Goal: Use online tool/utility: Use online tool/utility

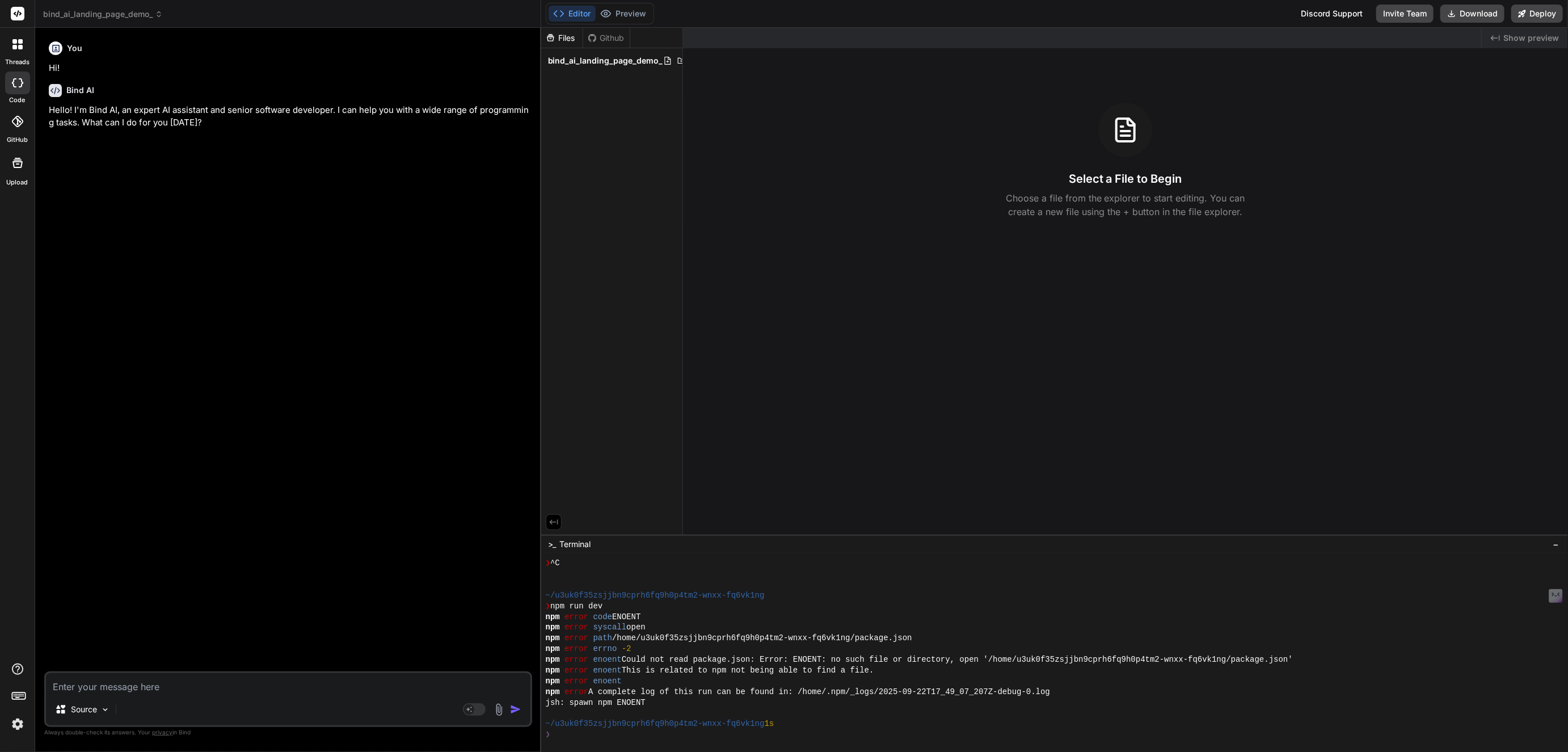
scroll to position [257, 0]
click at [109, 14] on span "bind_ai_landing_page_demo_" at bounding box center [103, 14] width 120 height 11
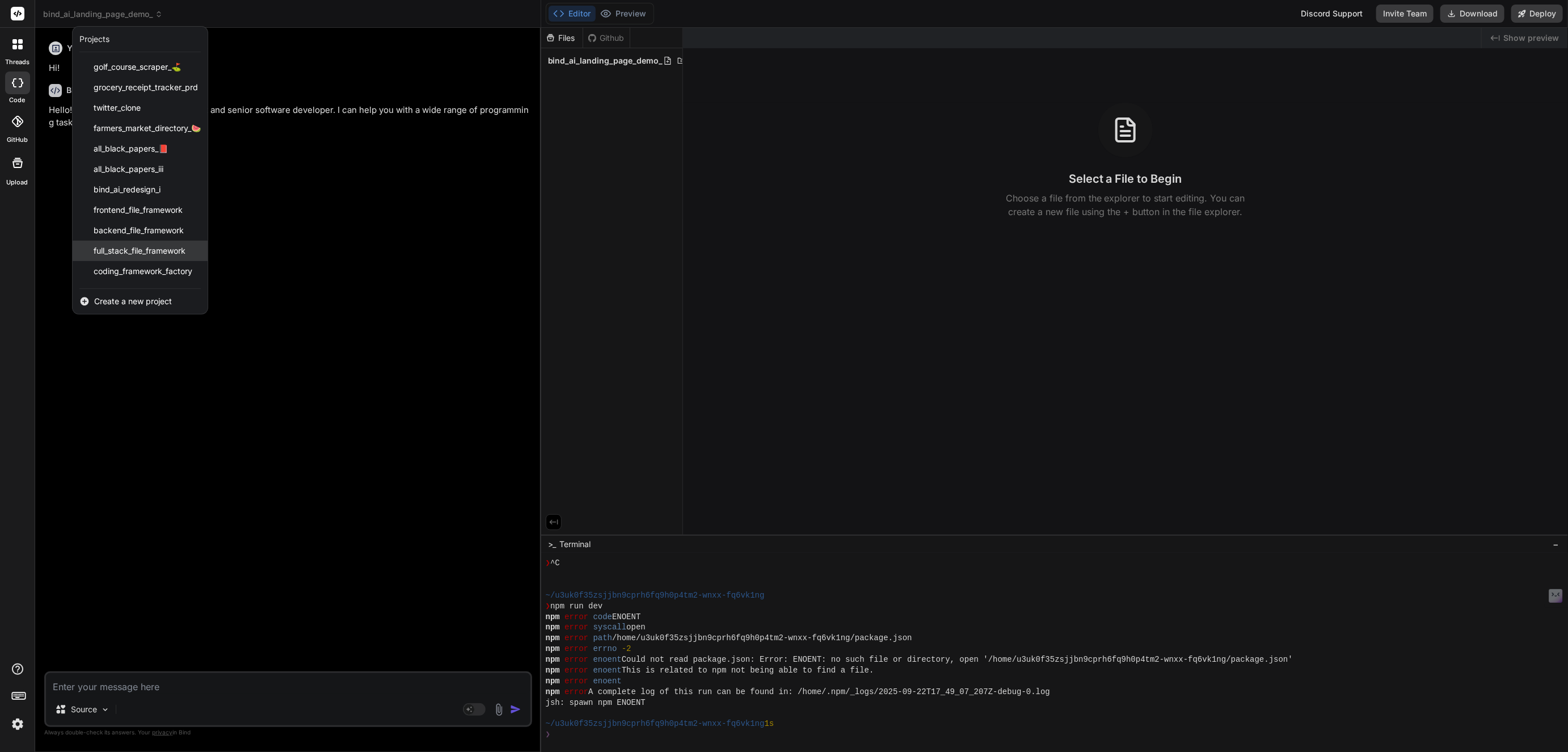
click at [138, 246] on span "full_stack_file_framework" at bounding box center [139, 251] width 92 height 11
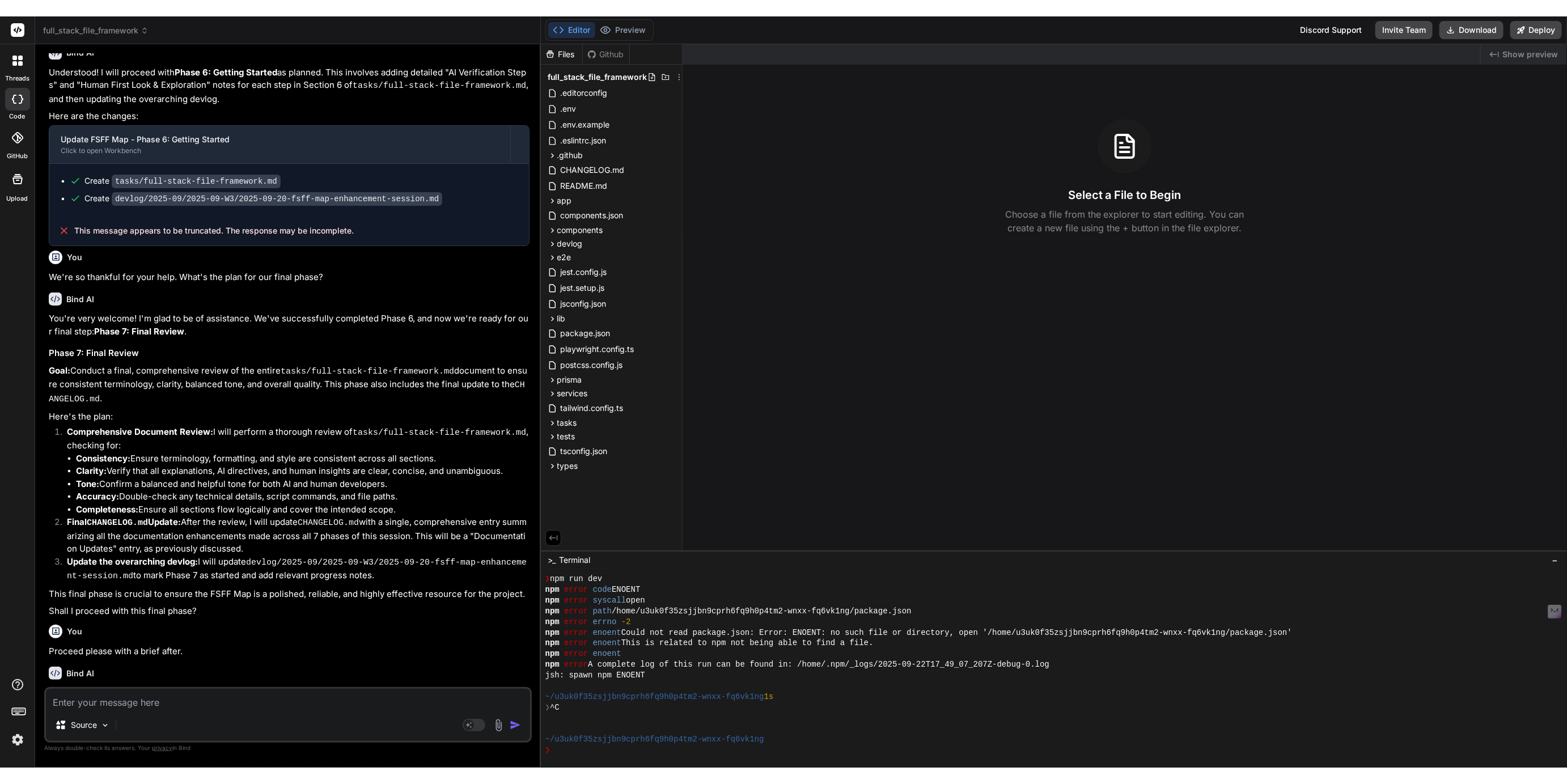
scroll to position [605, 0]
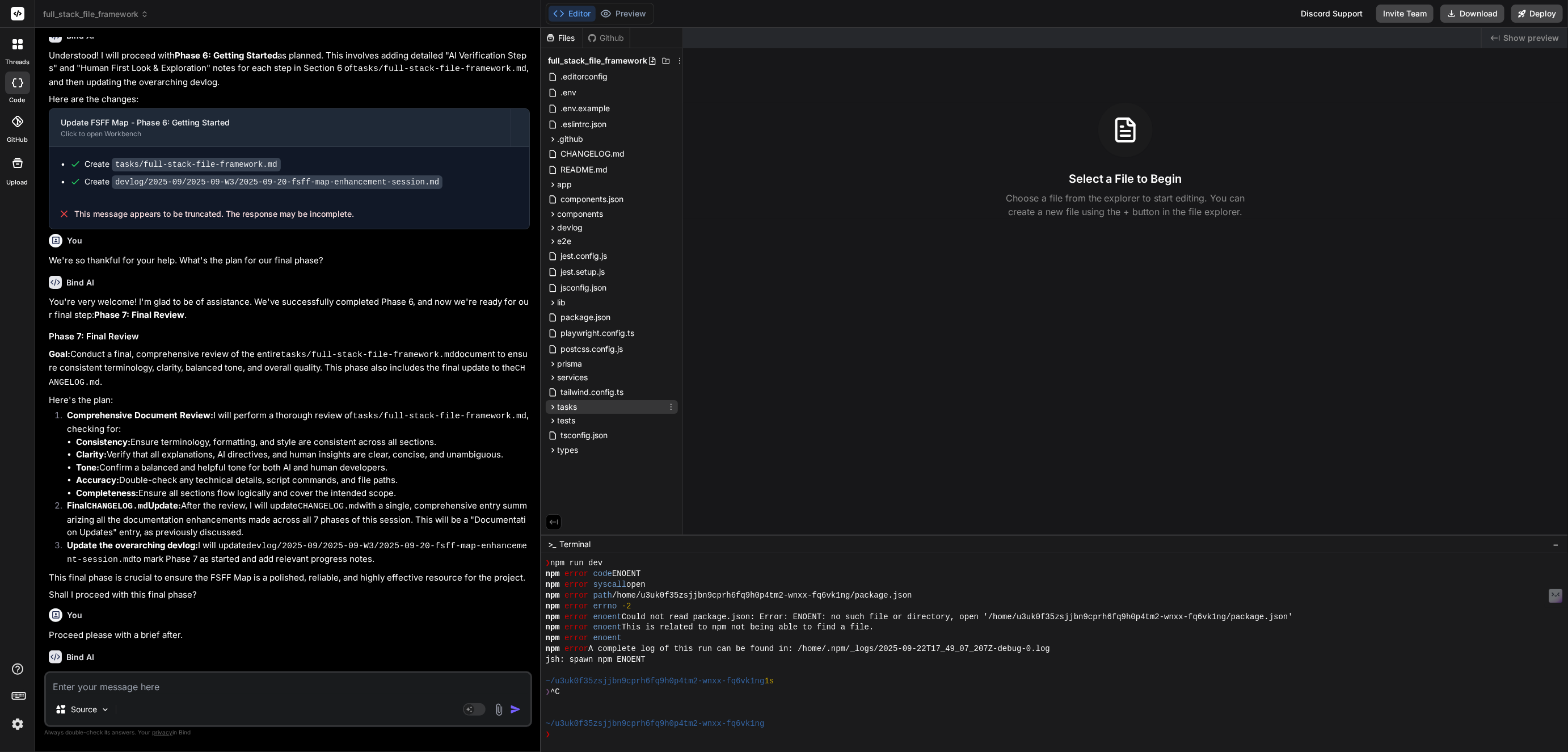
click at [567, 406] on span "tasks" at bounding box center [568, 407] width 20 height 11
click at [586, 427] on span "full-stack-file-framework.md" at bounding box center [624, 423] width 108 height 14
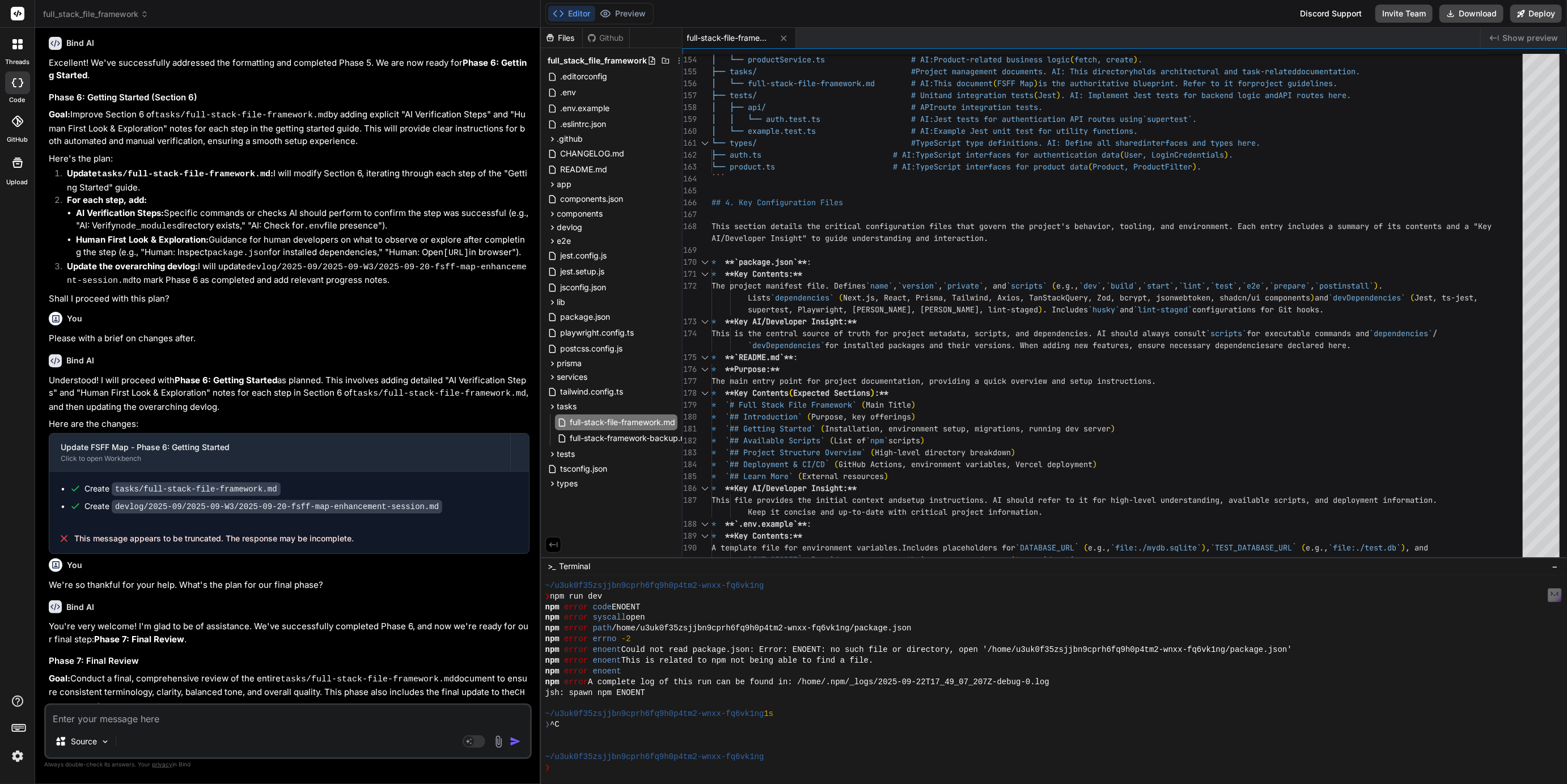
scroll to position [148, 0]
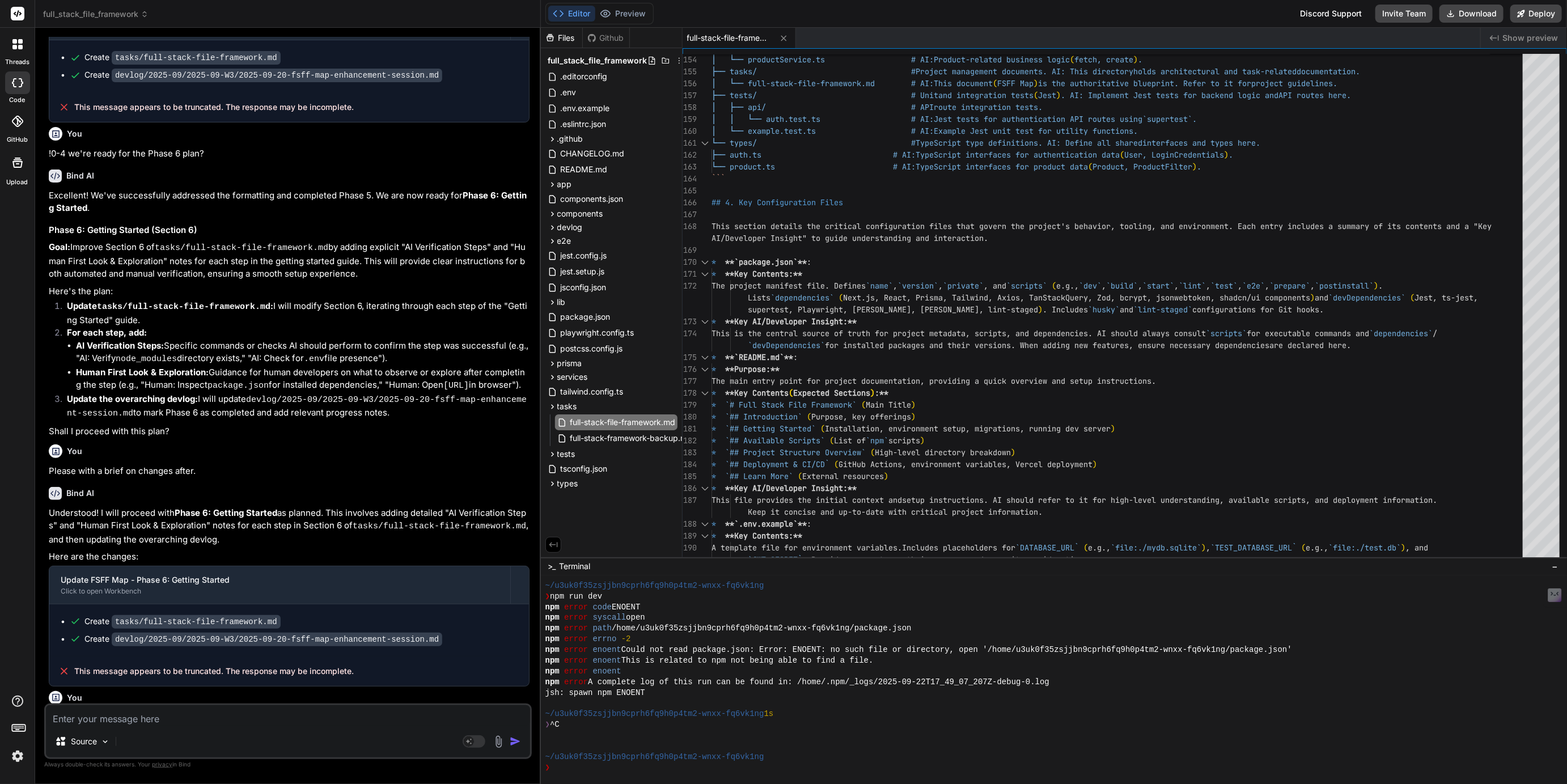
click at [110, 16] on span "full_stack_file_framework" at bounding box center [96, 14] width 105 height 11
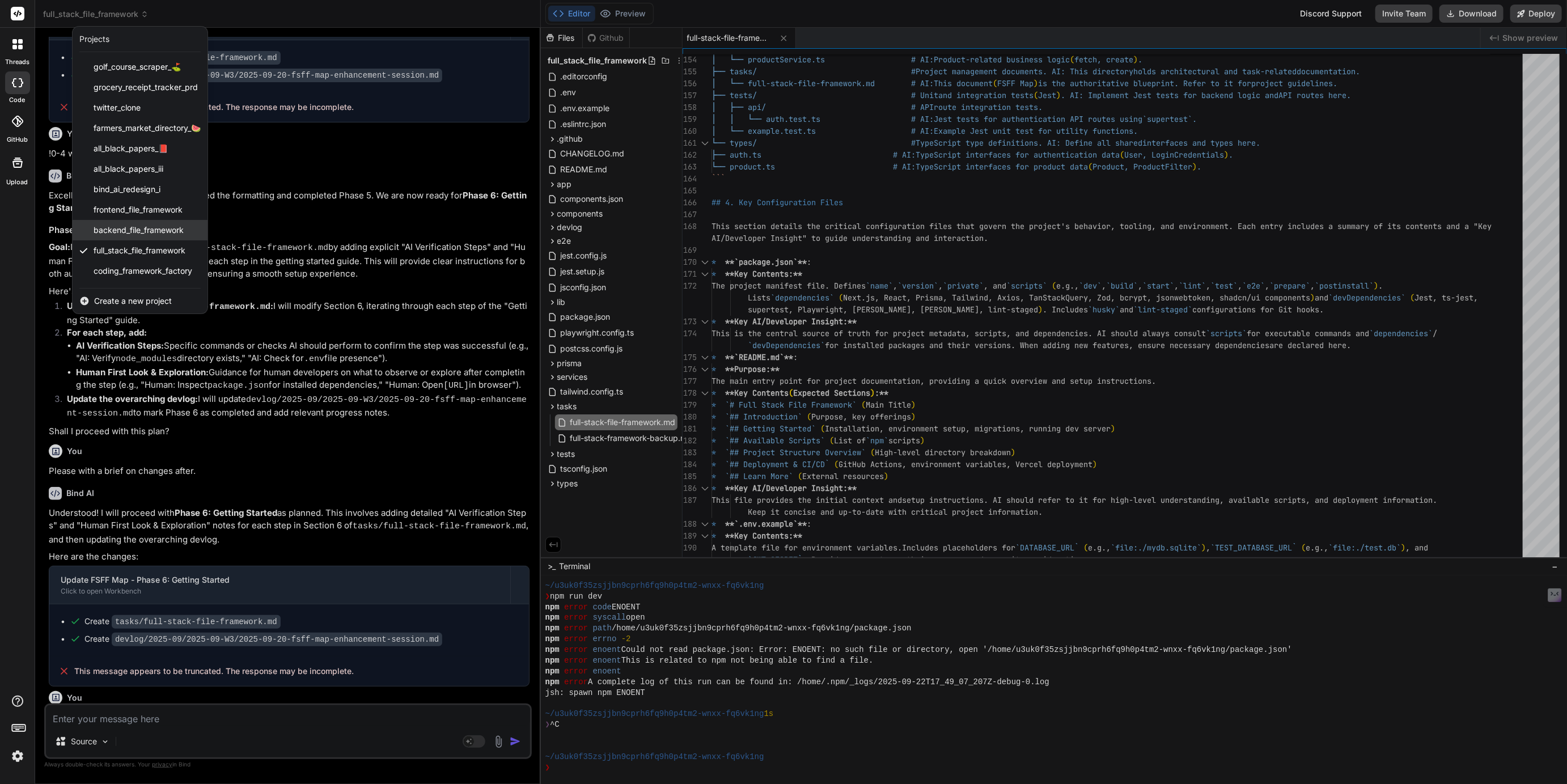
scroll to position [38, 0]
click at [138, 269] on span "bind_ai_landing_page_demo_" at bounding box center [147, 274] width 107 height 11
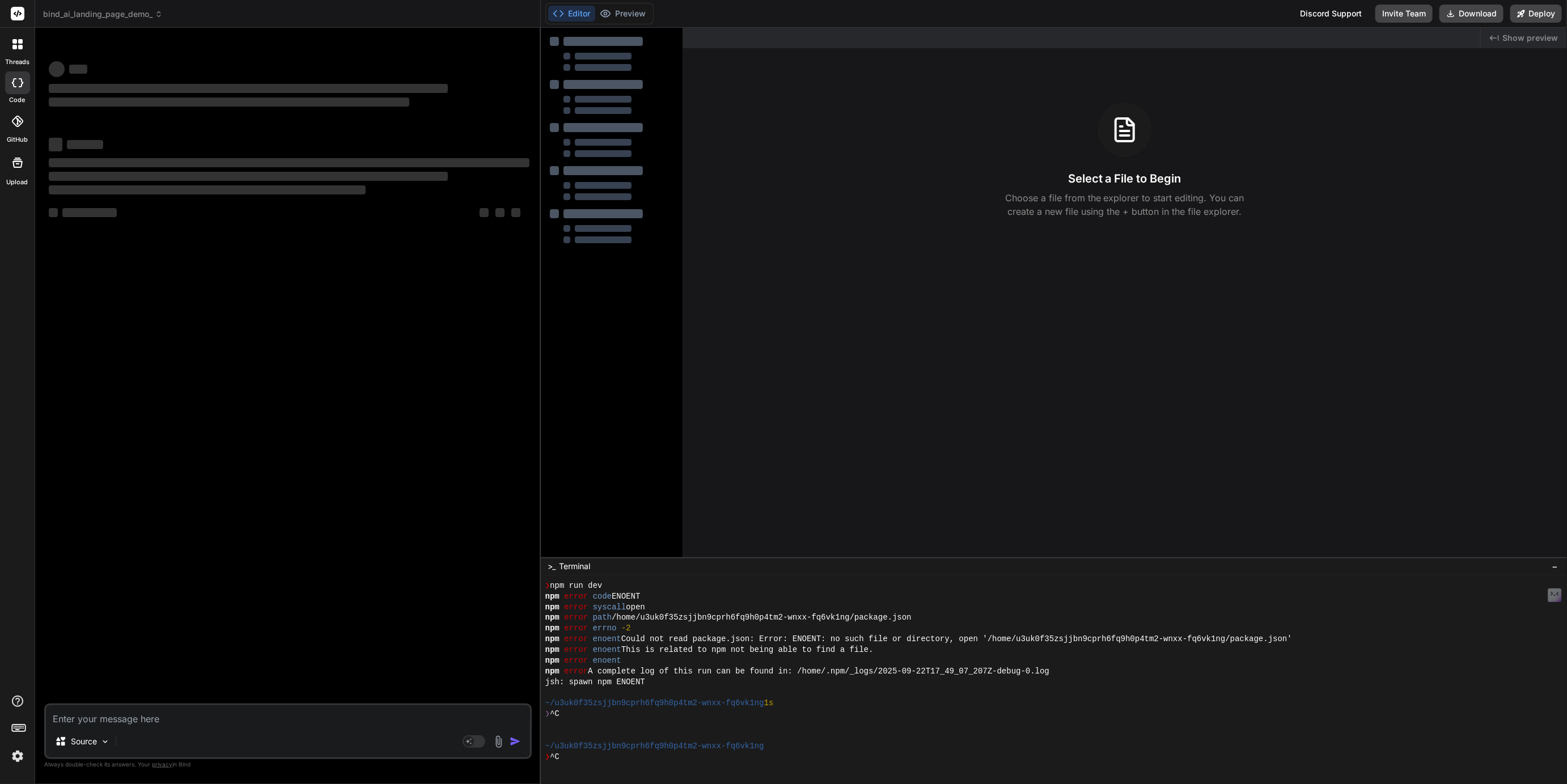
scroll to position [332, 0]
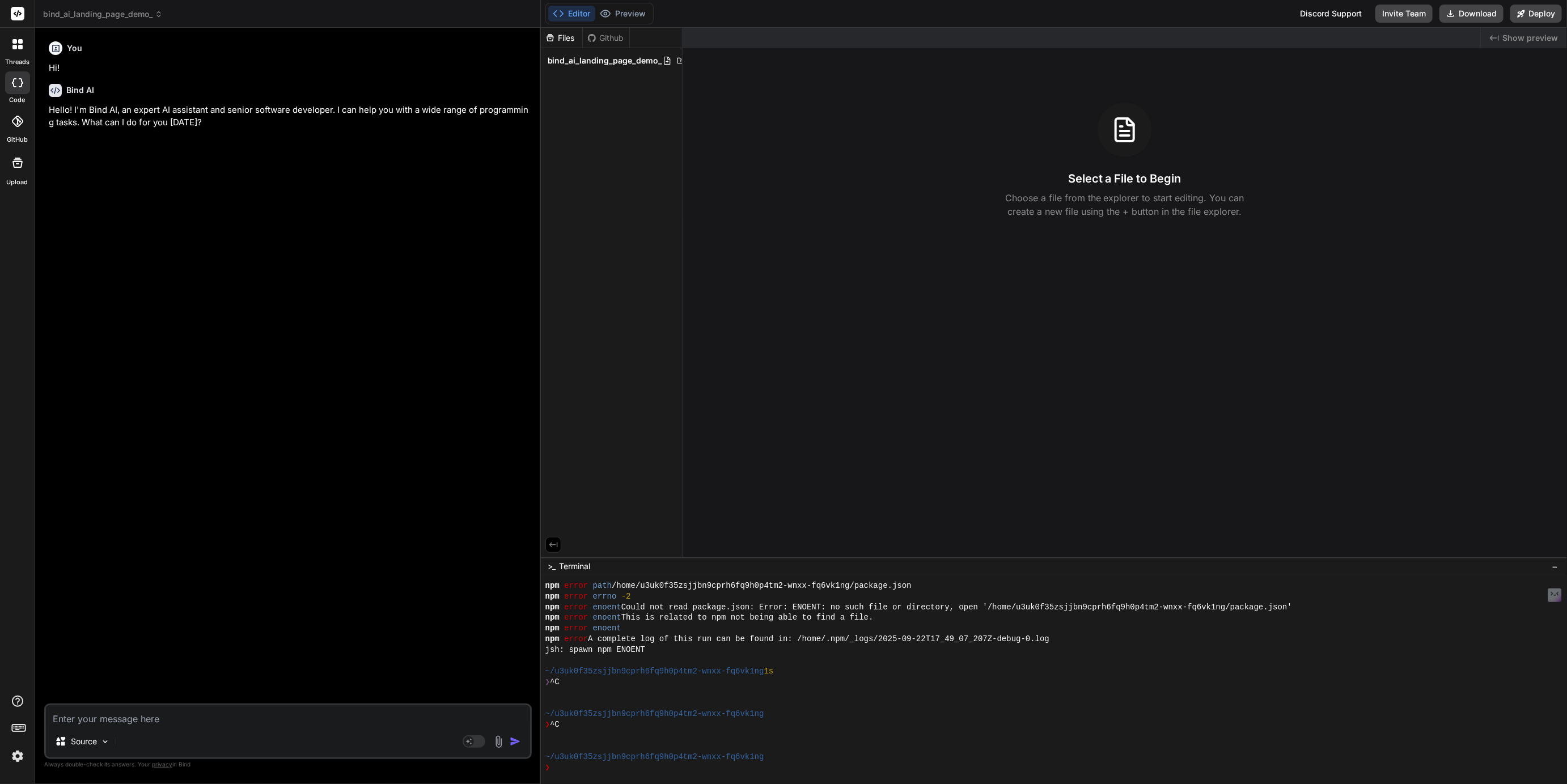
click at [84, 16] on span "bind_ai_landing_page_demo_" at bounding box center [103, 14] width 120 height 11
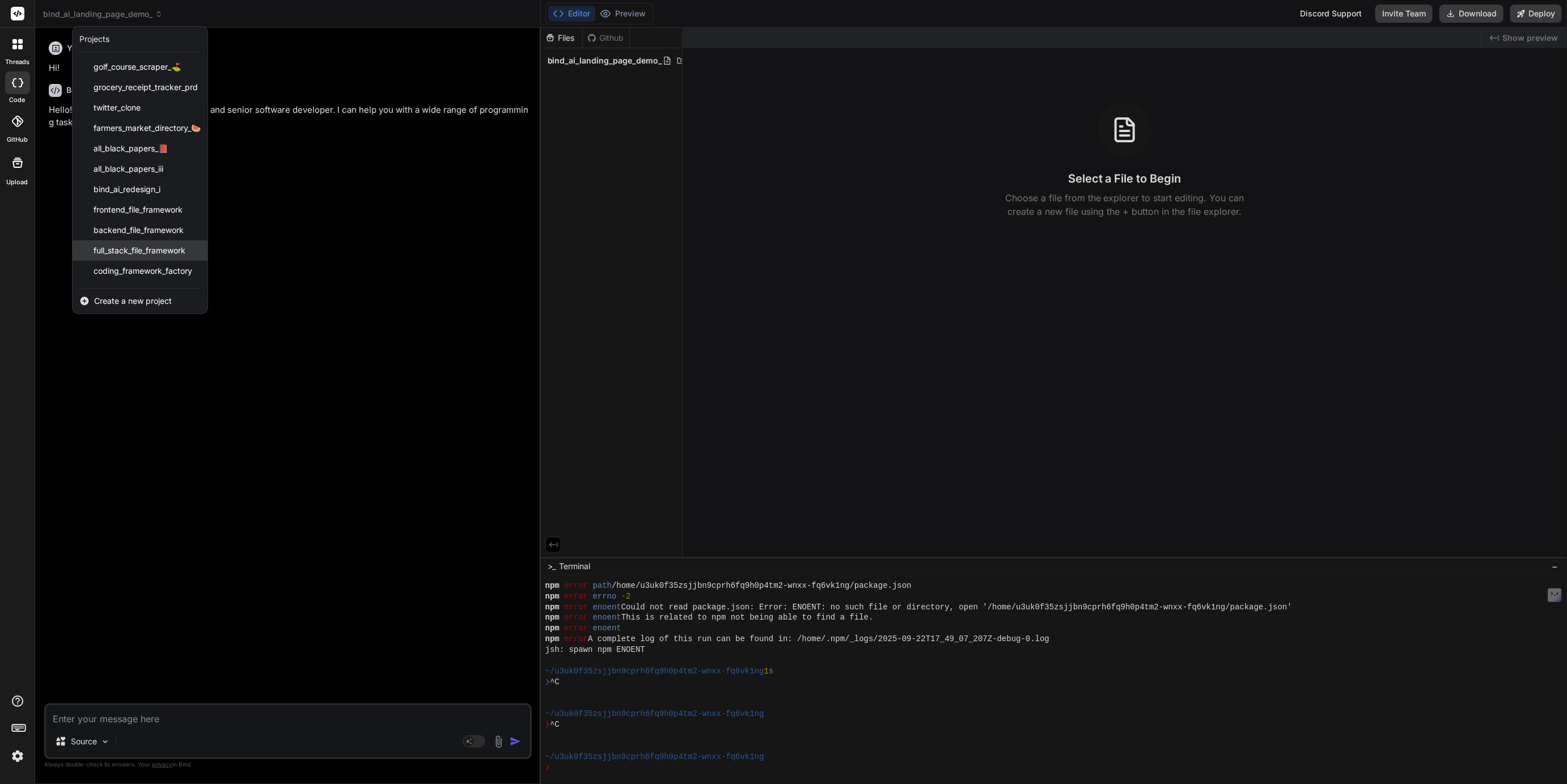
click at [126, 250] on span "full_stack_file_framework" at bounding box center [139, 251] width 92 height 11
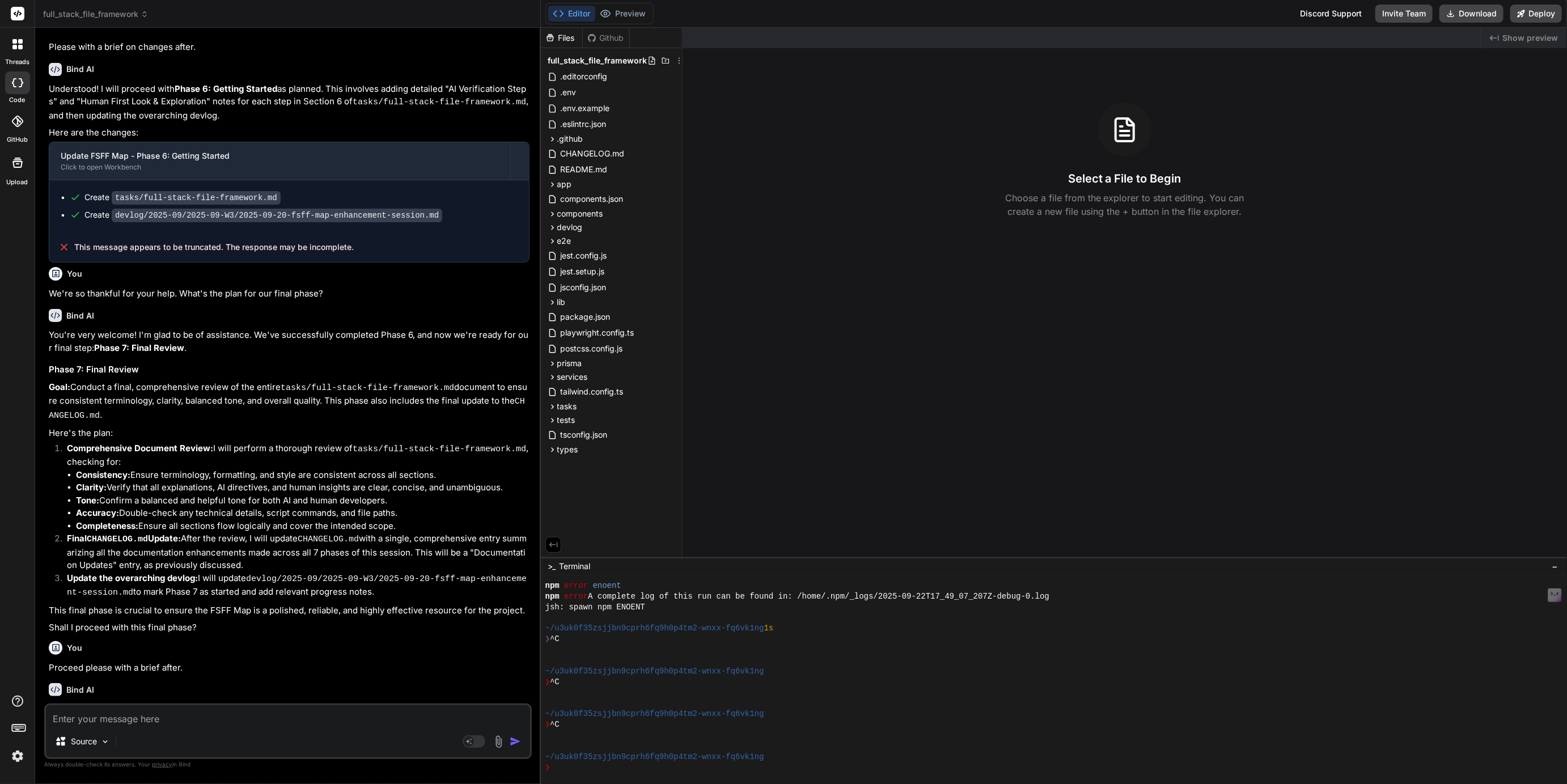
scroll to position [572, 0]
click at [569, 404] on span "tasks" at bounding box center [567, 406] width 20 height 11
click at [601, 418] on span "full-stack-file-framework.md" at bounding box center [623, 422] width 108 height 14
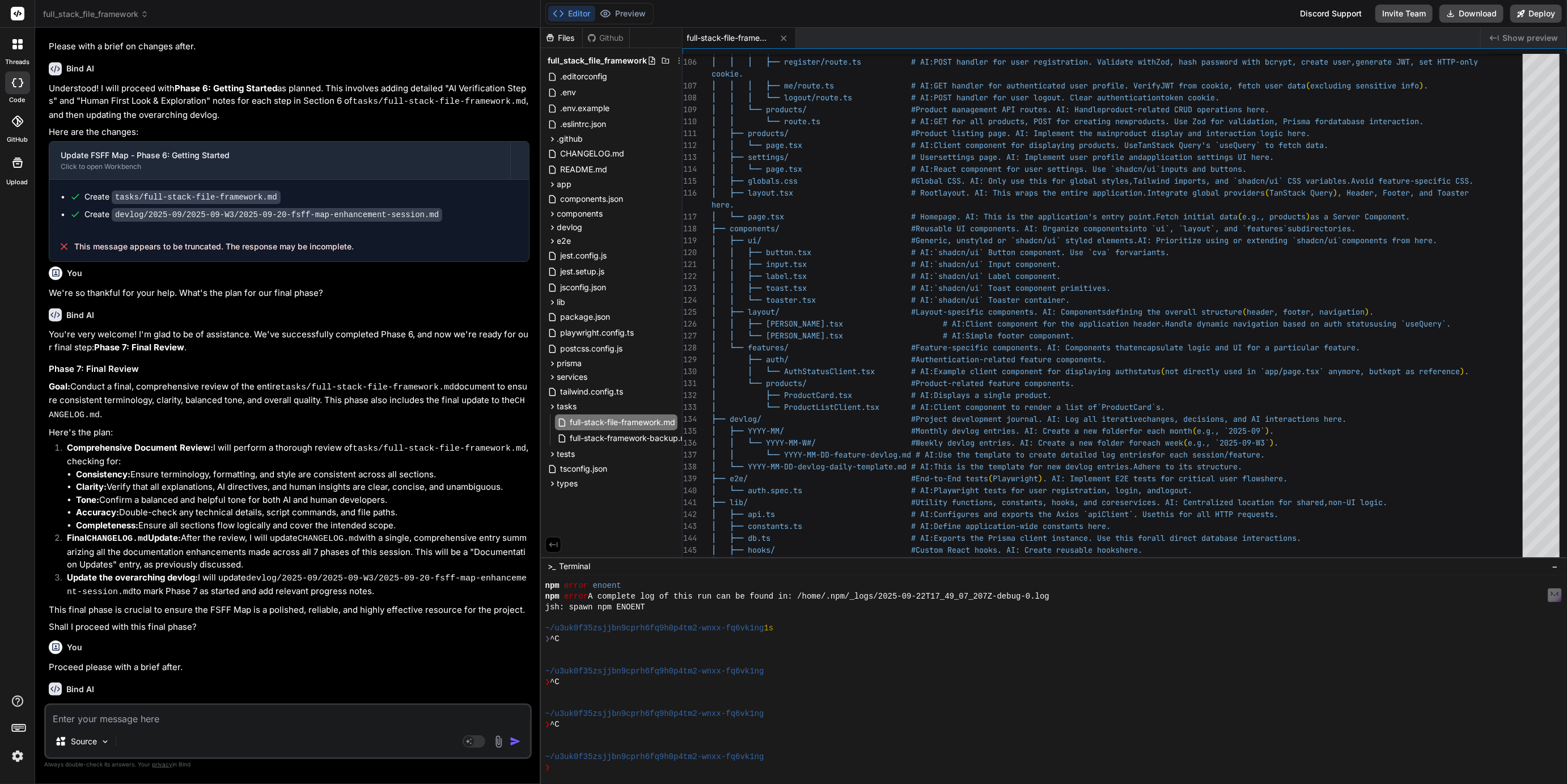
click at [113, 21] on header "full_stack_file_framework Created with Pixso." at bounding box center [288, 14] width 506 height 28
click at [113, 18] on span "full_stack_file_framework" at bounding box center [96, 14] width 105 height 11
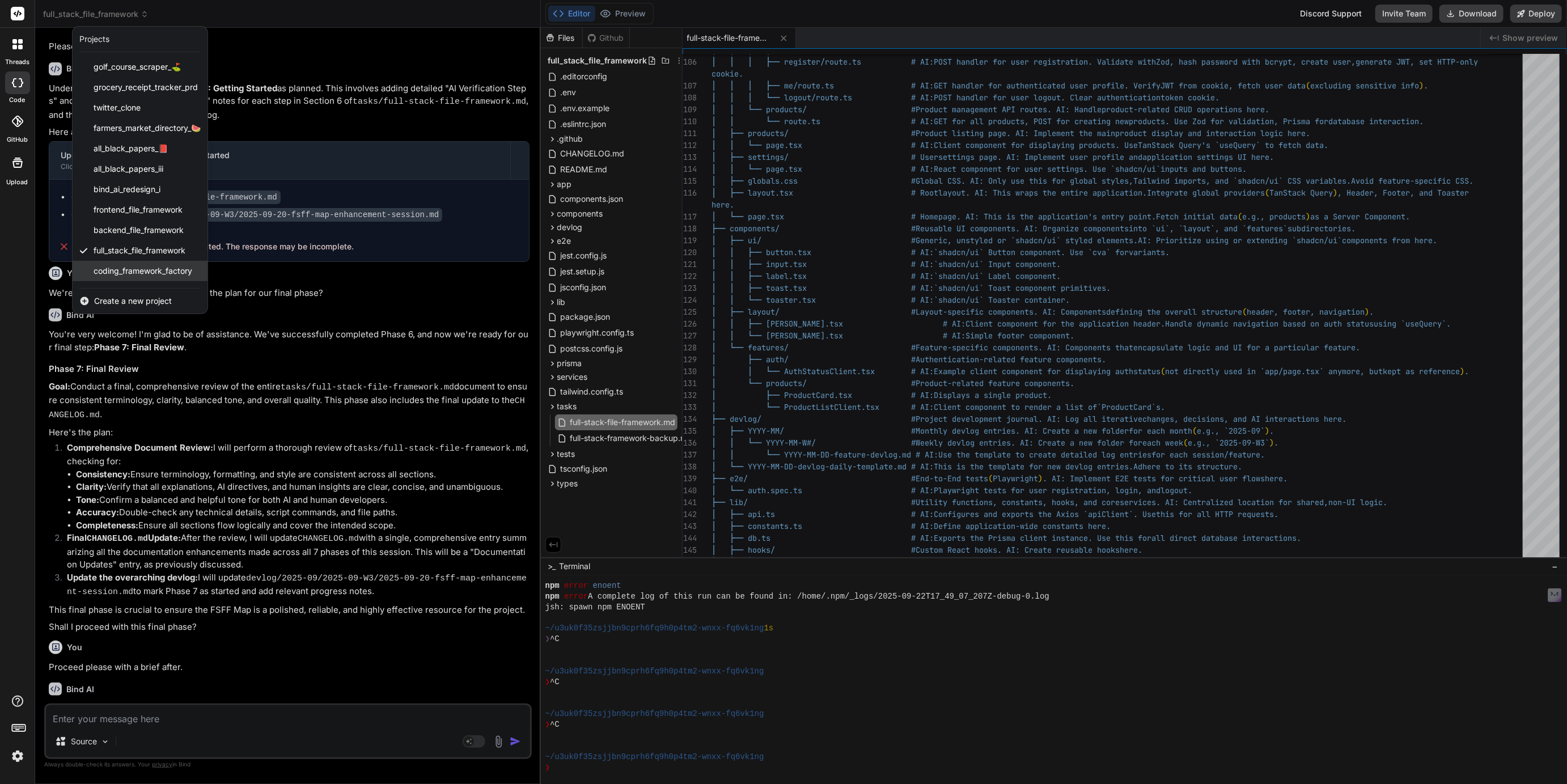
click at [127, 270] on span "coding_framework_factory" at bounding box center [142, 271] width 98 height 11
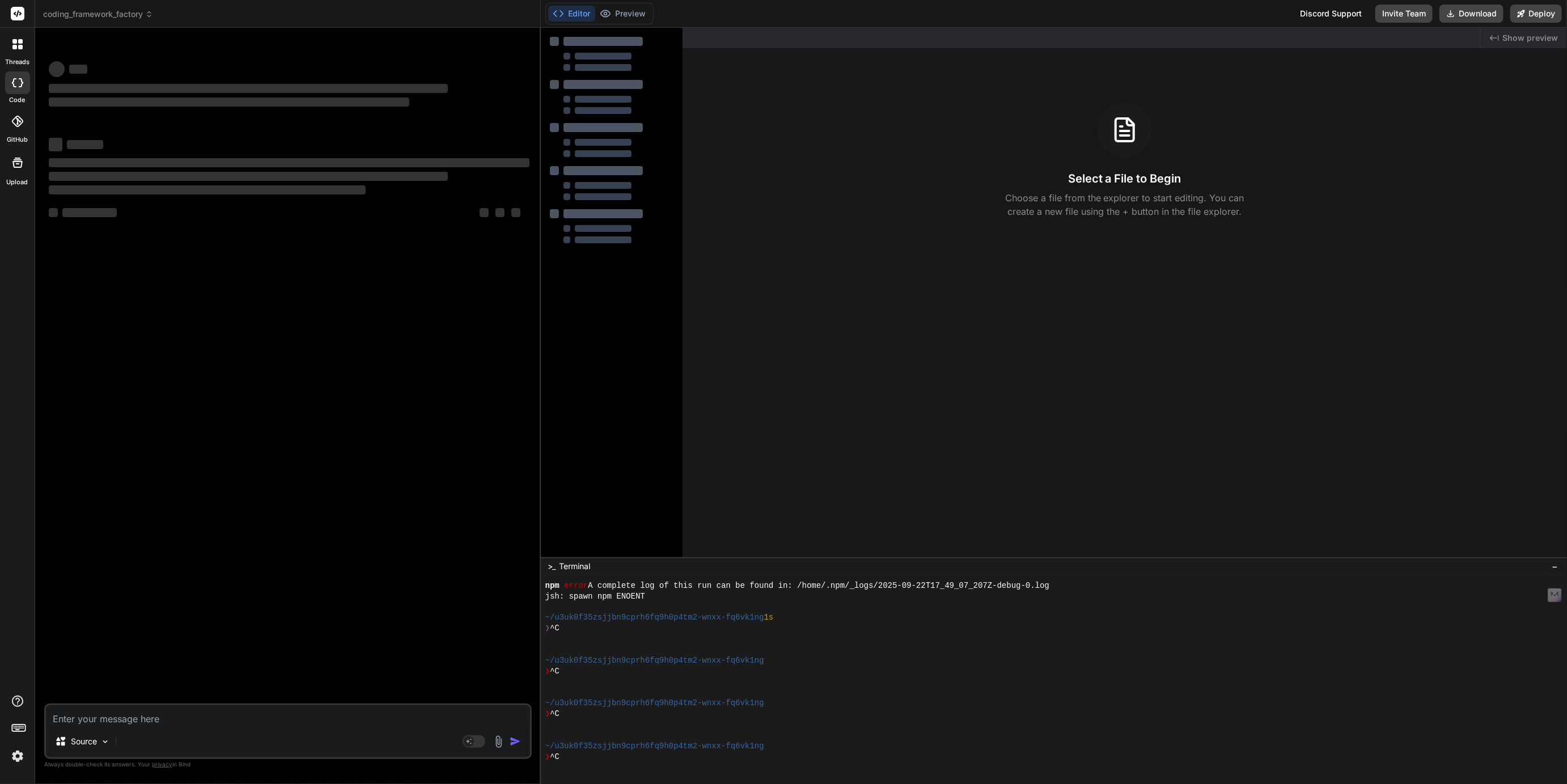
scroll to position [417, 0]
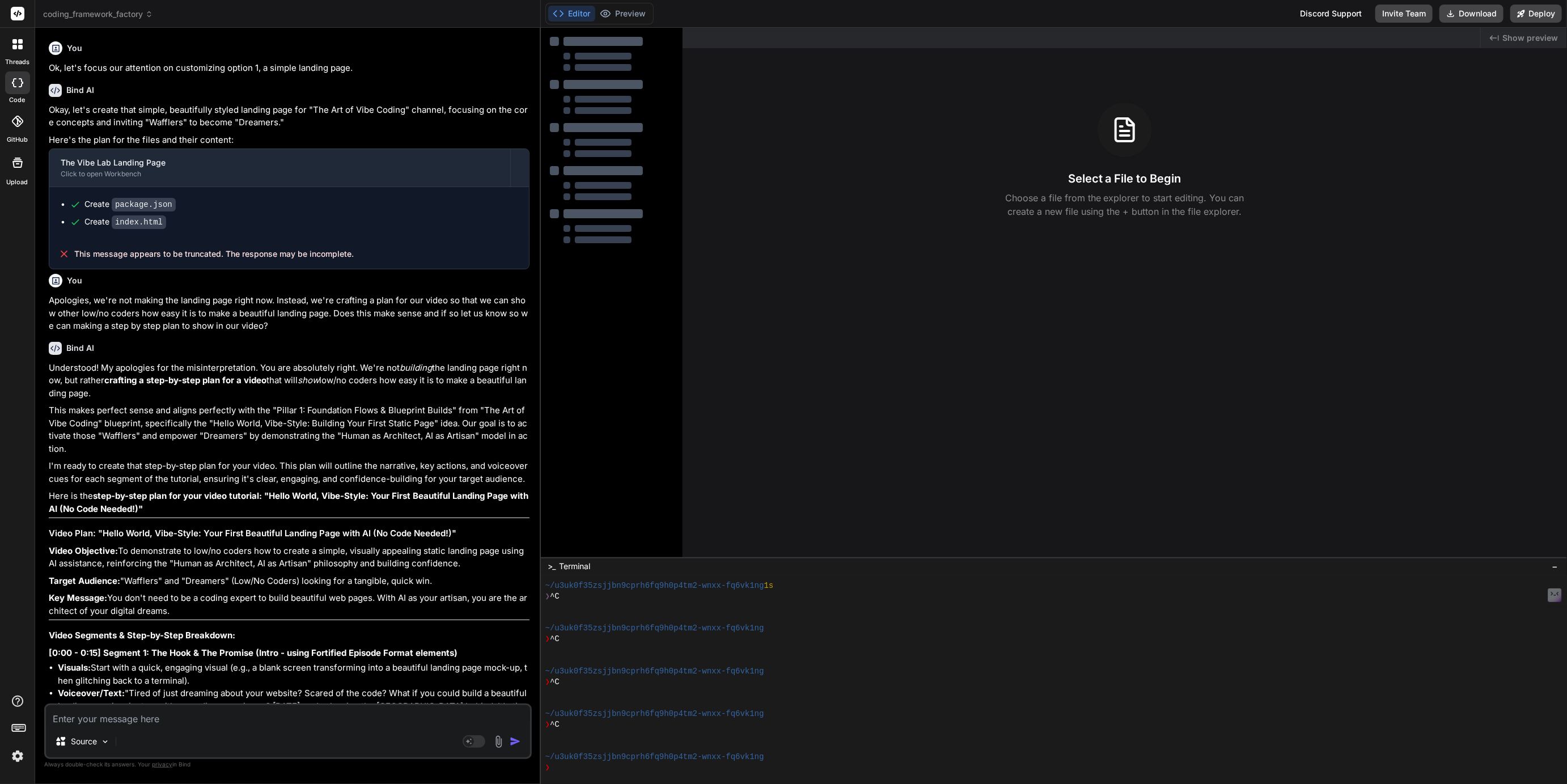
click at [17, 87] on div at bounding box center [18, 83] width 25 height 23
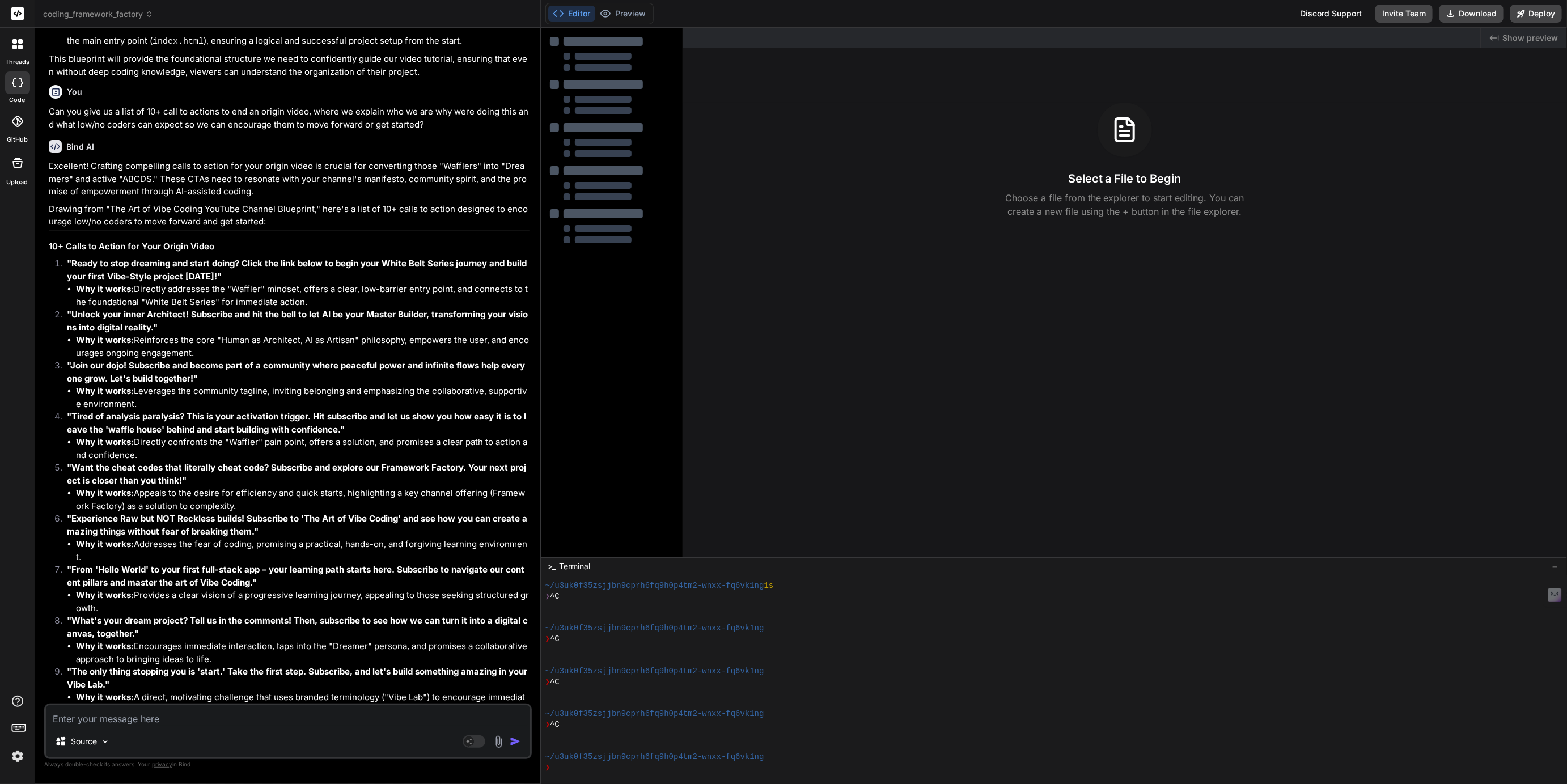
scroll to position [2142, 0]
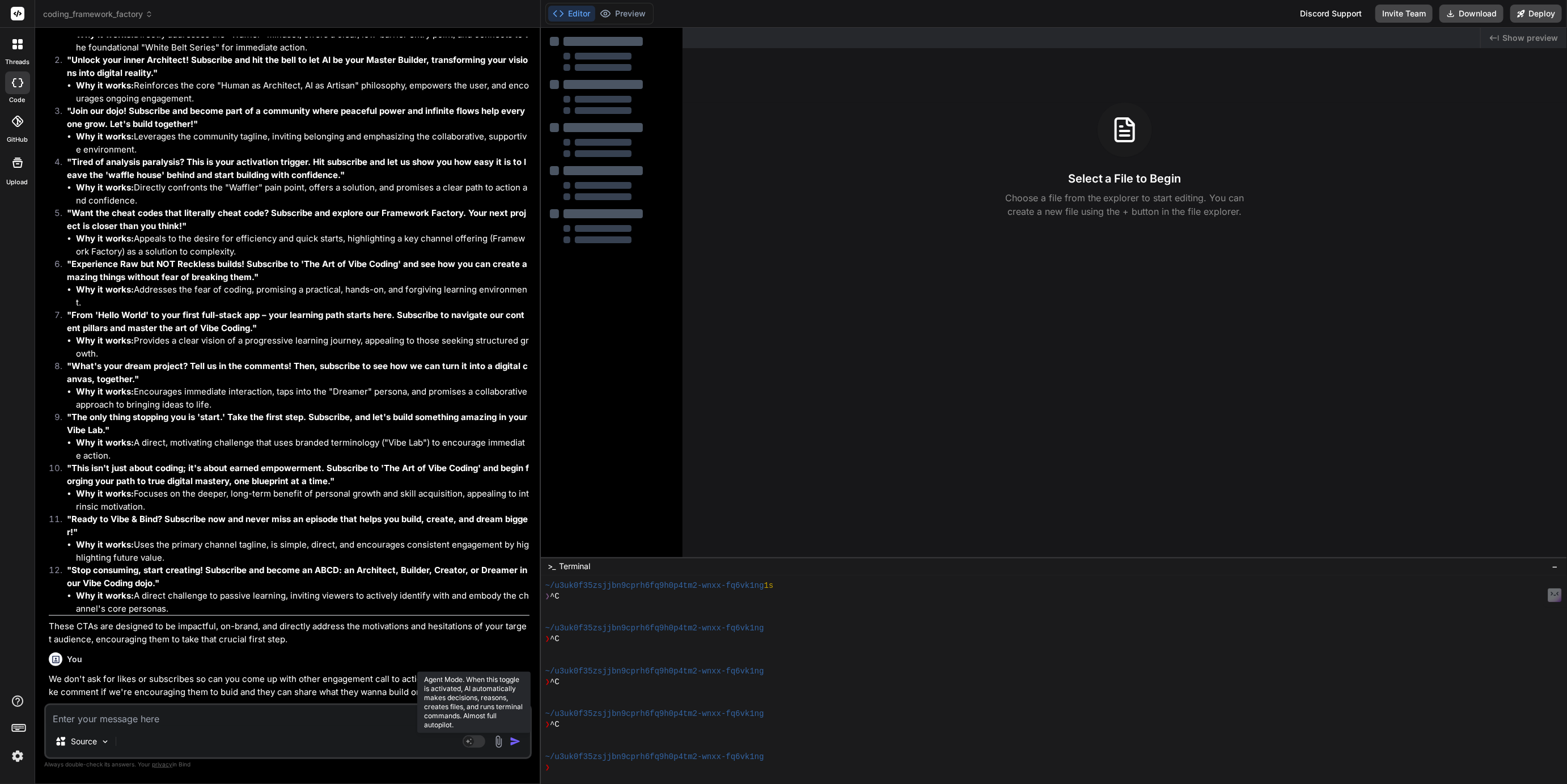
click at [472, 740] on rect at bounding box center [469, 741] width 10 height 10
click at [480, 738] on rect at bounding box center [479, 741] width 10 height 10
click at [74, 743] on p "Source" at bounding box center [84, 741] width 26 height 11
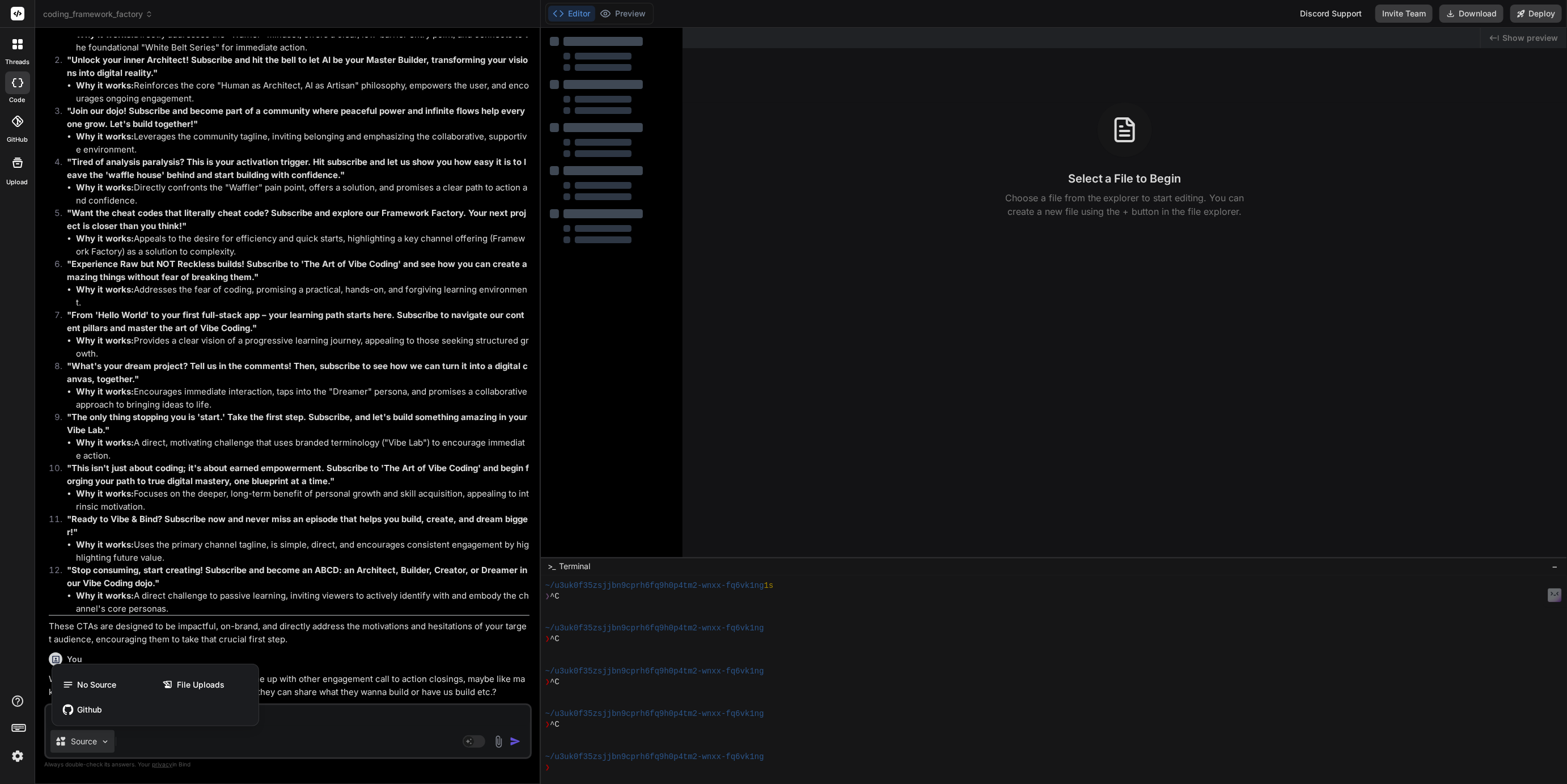
click at [498, 743] on div at bounding box center [783, 392] width 1567 height 784
click at [498, 743] on img at bounding box center [499, 741] width 13 height 13
click at [498, 743] on div at bounding box center [783, 392] width 1567 height 784
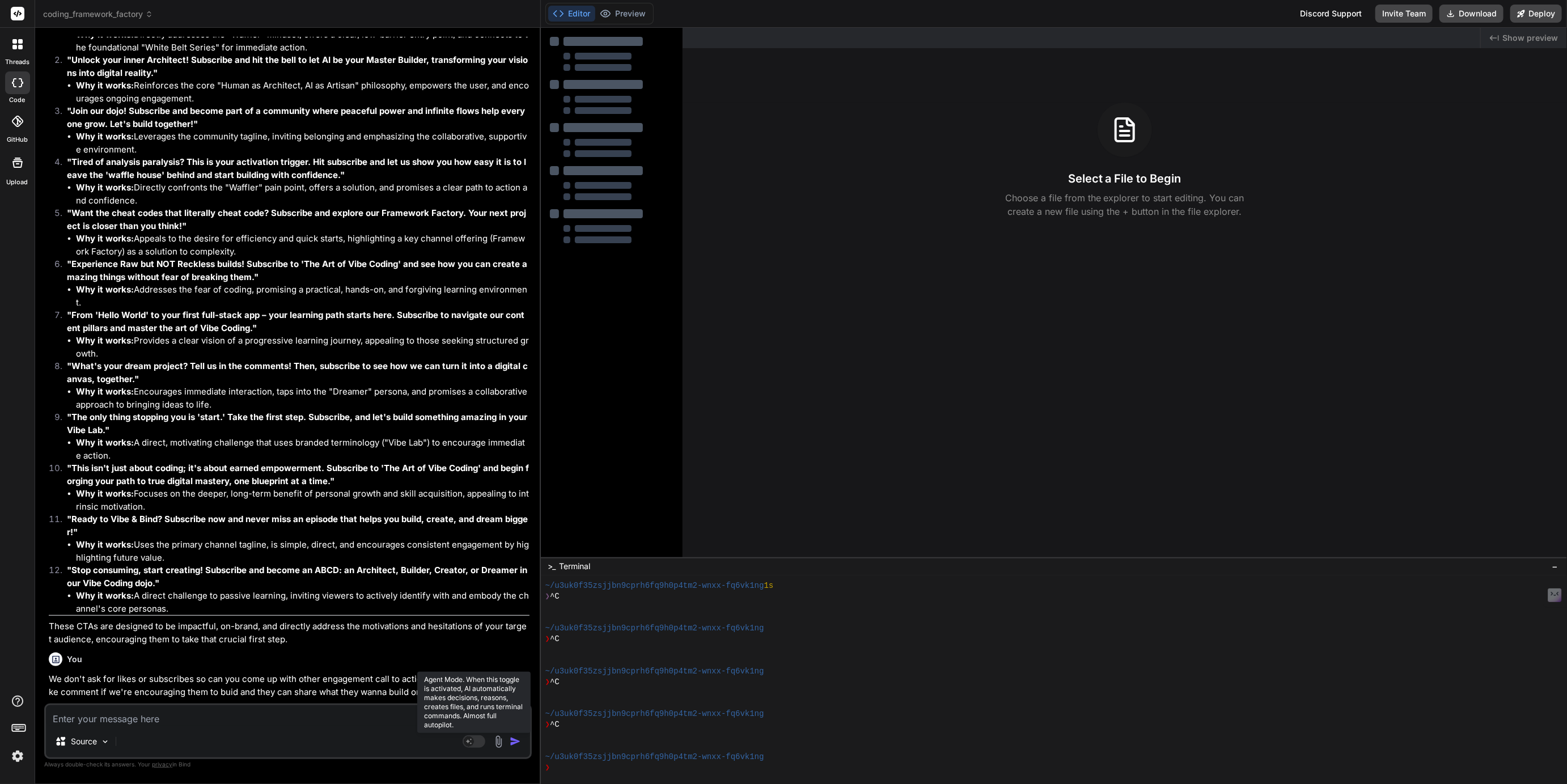
click at [475, 745] on rect at bounding box center [474, 741] width 23 height 13
click at [166, 742] on p "Gemini 2.5.." at bounding box center [160, 741] width 44 height 11
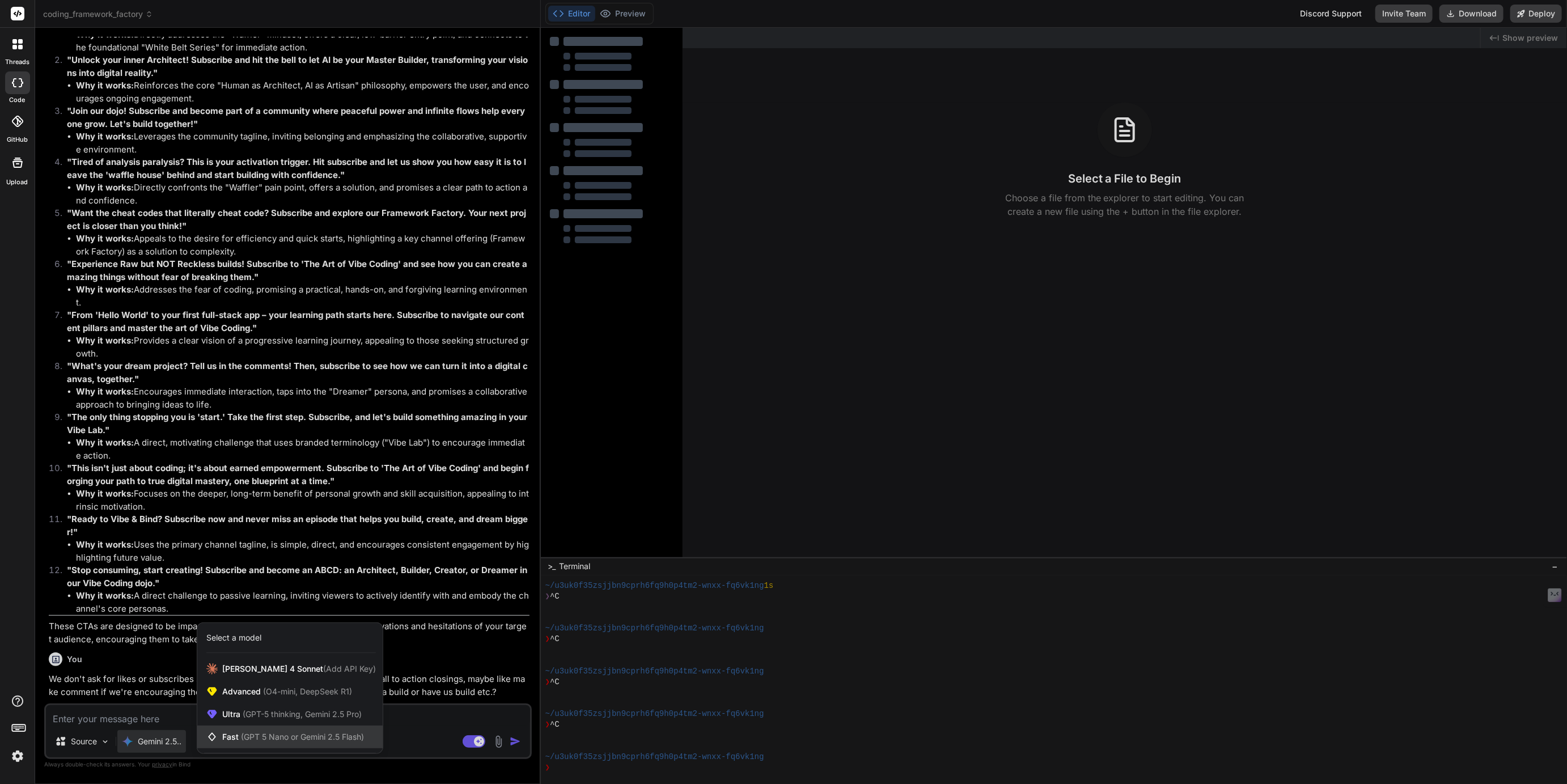
click at [258, 733] on span "(GPT 5 Nano or Gemini 2.5 Flash)" at bounding box center [302, 736] width 123 height 9
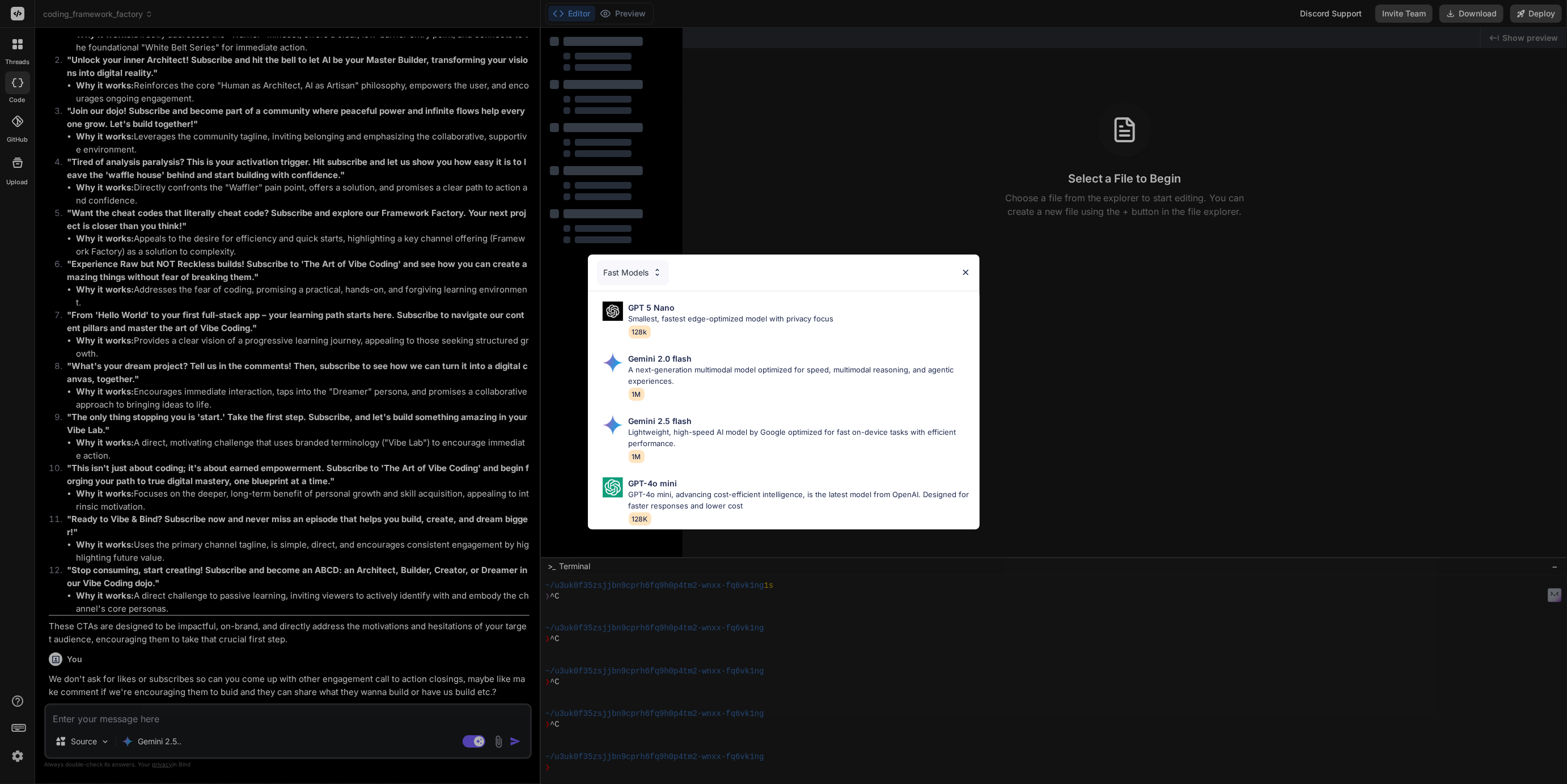
click at [637, 271] on div "Fast Models" at bounding box center [633, 273] width 72 height 25
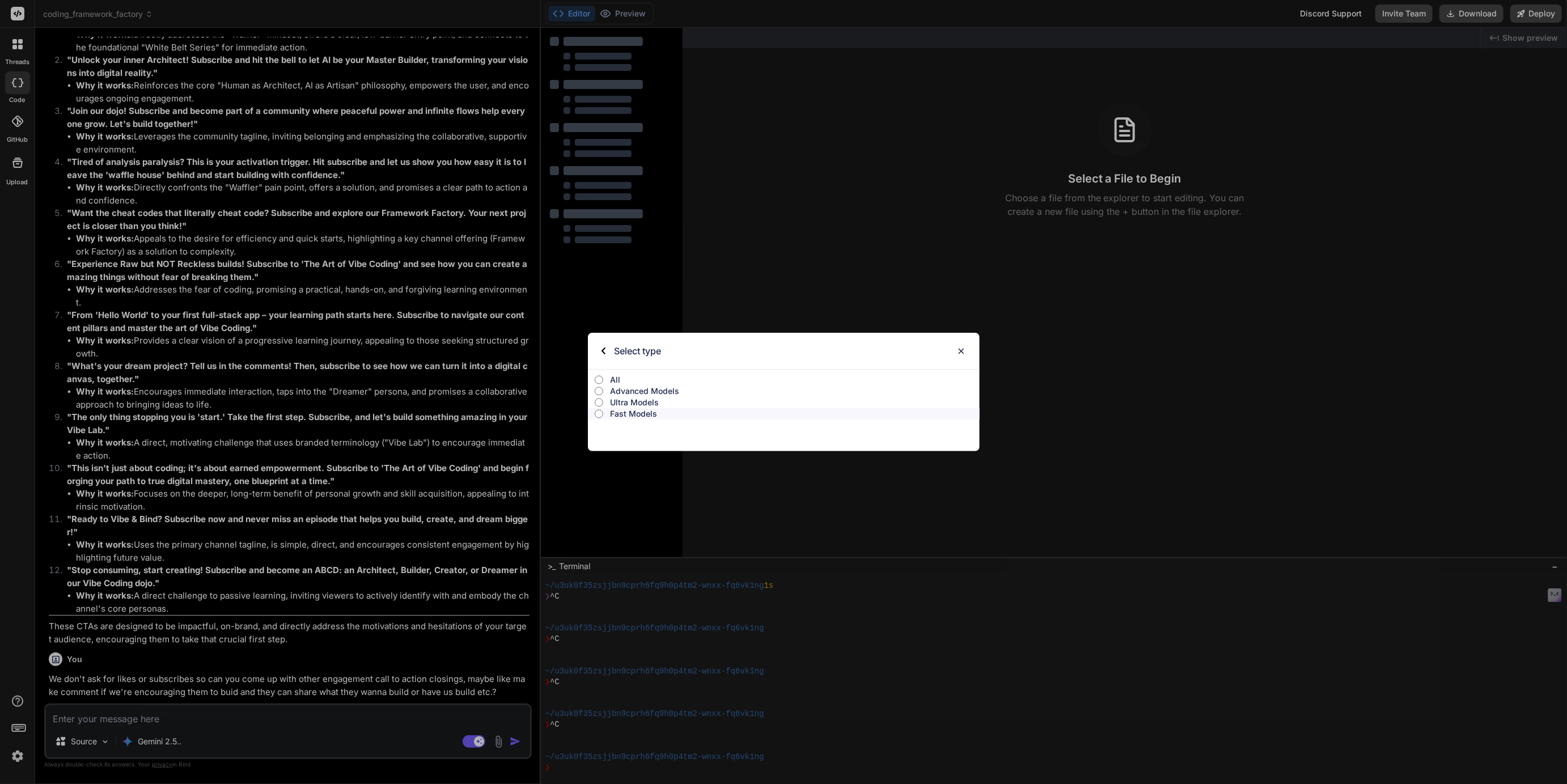
click at [630, 400] on p "Ultra Models" at bounding box center [795, 402] width 370 height 11
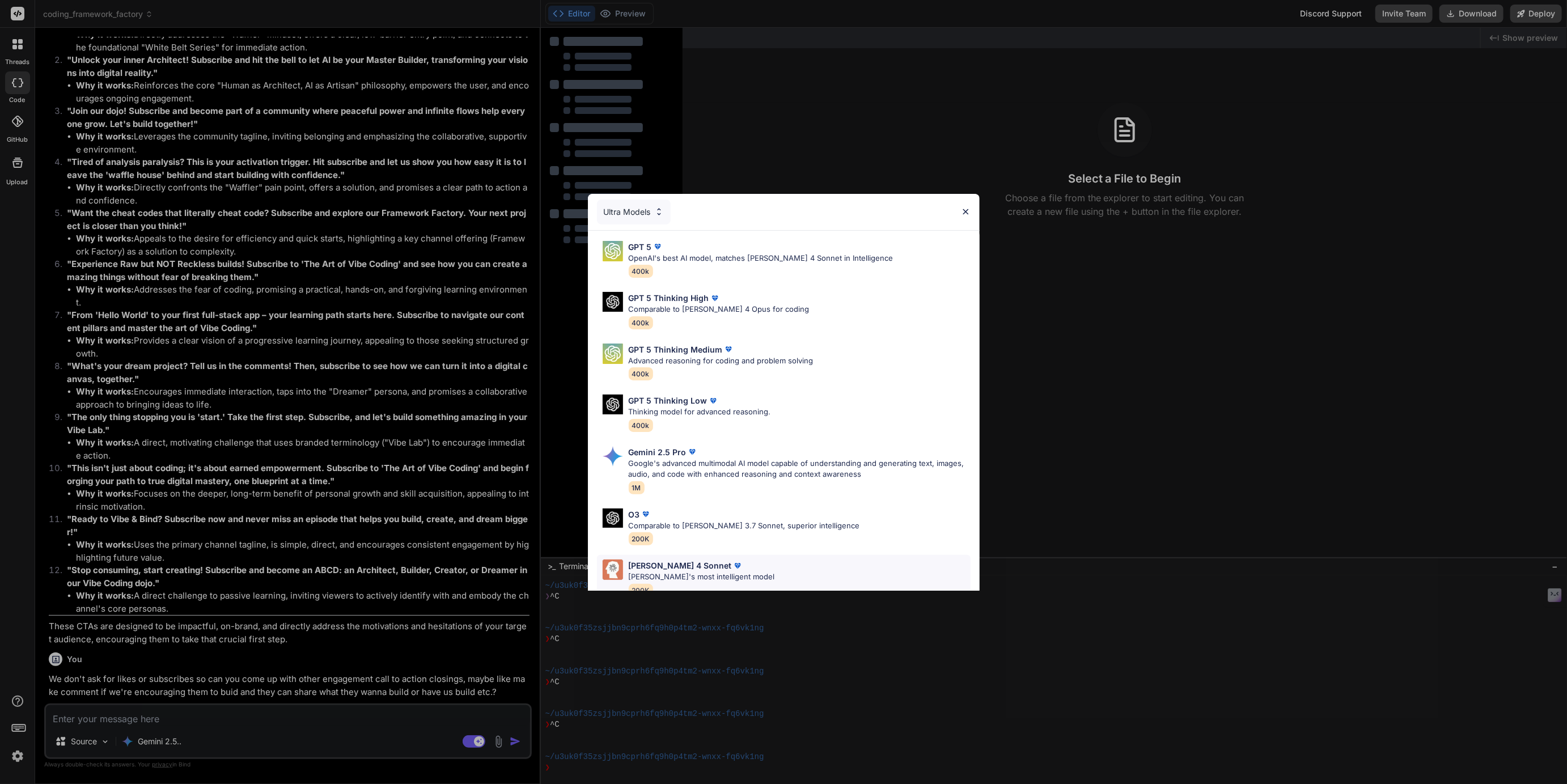
click at [647, 570] on p "[PERSON_NAME] 4 Sonnet" at bounding box center [680, 565] width 103 height 12
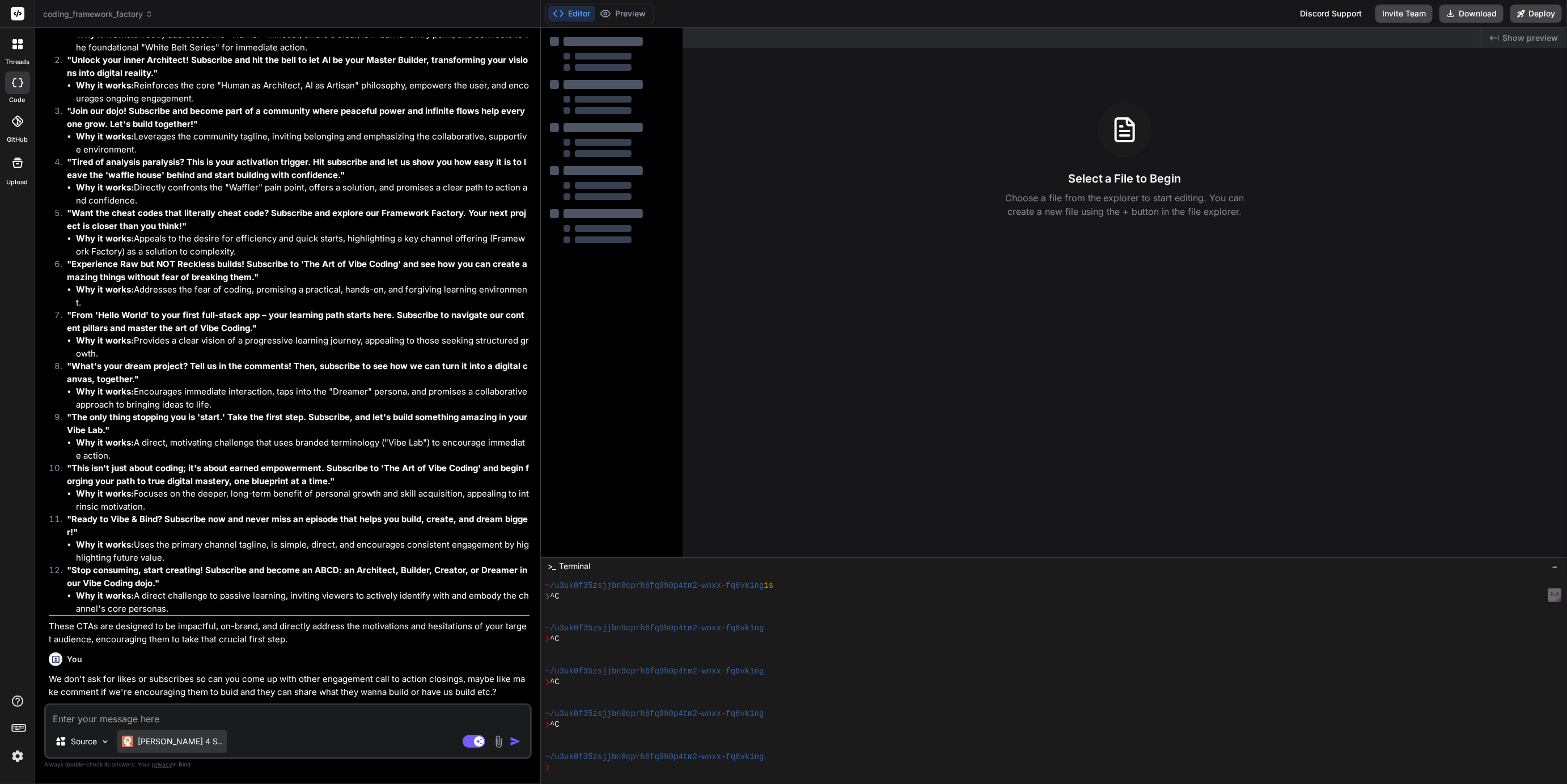
click at [155, 739] on p "Claude 4 S.." at bounding box center [180, 741] width 85 height 11
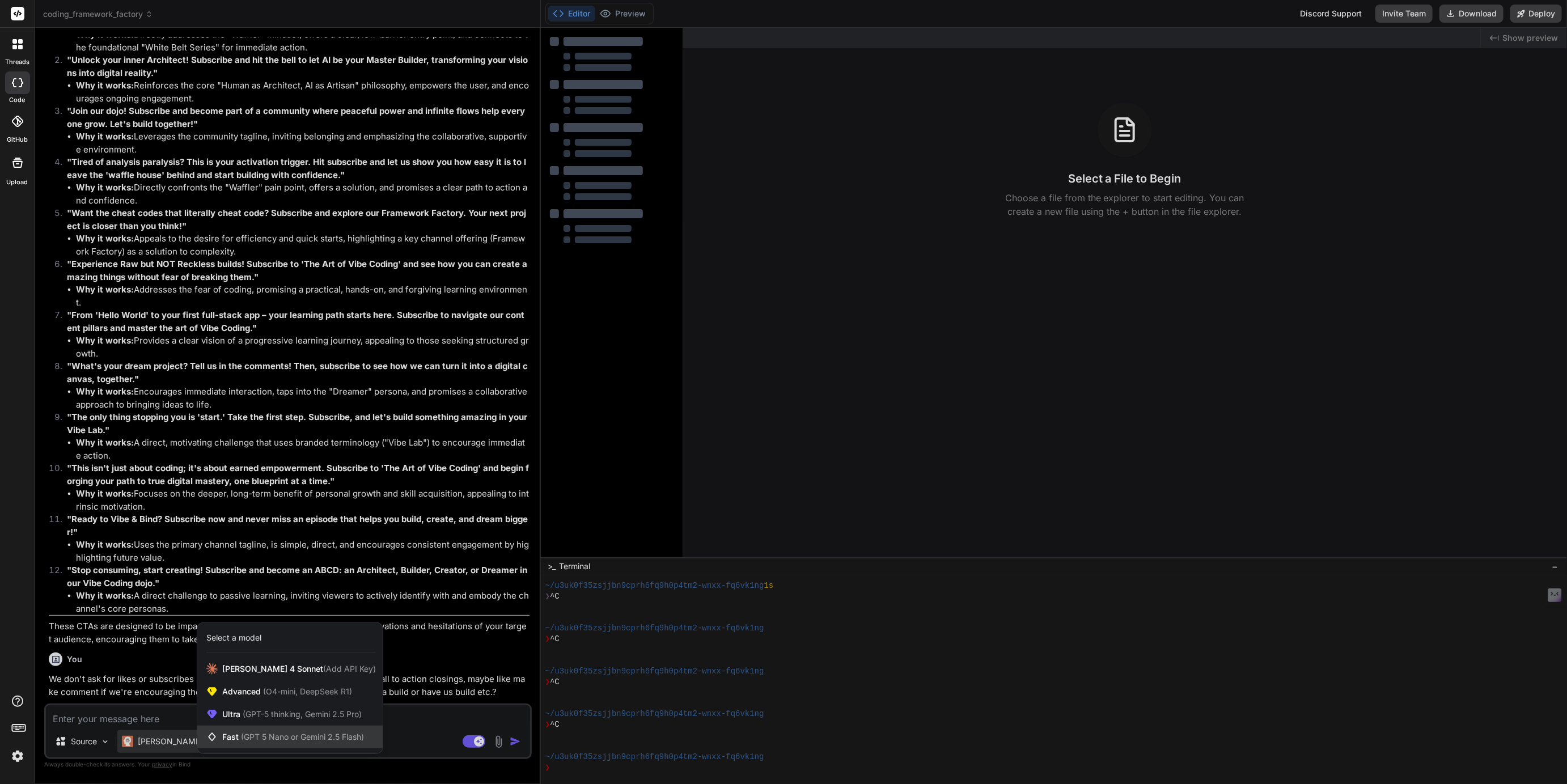
click at [252, 731] on span "Fast (GPT 5 Nano or Gemini 2.5 Flash)" at bounding box center [293, 737] width 142 height 11
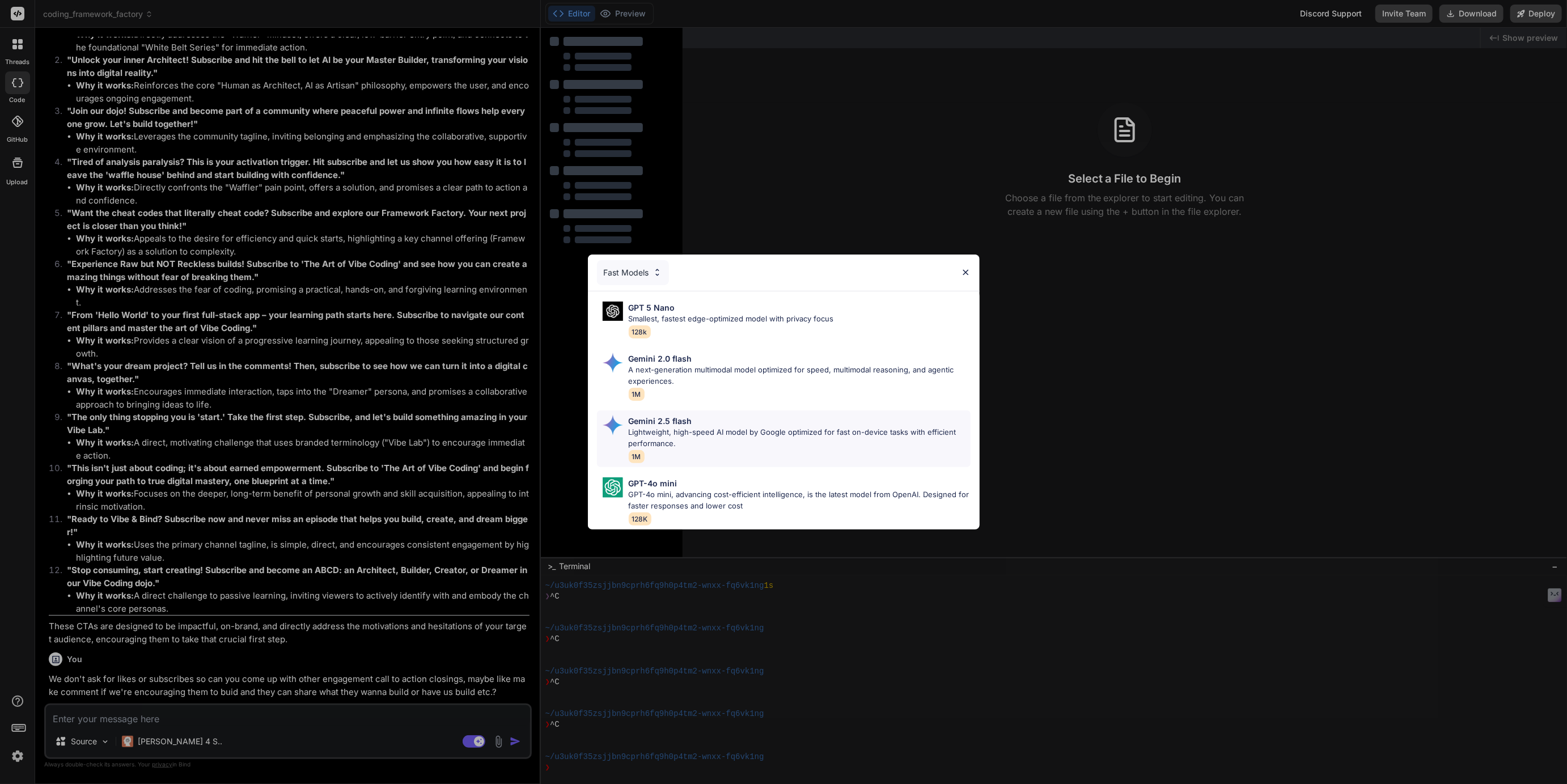
click at [650, 424] on p "Gemini 2.5 flash" at bounding box center [660, 421] width 63 height 12
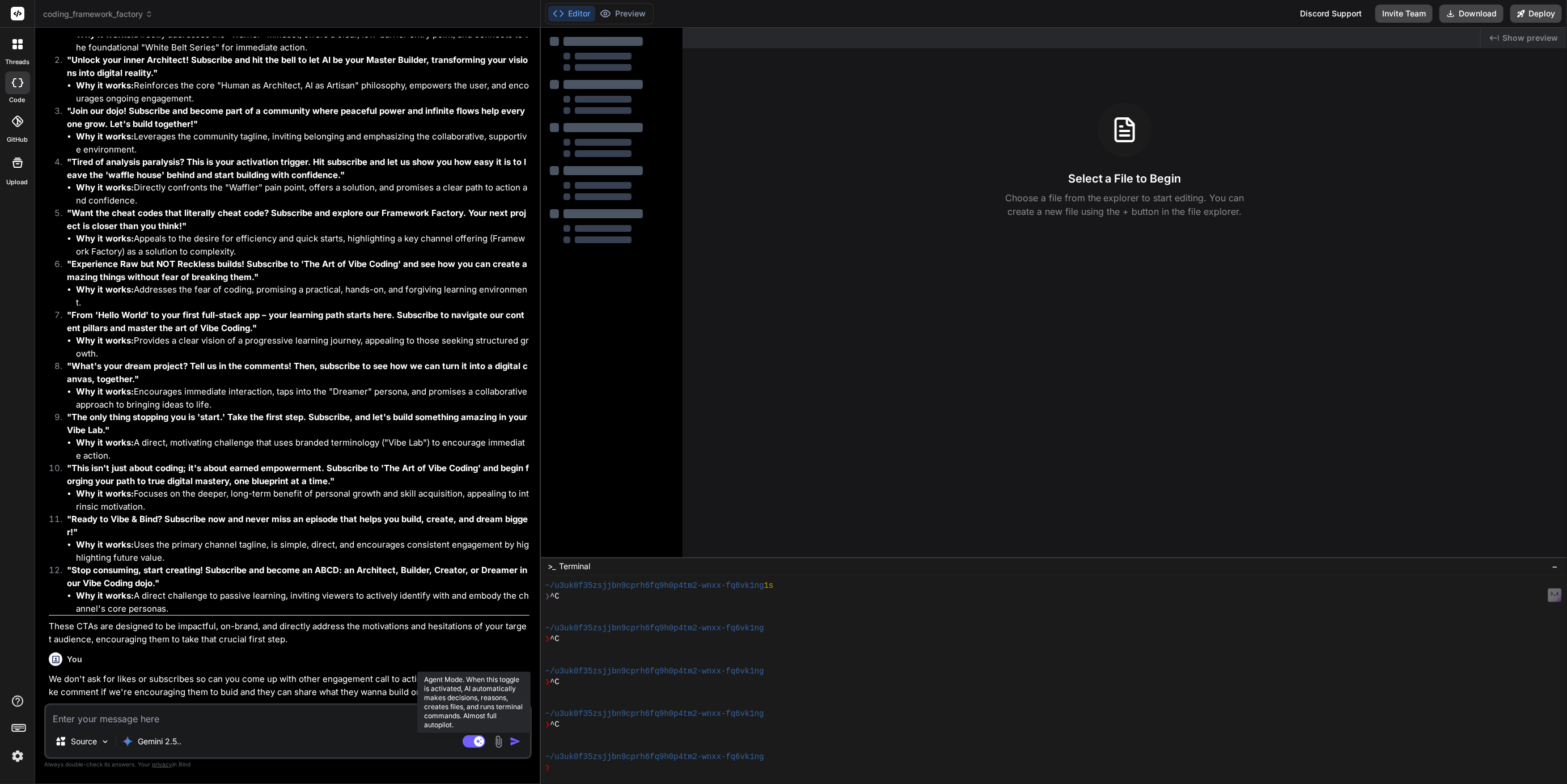
click at [471, 740] on rect at bounding box center [474, 741] width 23 height 13
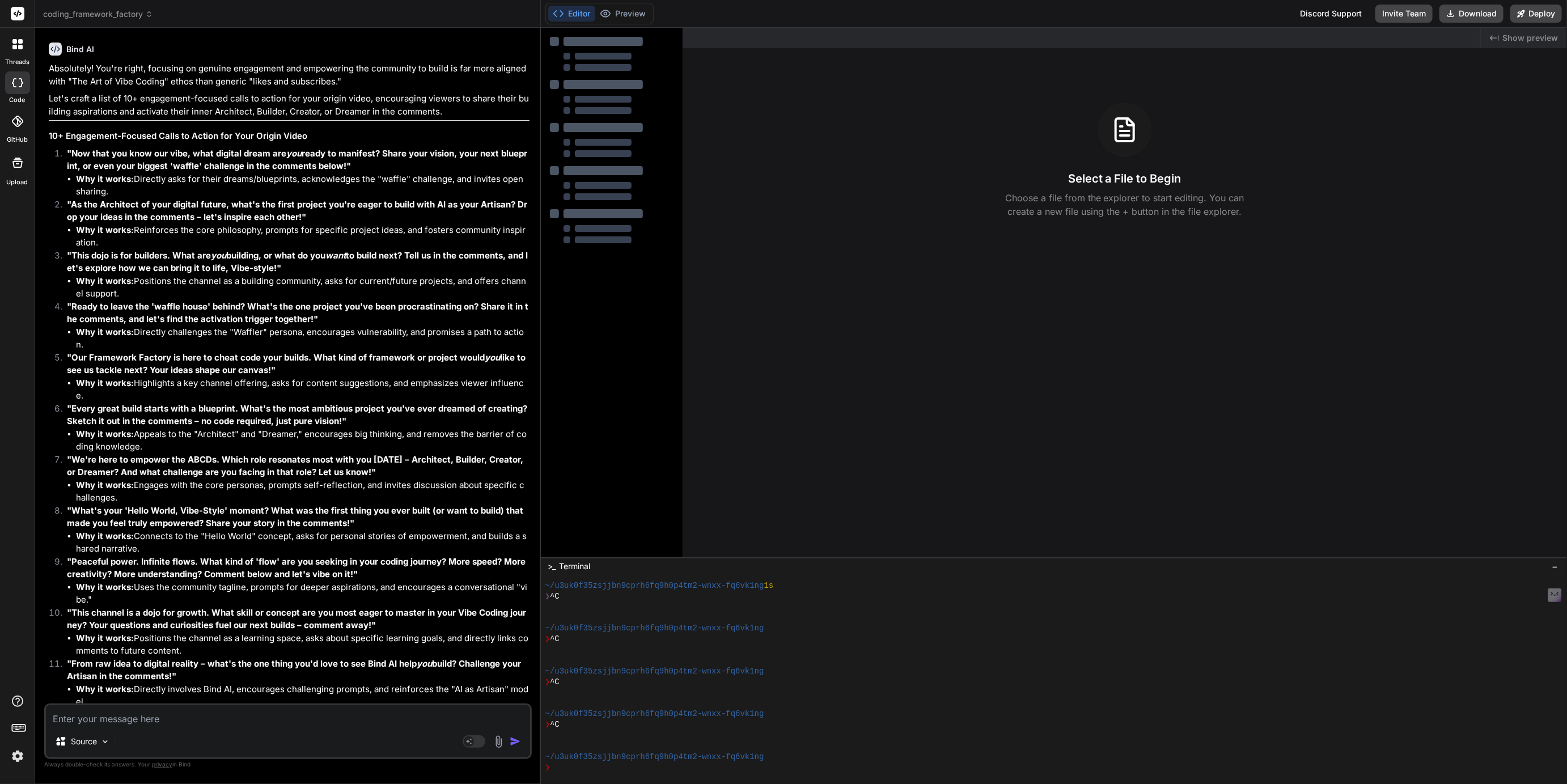
scroll to position [2820, 0]
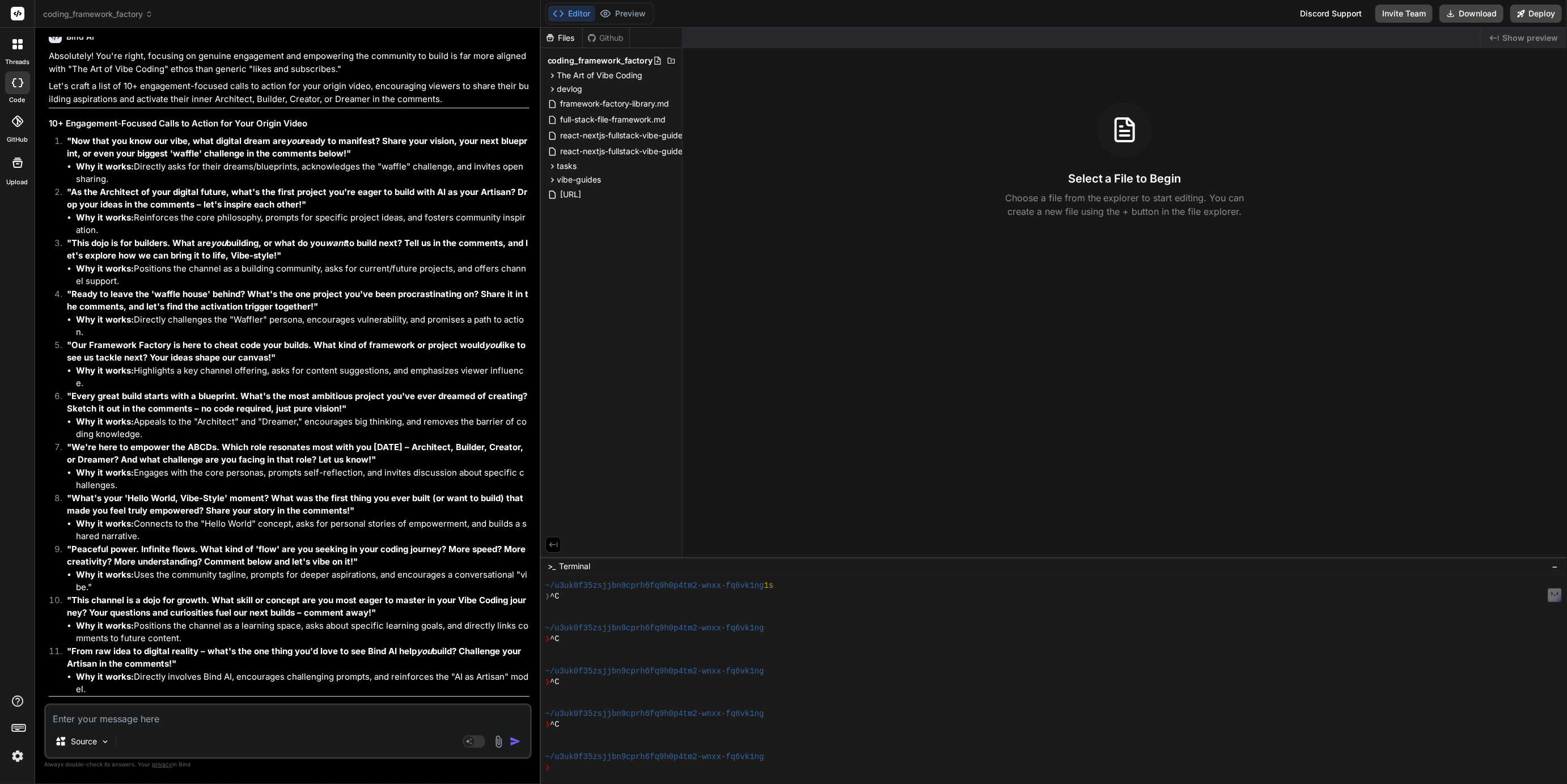
click at [96, 12] on span "coding_framework_factory" at bounding box center [98, 14] width 110 height 11
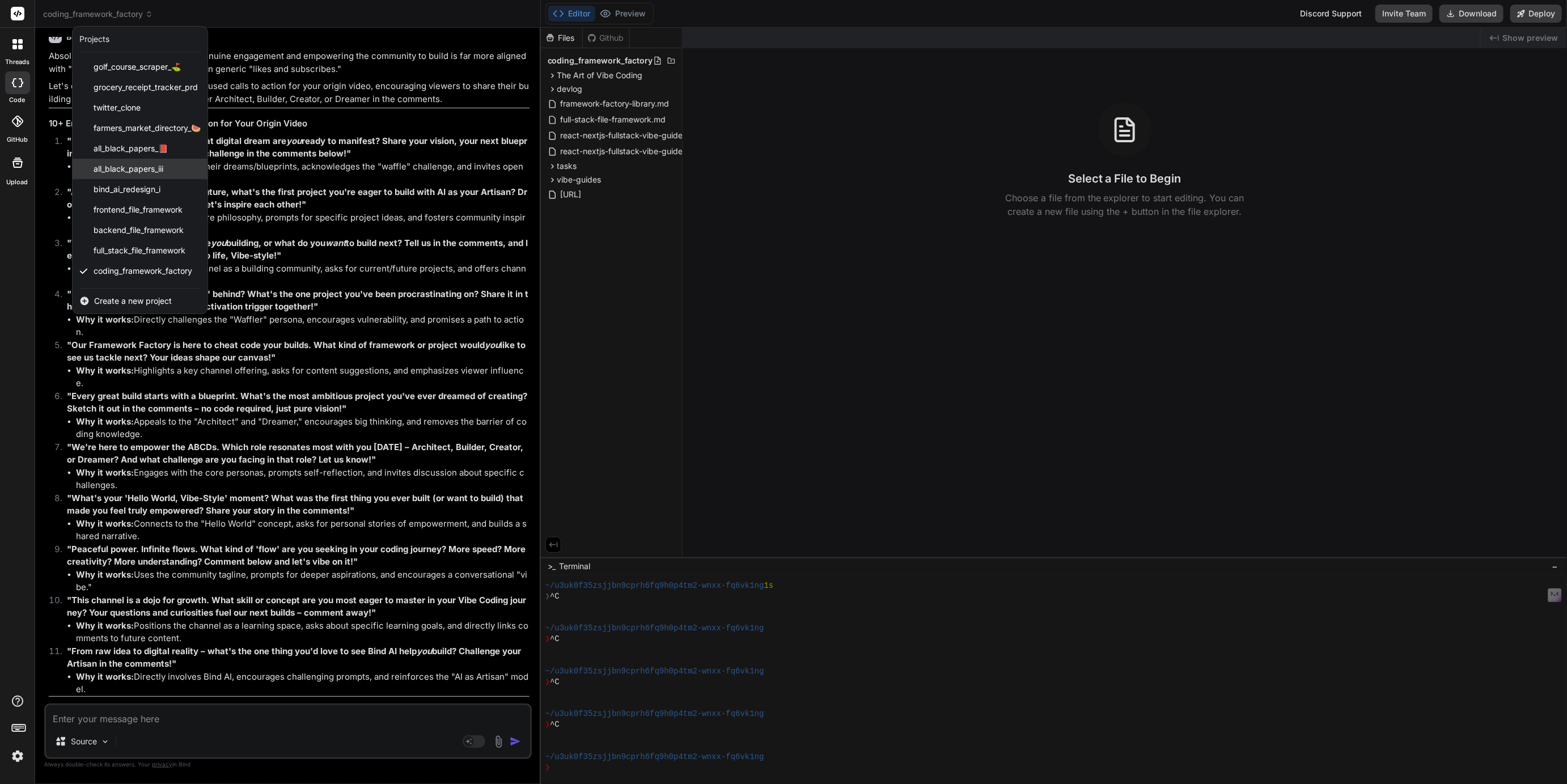
click at [126, 169] on span "all_black_papers_iii" at bounding box center [128, 169] width 70 height 11
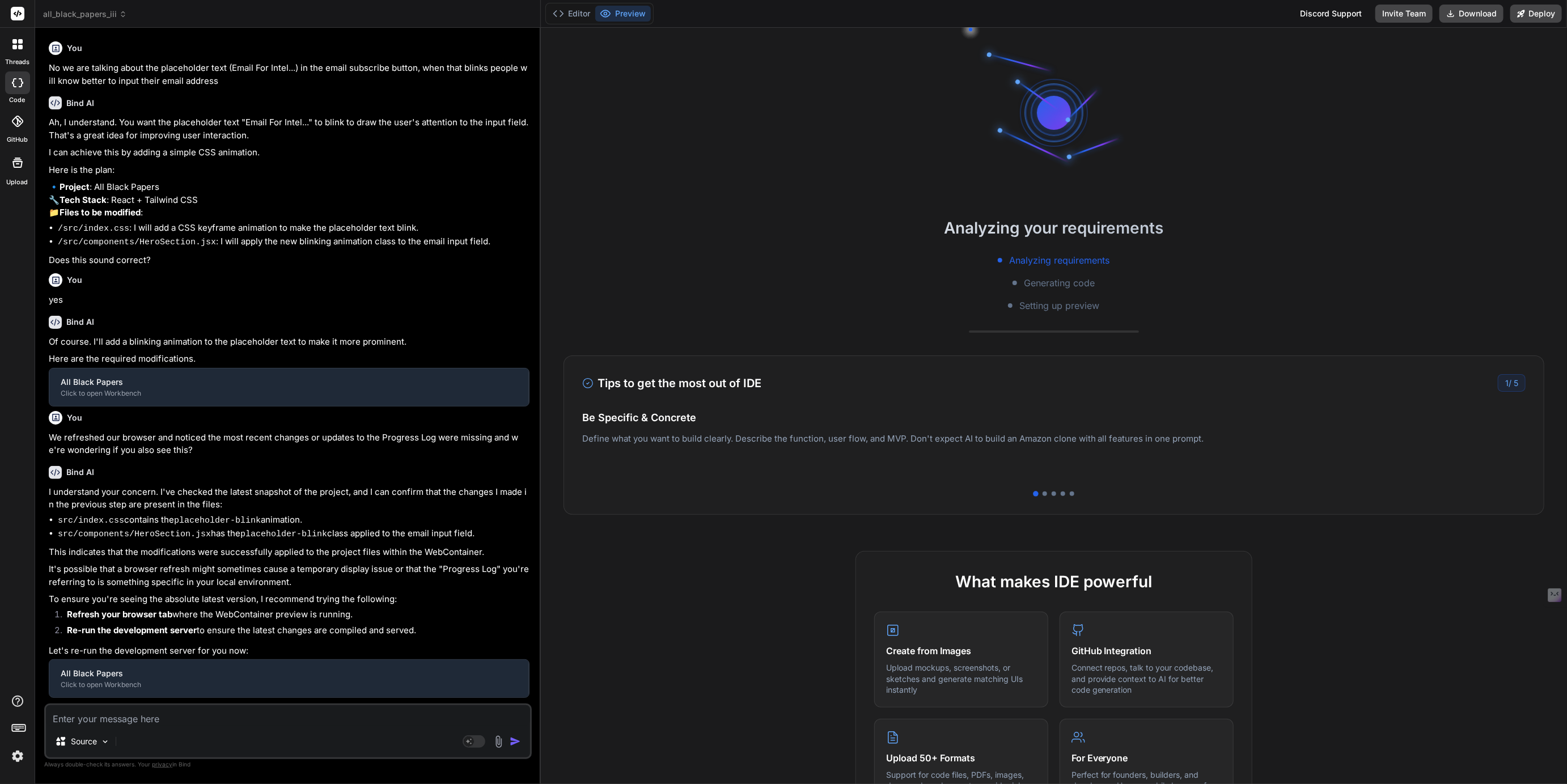
scroll to position [513, 0]
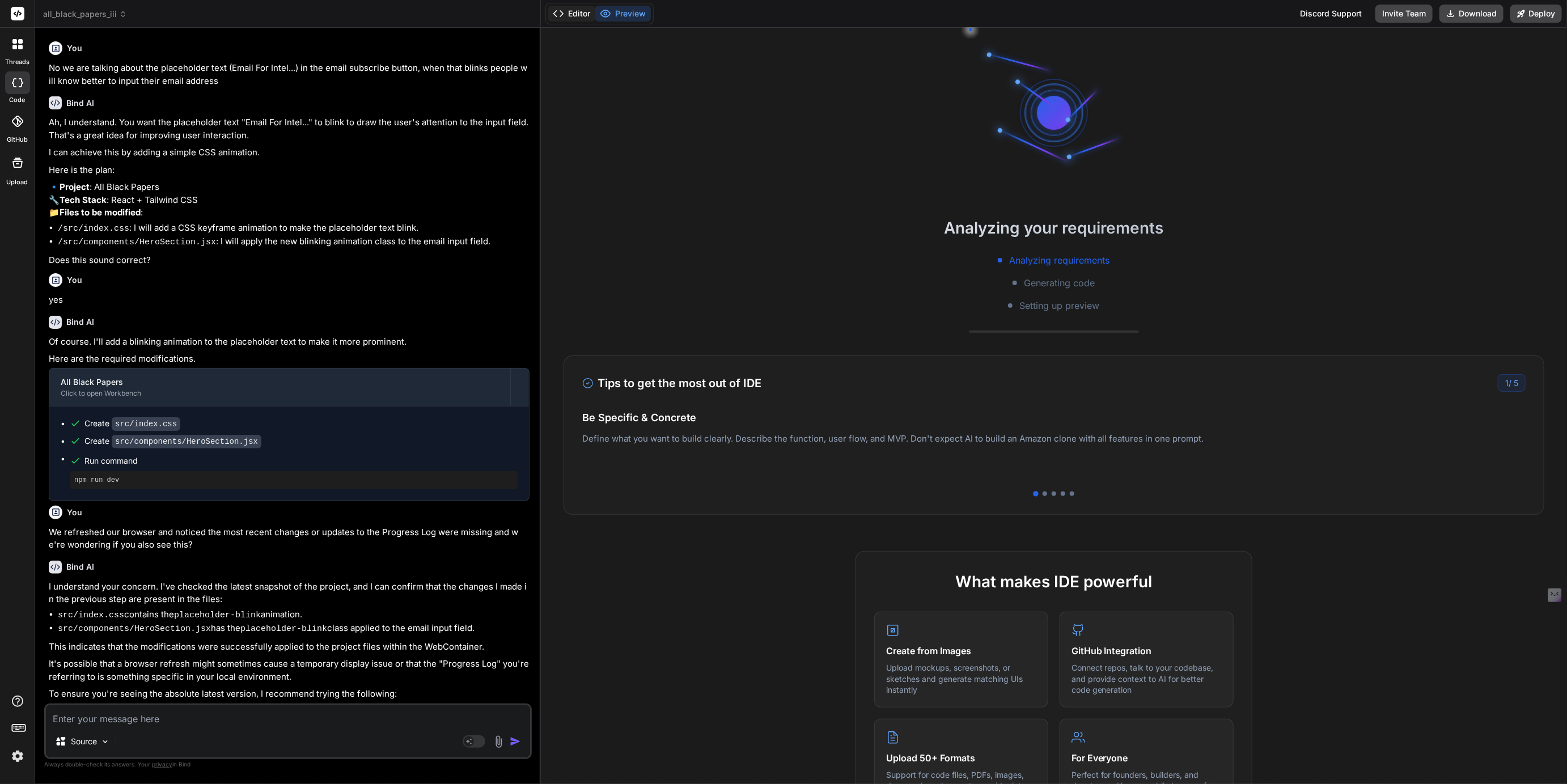
click at [580, 16] on button "Editor" at bounding box center [571, 13] width 47 height 16
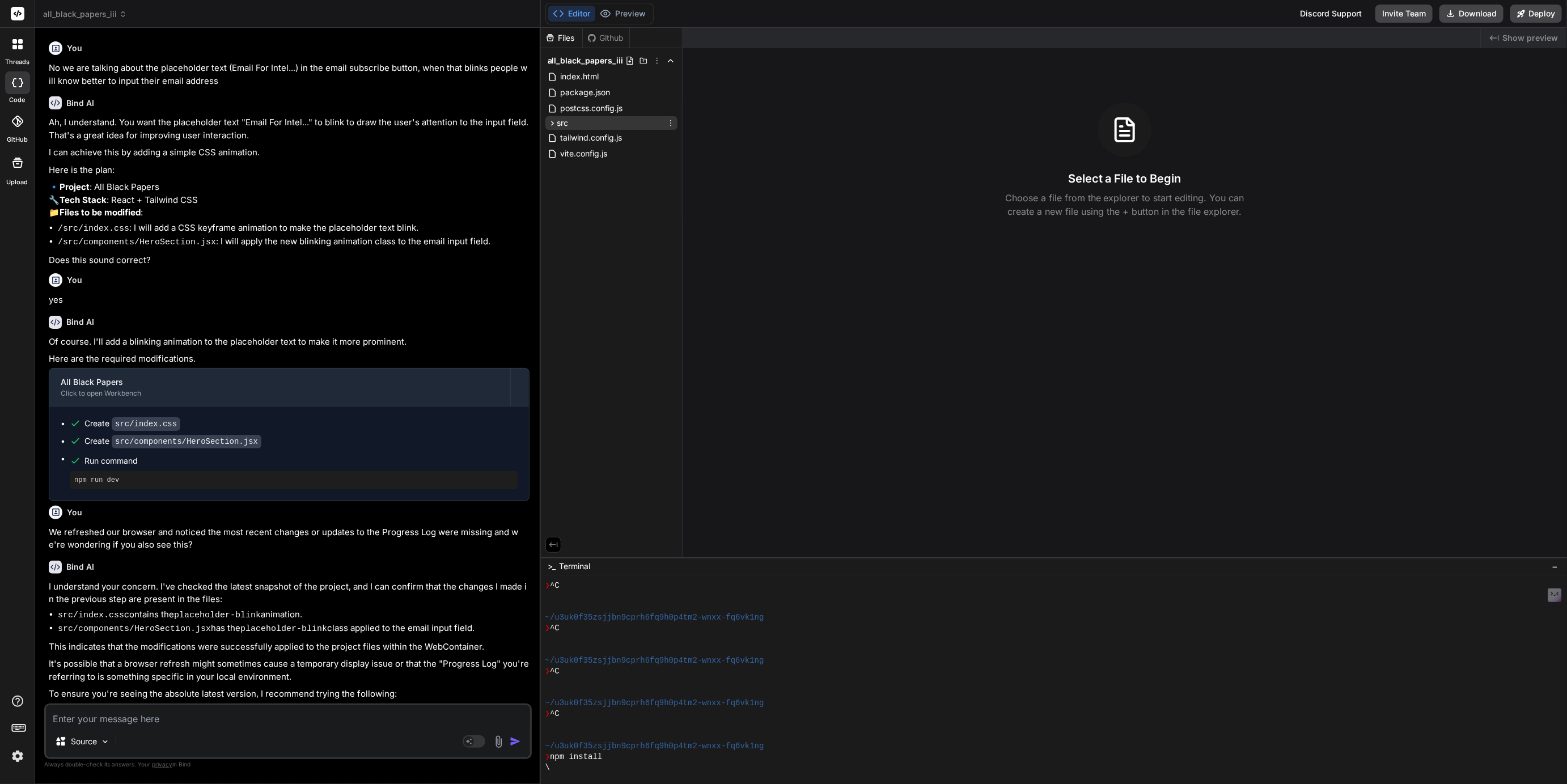
click at [556, 123] on icon at bounding box center [552, 123] width 9 height 9
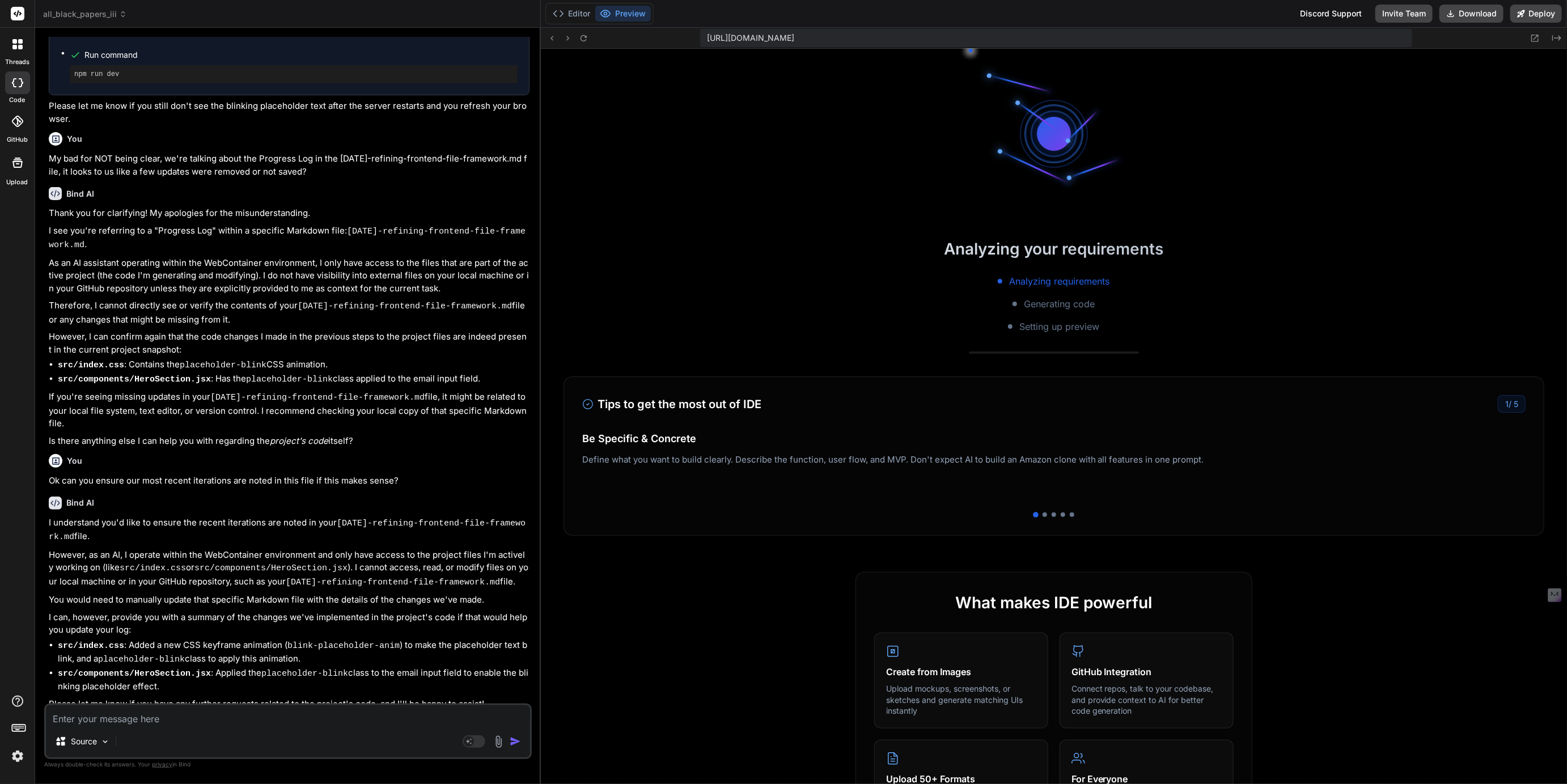
scroll to position [823, 0]
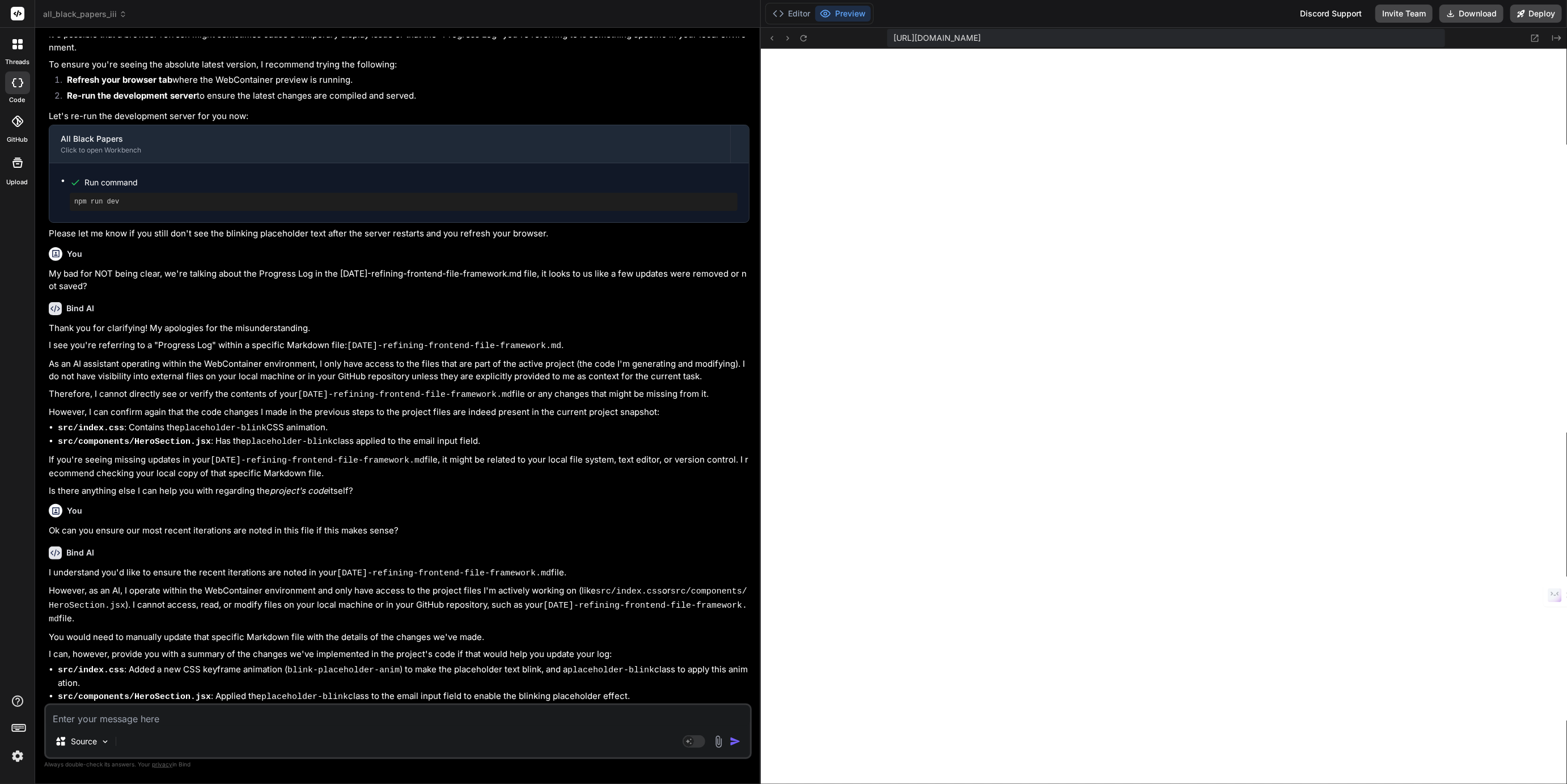
drag, startPoint x: 539, startPoint y: 371, endPoint x: 779, endPoint y: 391, distance: 240.8
click at [761, 391] on div "Bind AI Web Search Created with Pixso. Code Generator You No we are talking abo…" at bounding box center [398, 405] width 726 height 756
type textarea "x"
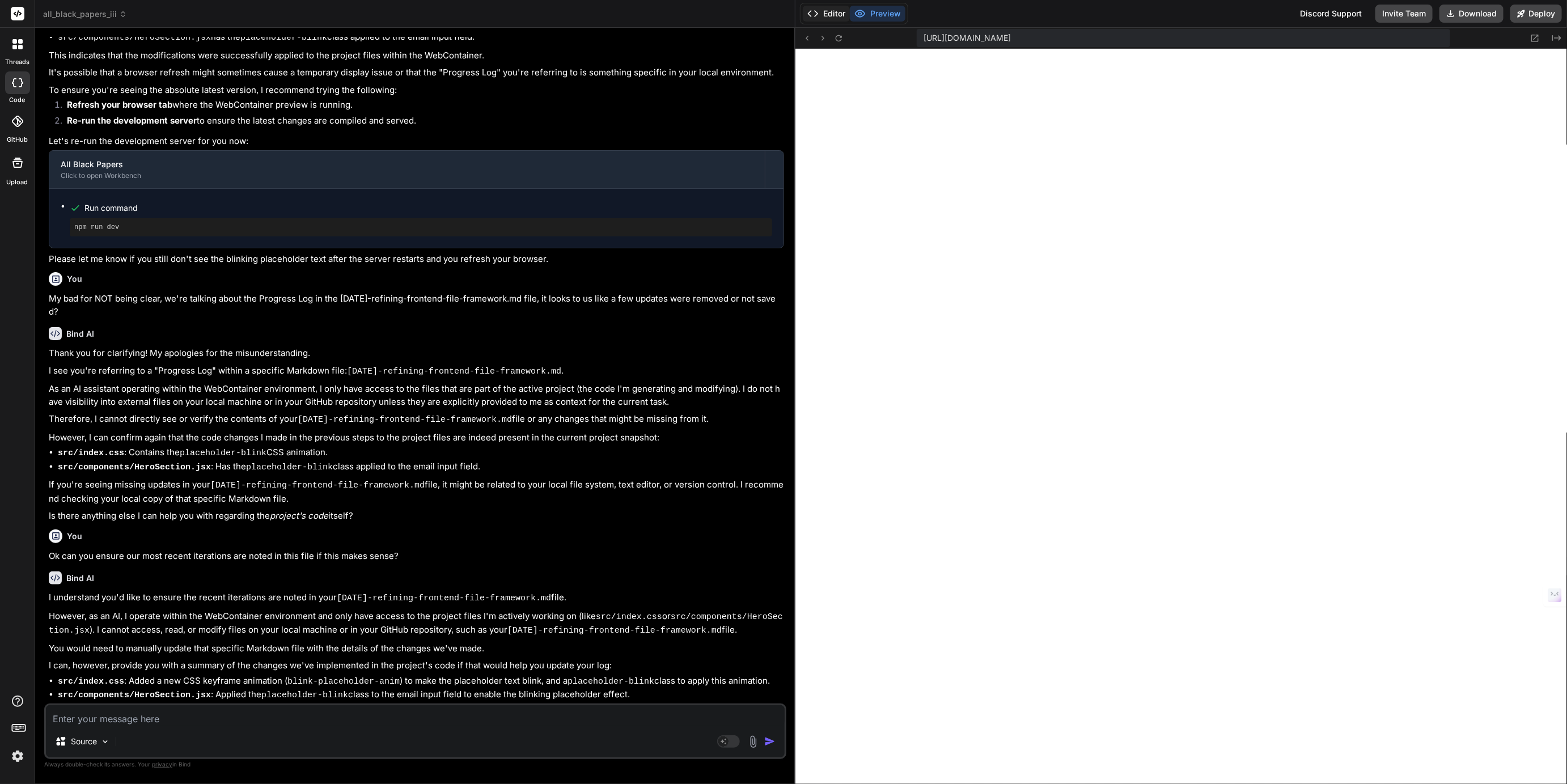
click at [833, 14] on button "Editor" at bounding box center [826, 13] width 47 height 16
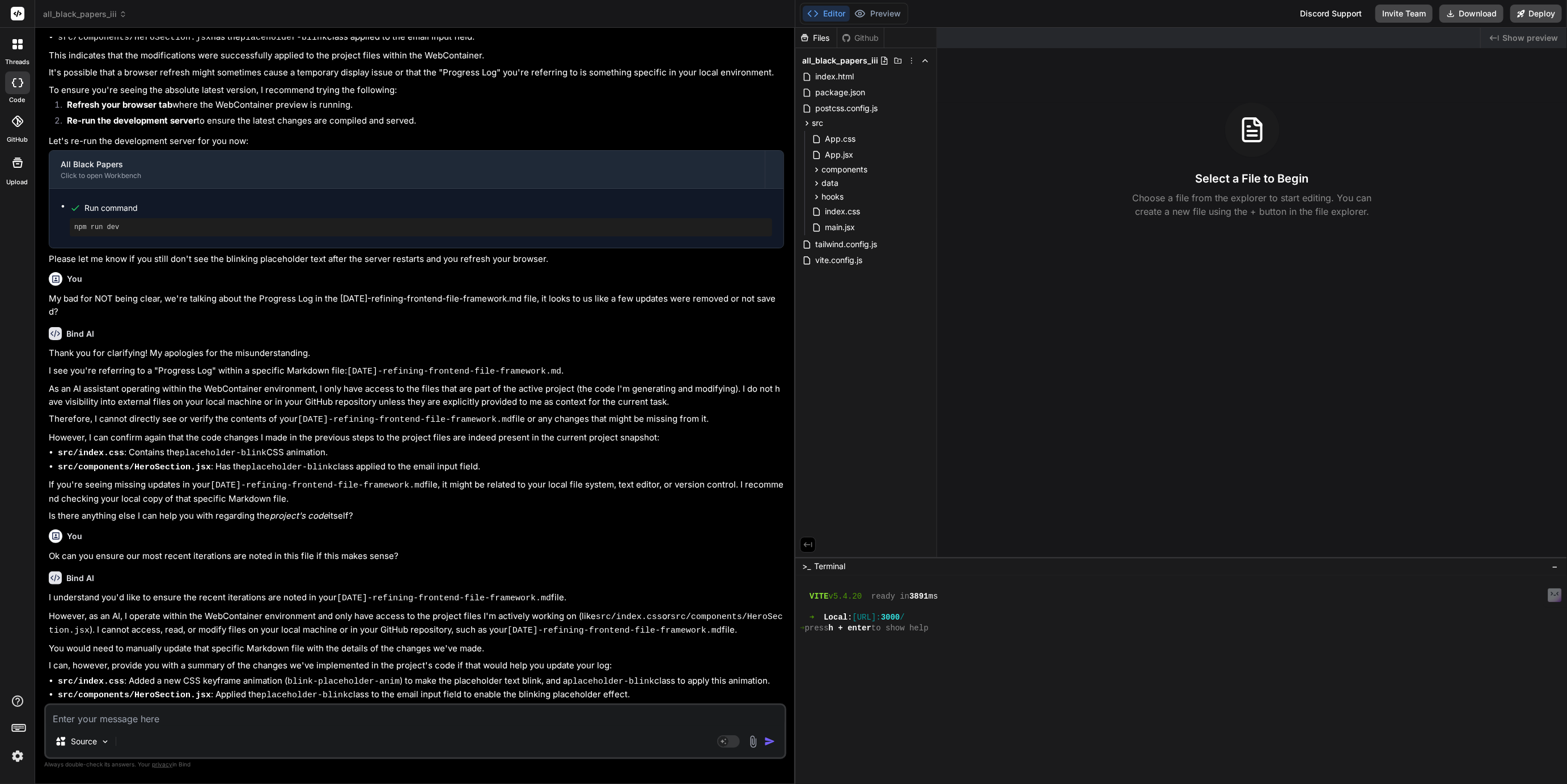
scroll to position [823, 0]
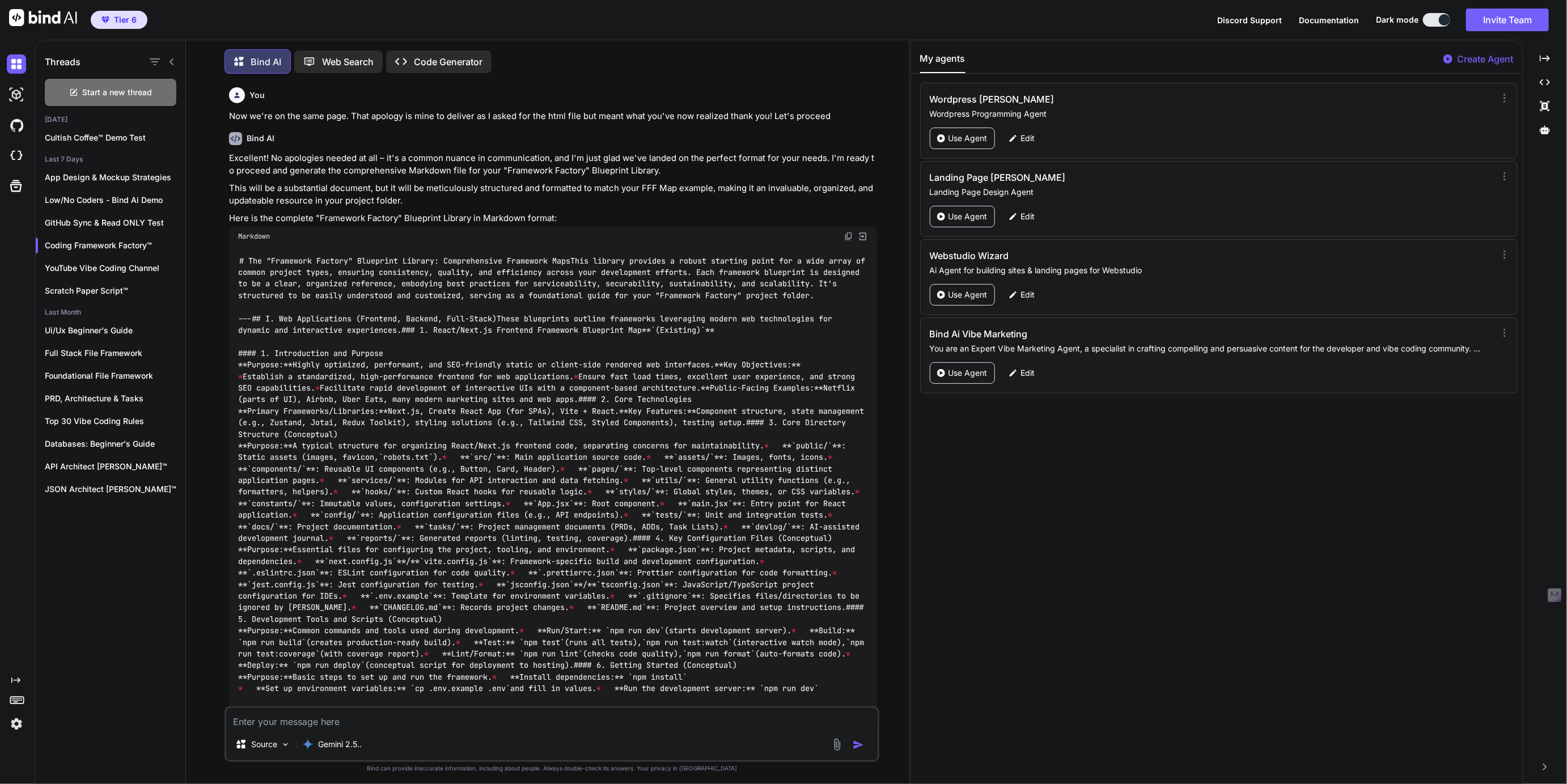
scroll to position [661, 0]
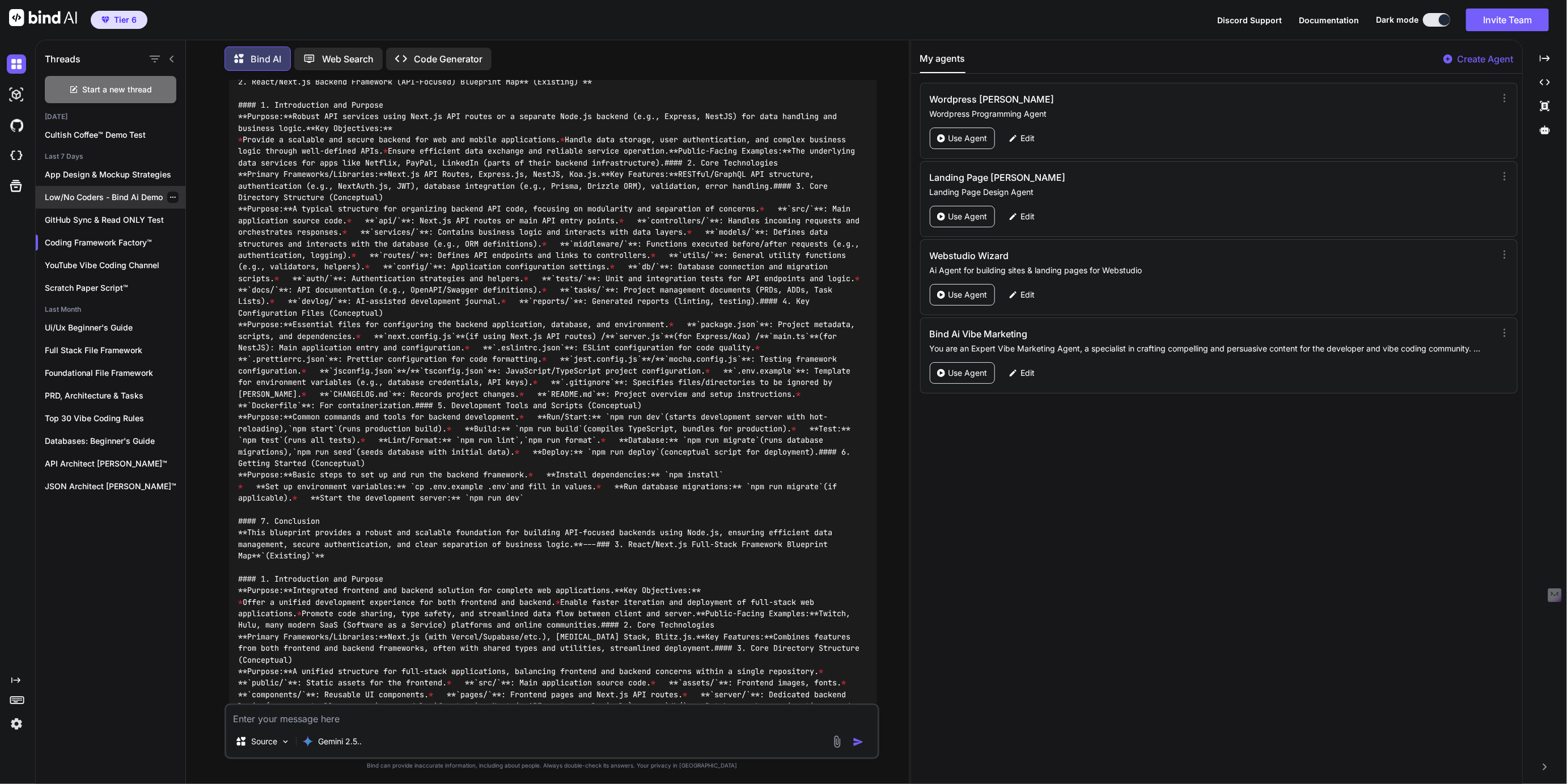
click at [103, 199] on p "Low/No Coders - Bind Ai Demo" at bounding box center [115, 197] width 140 height 11
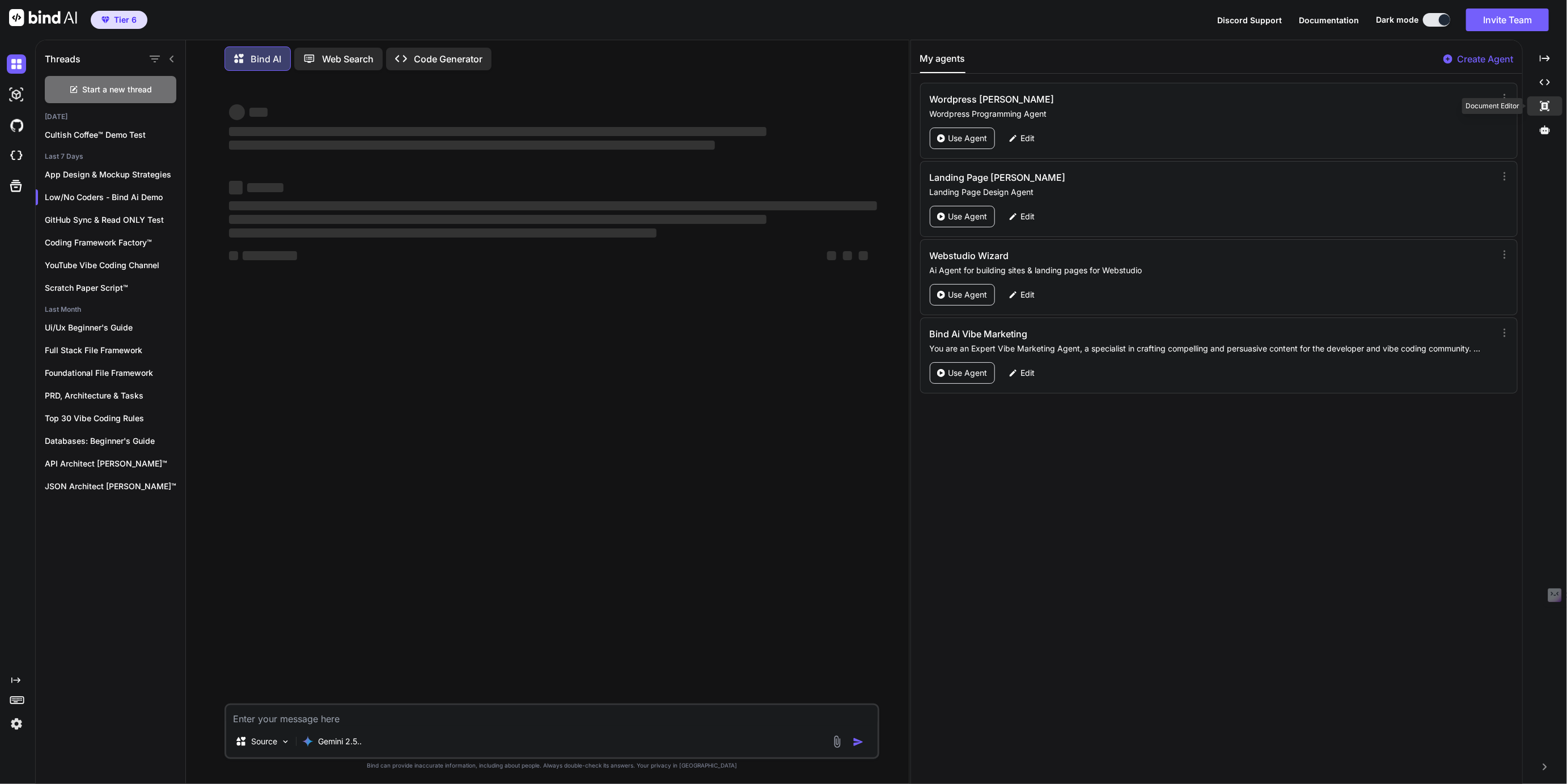
type textarea "x"
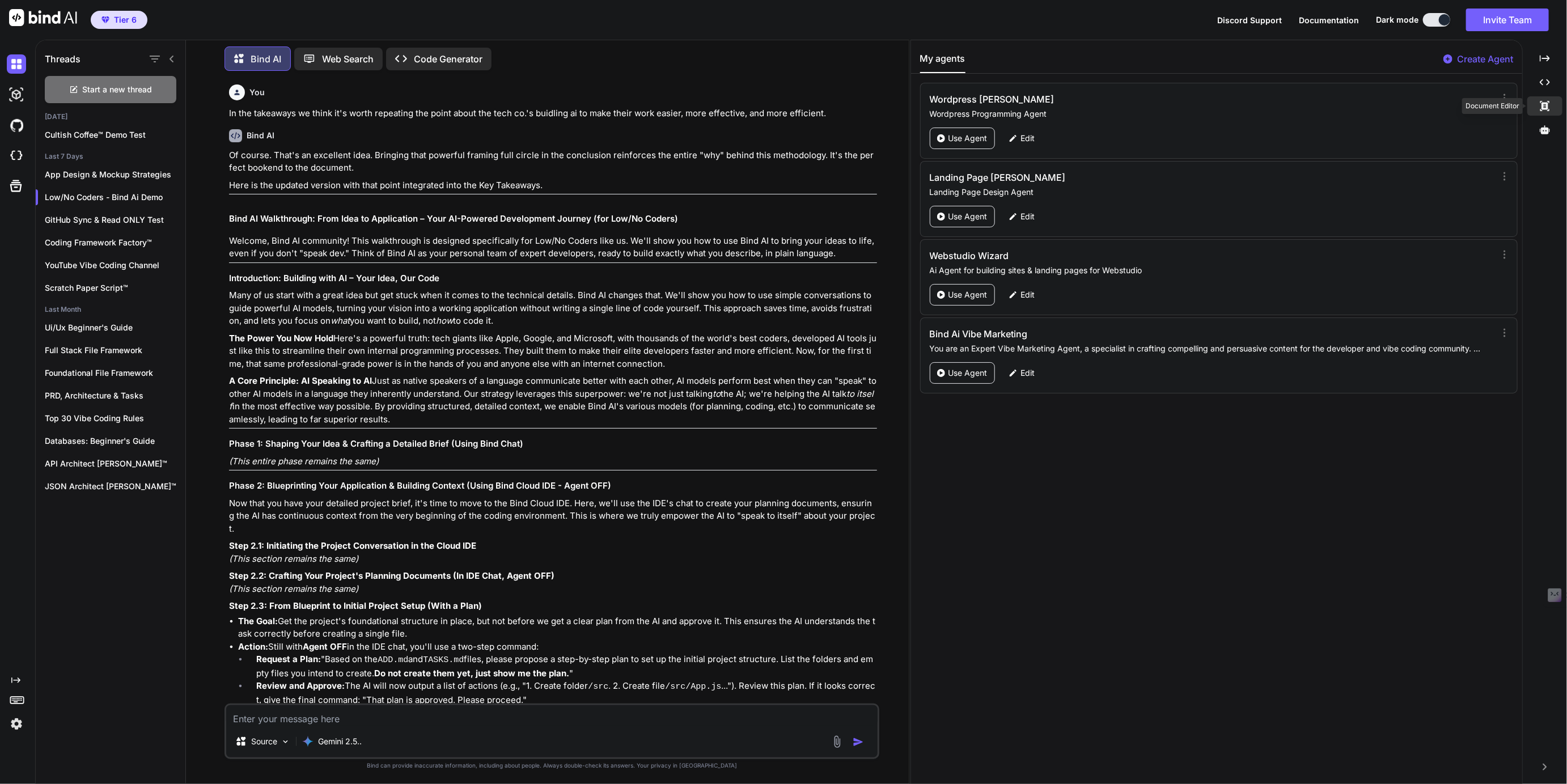
click at [1549, 102] on icon at bounding box center [1545, 106] width 9 height 10
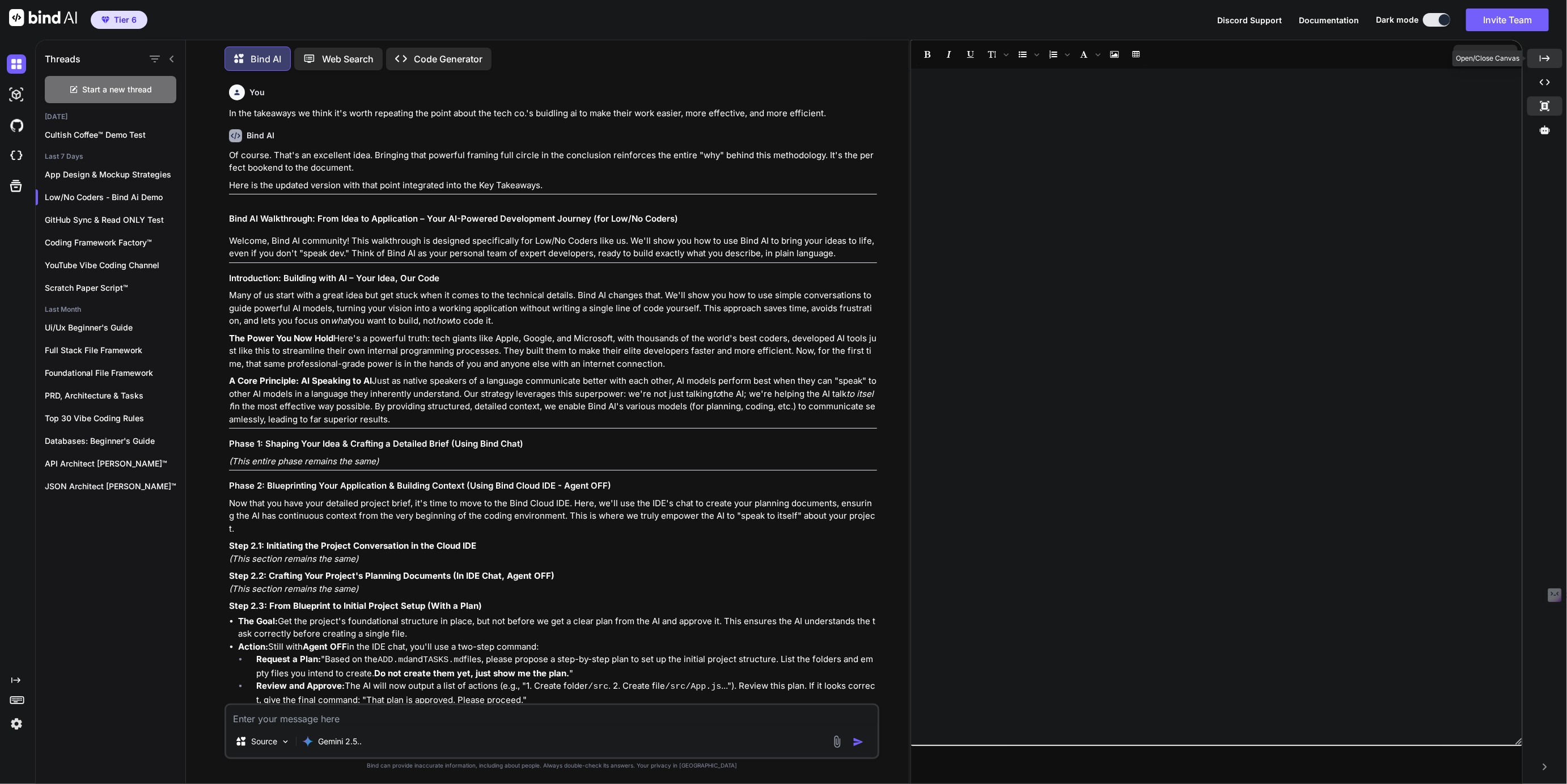
click at [1549, 62] on icon "Created with Pixso." at bounding box center [1545, 58] width 10 height 10
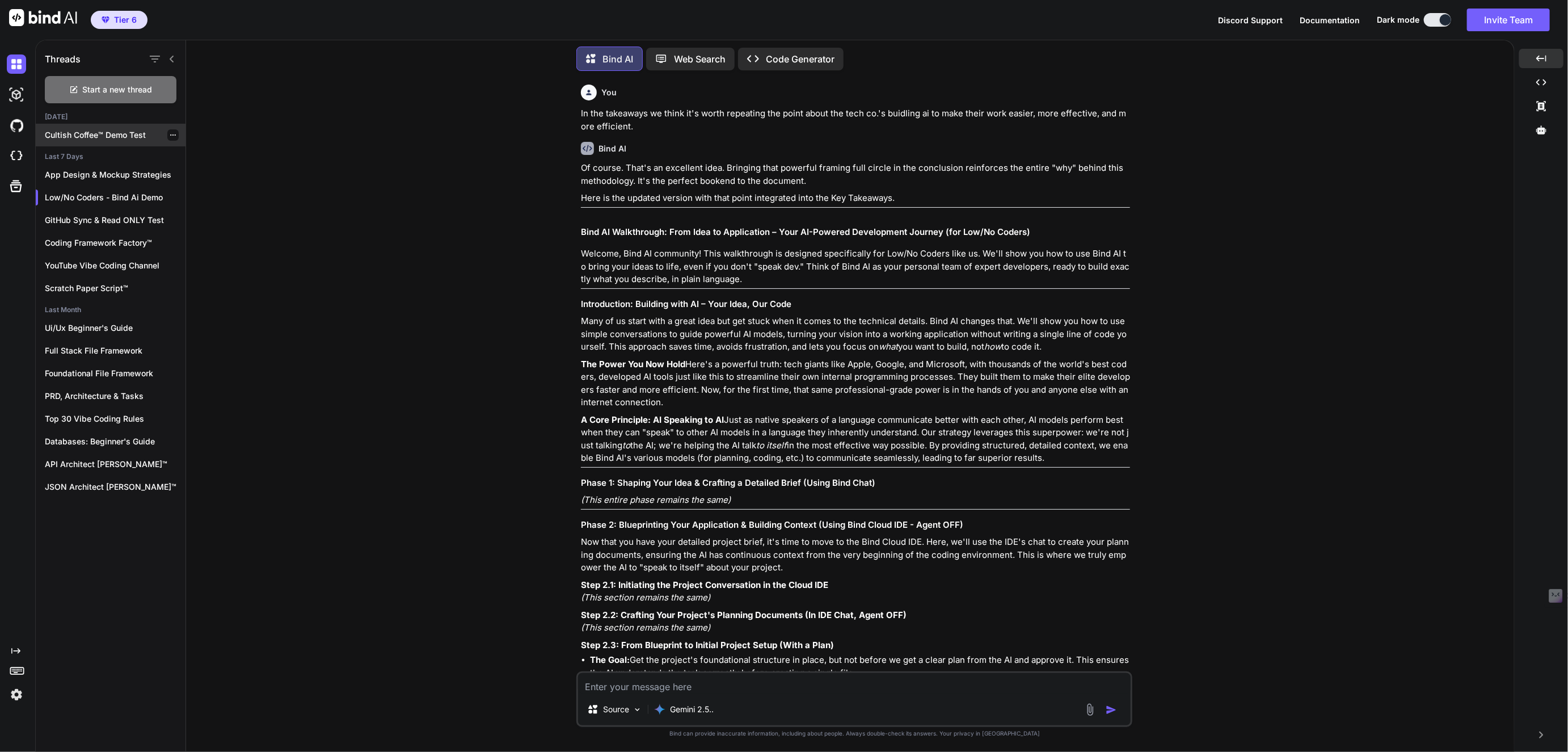
click at [105, 134] on p "Cultish Coffee™ Demo Test" at bounding box center [115, 135] width 141 height 11
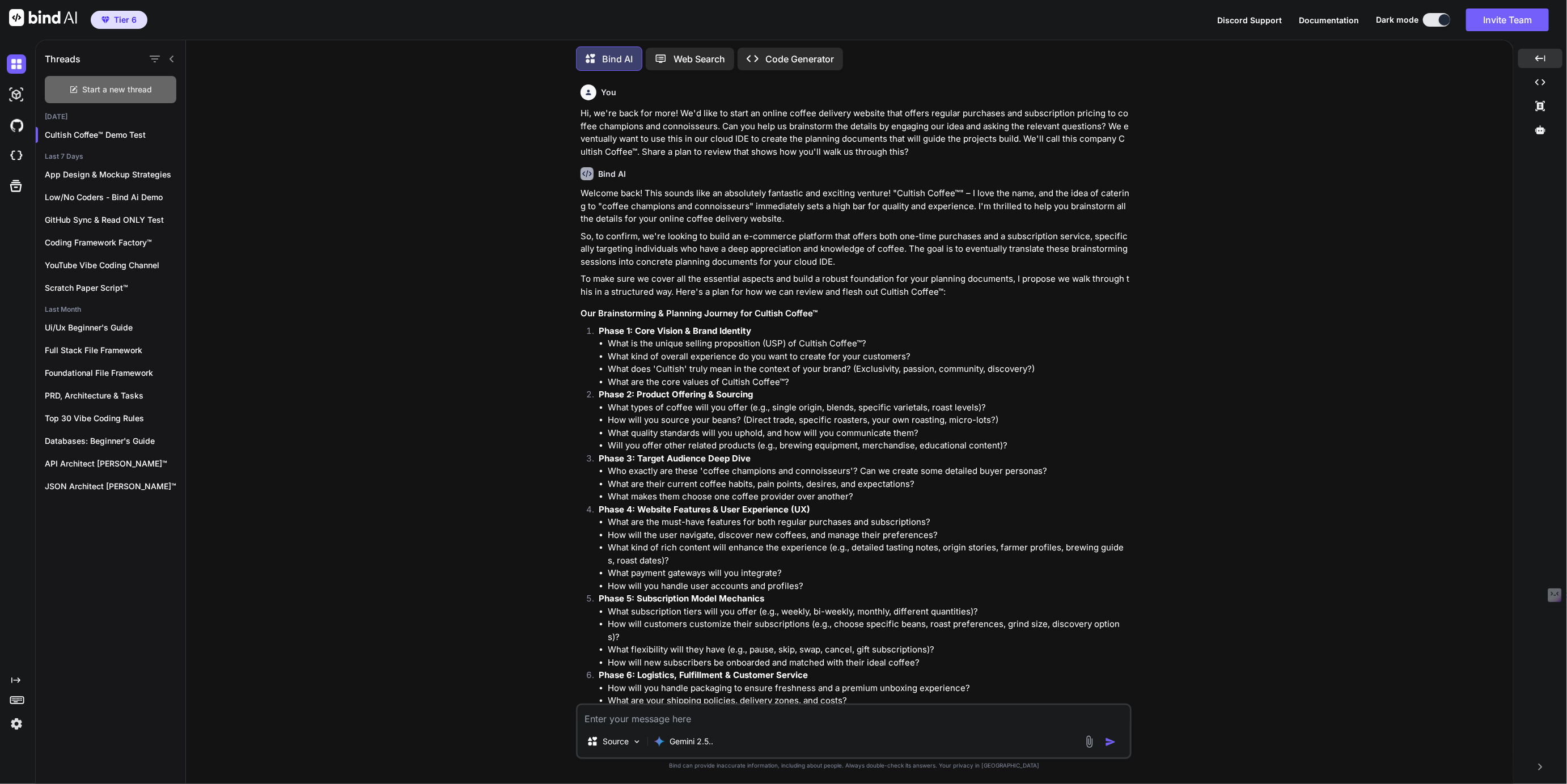
click at [101, 84] on span "Start a new thread" at bounding box center [117, 90] width 70 height 11
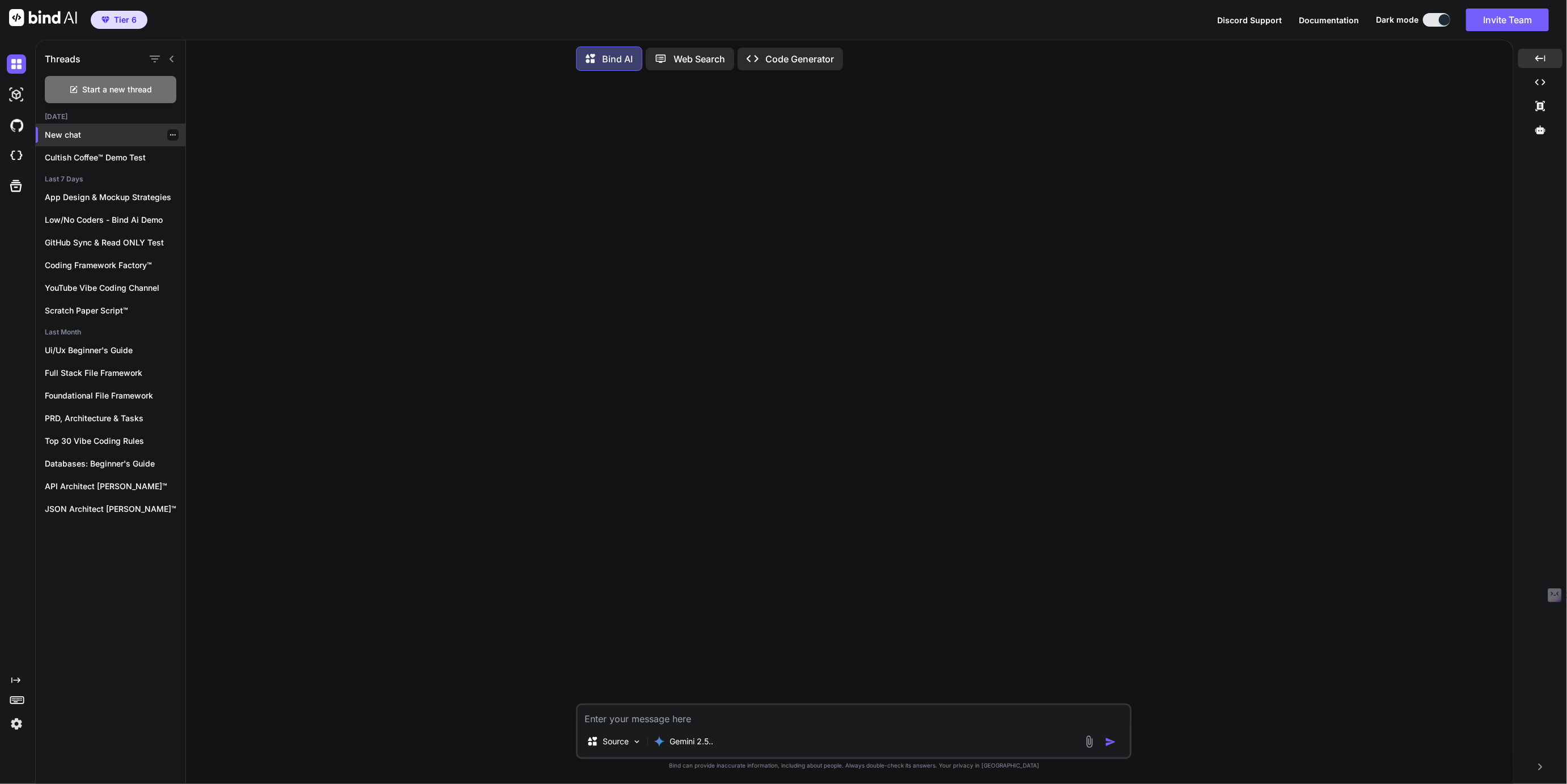
click at [169, 135] on icon "button" at bounding box center [172, 135] width 7 height 7
click at [220, 154] on span "Rename and Save" at bounding box center [221, 155] width 68 height 11
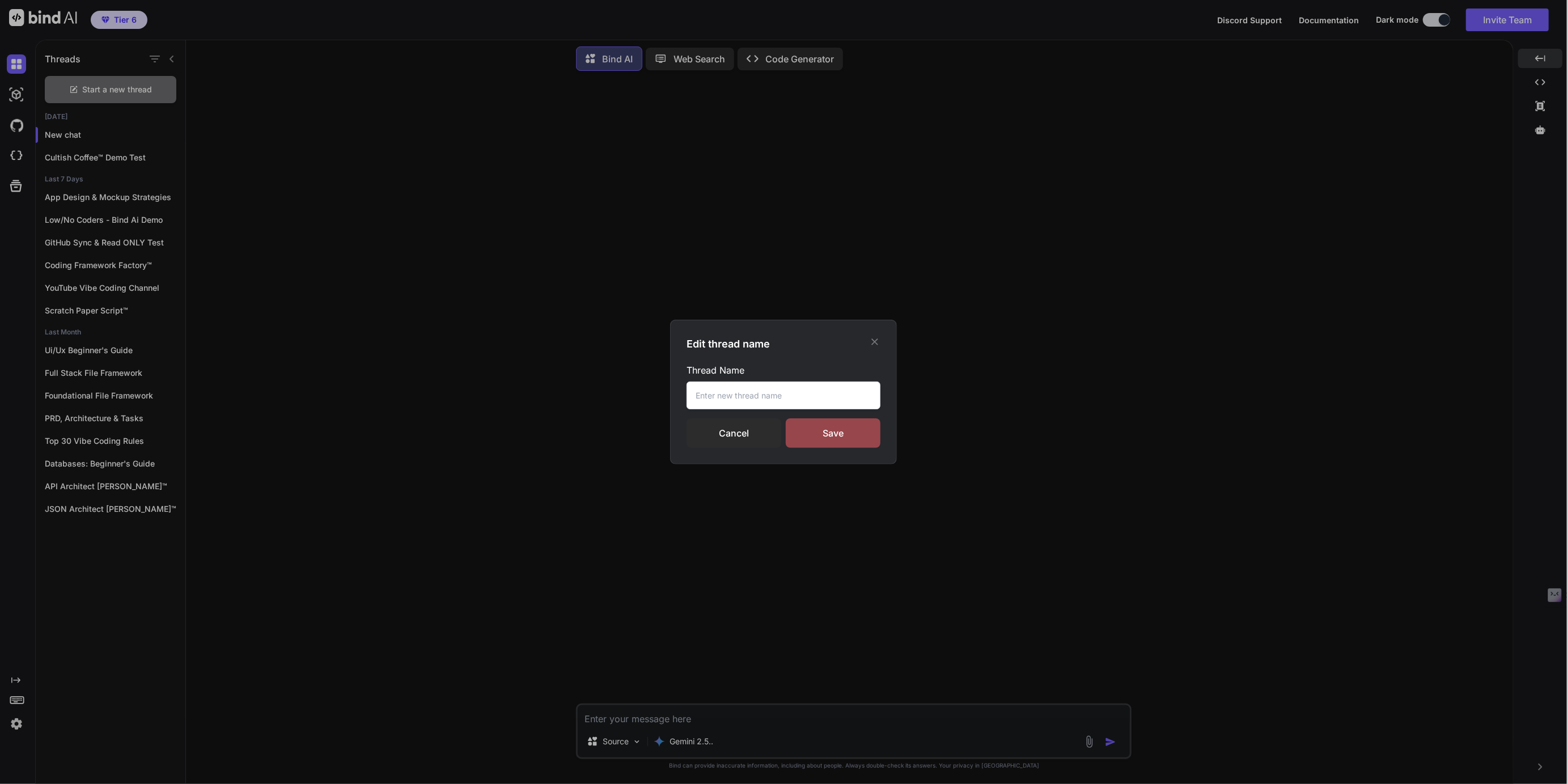
click at [715, 401] on input "text" at bounding box center [783, 395] width 194 height 28
type input "Coffee Landing Page Demo"
click at [838, 432] on div "Save" at bounding box center [833, 432] width 95 height 29
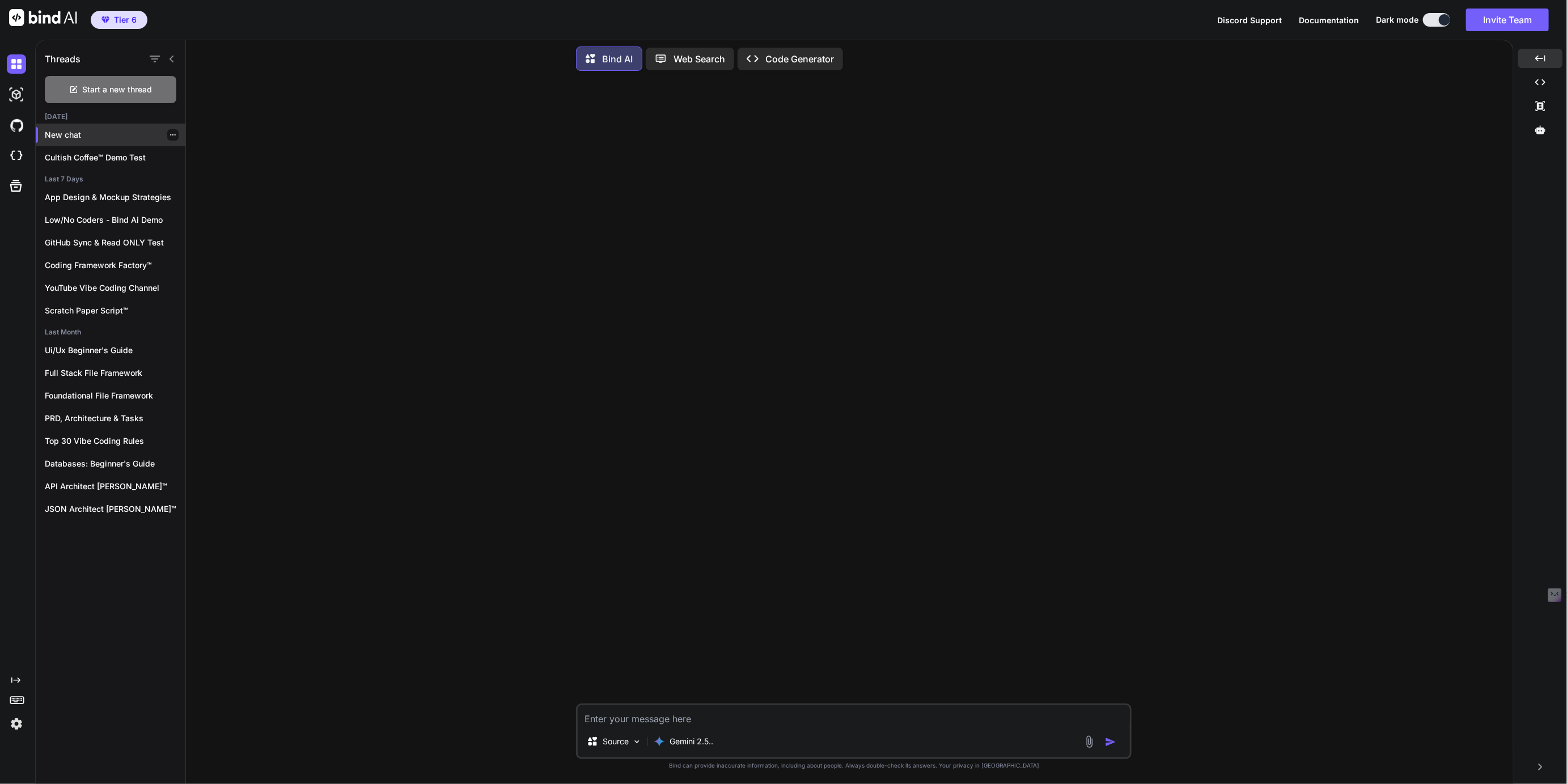
click at [92, 131] on p "New chat" at bounding box center [115, 135] width 140 height 11
click at [618, 716] on textarea at bounding box center [853, 715] width 552 height 21
type textarea "Hi!"
click at [169, 132] on icon "button" at bounding box center [172, 135] width 7 height 7
click at [211, 151] on span "Rename and Save" at bounding box center [221, 155] width 68 height 11
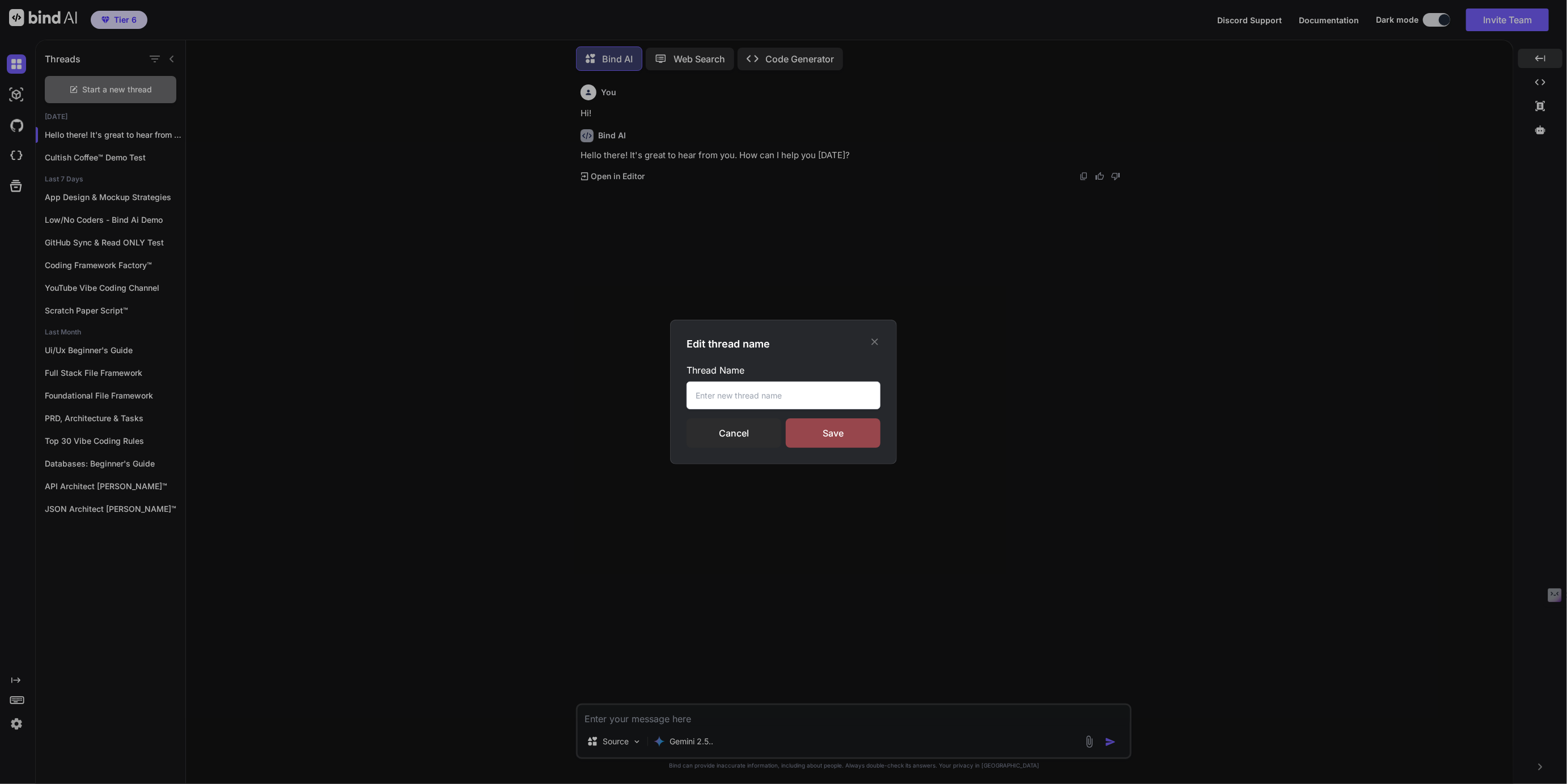
click at [707, 399] on input "text" at bounding box center [783, 395] width 194 height 28
type input "Coffee Landing Page Demo"
click at [839, 427] on div "Save" at bounding box center [833, 432] width 95 height 29
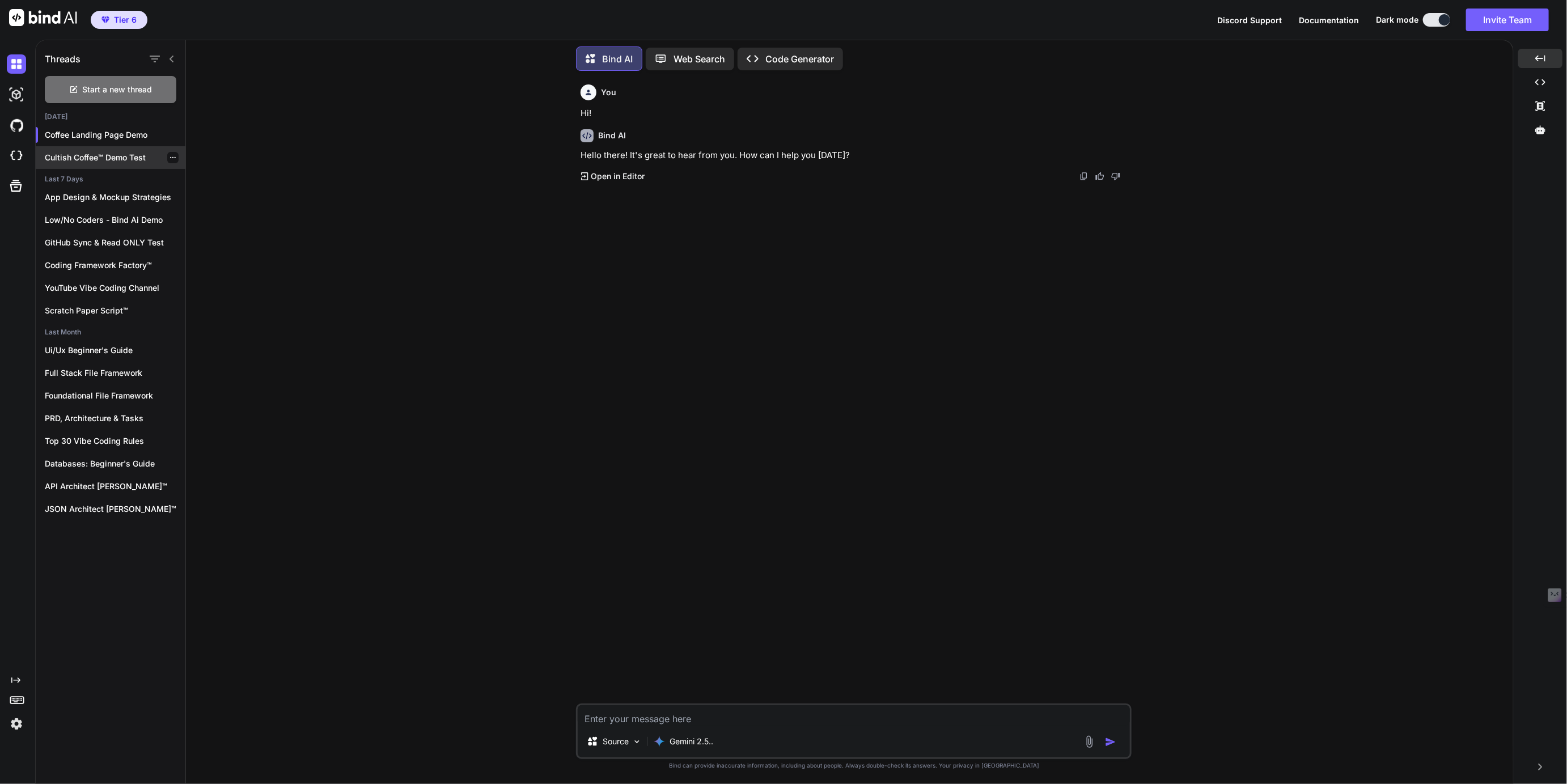
click at [87, 152] on p "Cultish Coffee™ Demo Test" at bounding box center [115, 157] width 140 height 11
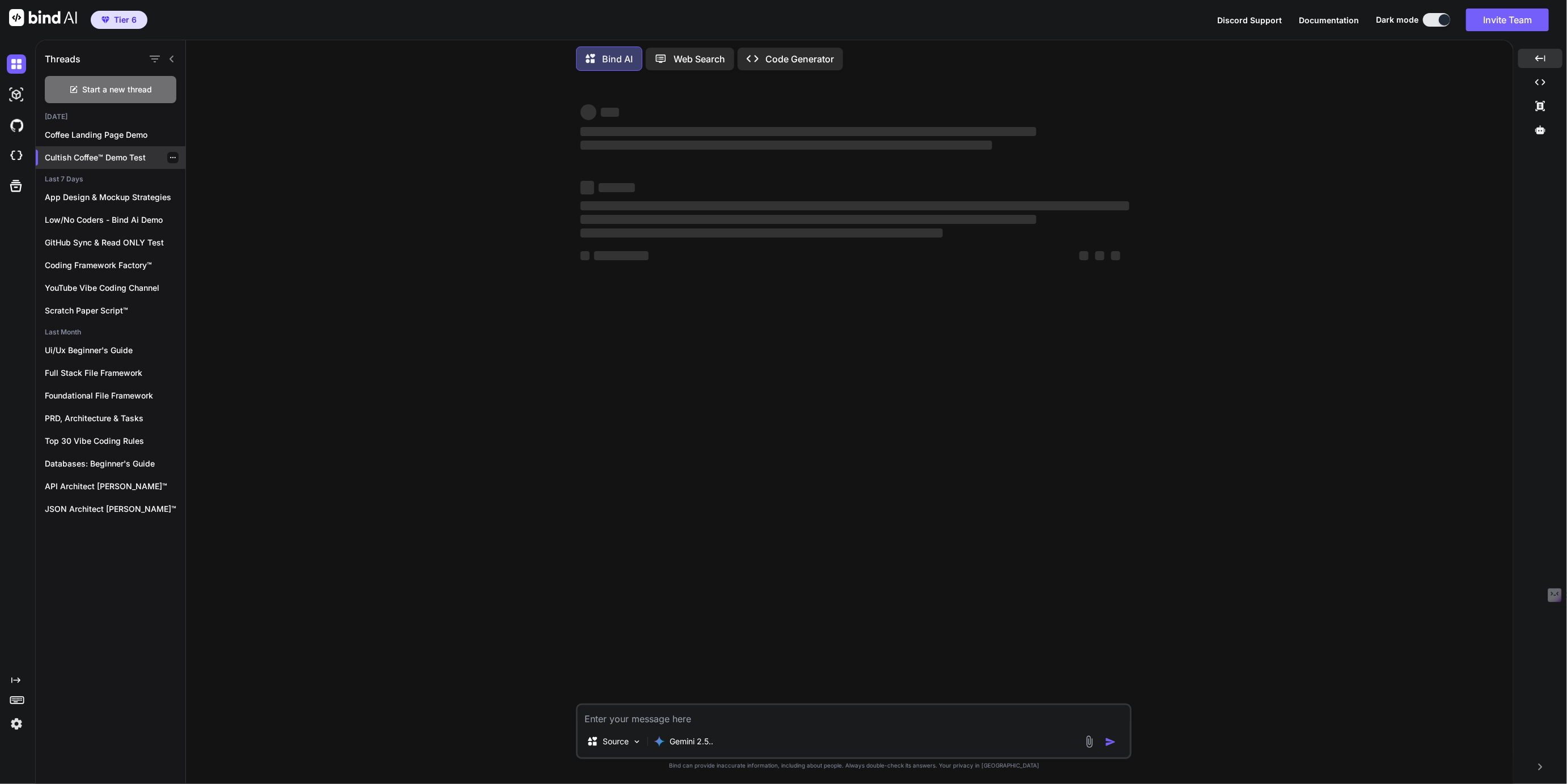
click at [80, 152] on p "Cultish Coffee™ Demo Test" at bounding box center [115, 157] width 140 height 11
click at [82, 197] on p "App Design & Mockup Strategies" at bounding box center [115, 197] width 140 height 11
click at [110, 127] on div "Coffee Landing Page Demo" at bounding box center [110, 135] width 150 height 23
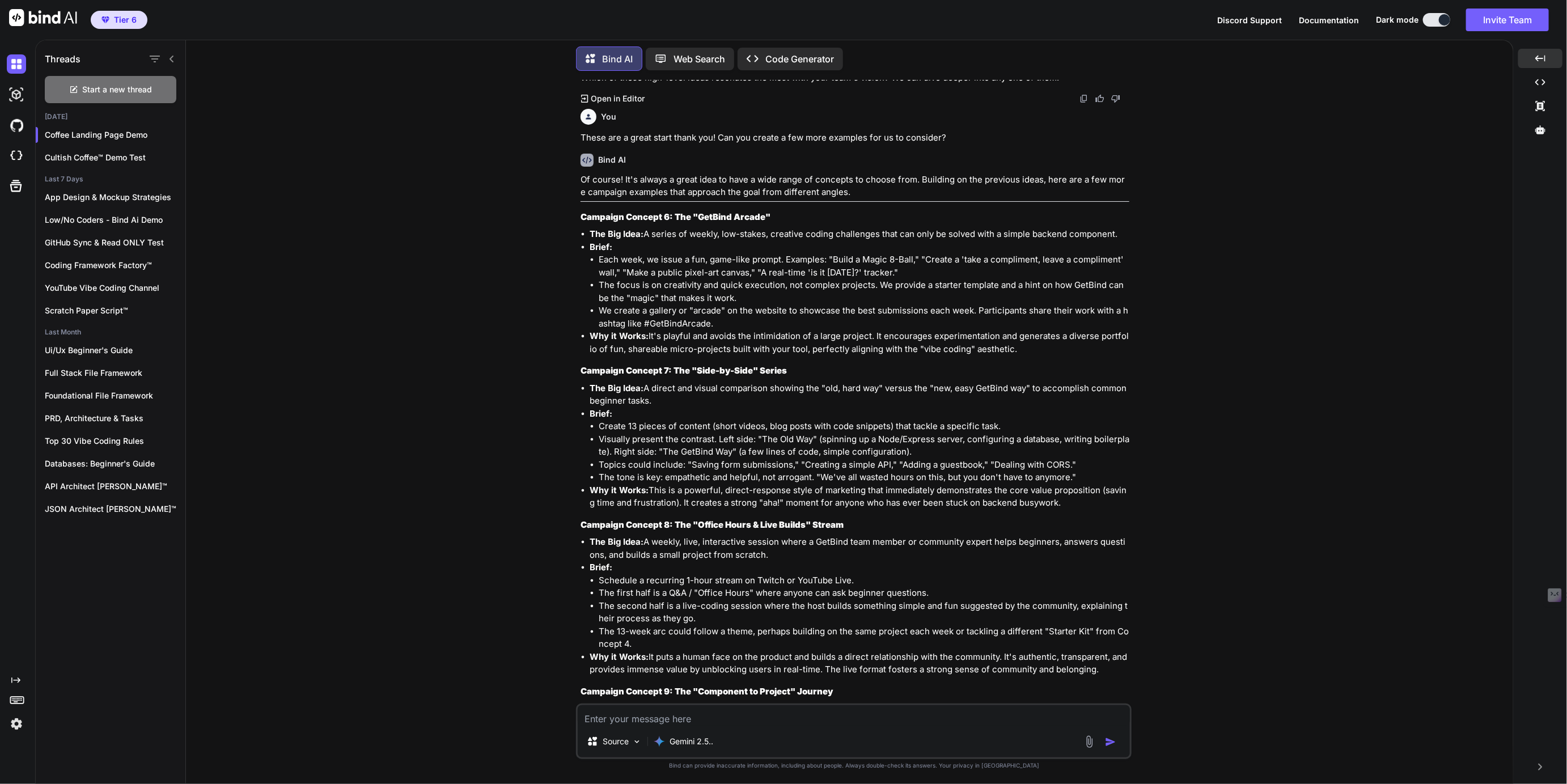
scroll to position [1757, 0]
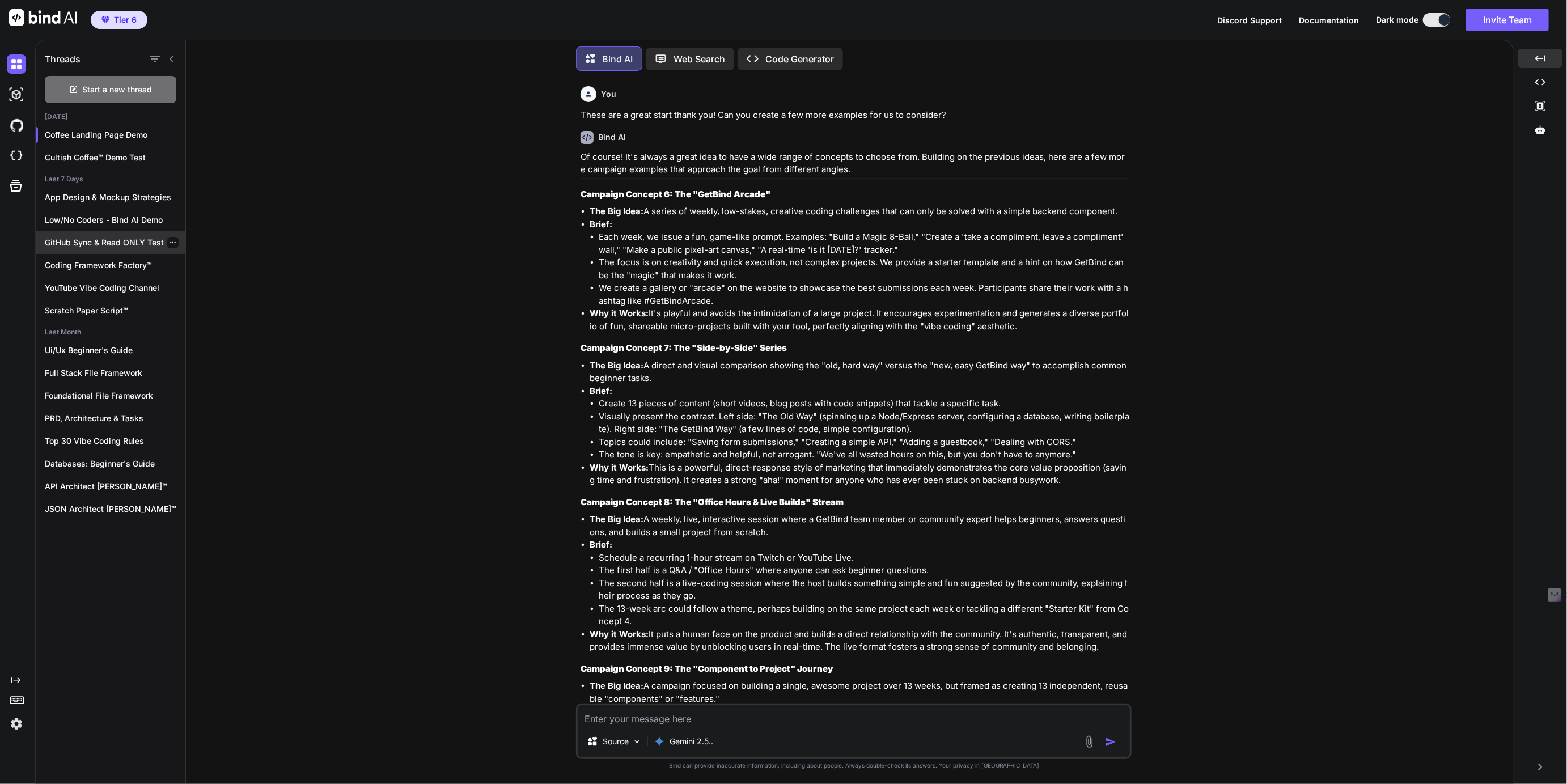
click at [102, 231] on div "GitHub Sync & Read ONLY Test" at bounding box center [110, 243] width 150 height 23
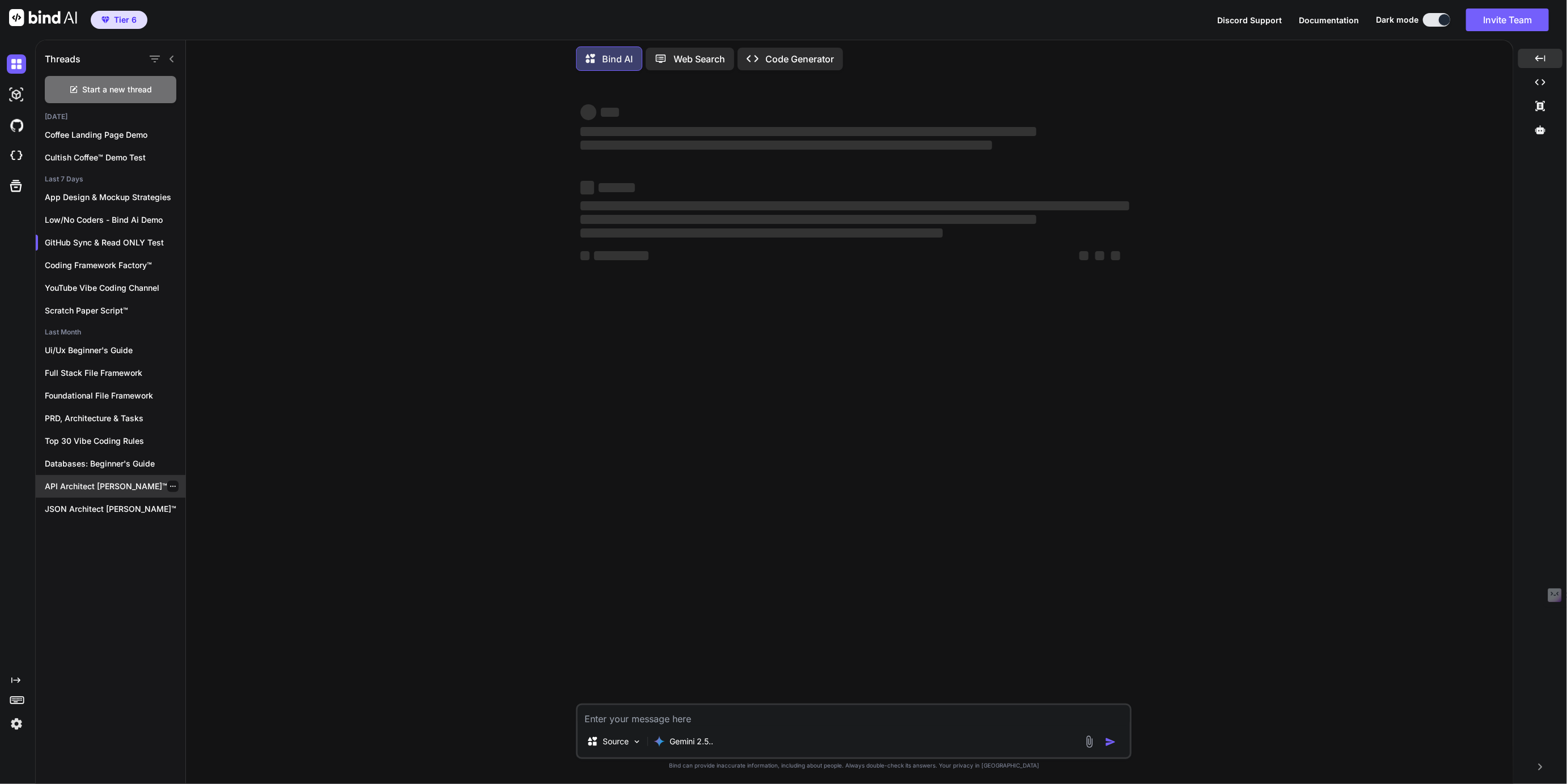
click at [80, 486] on p "API Architect [PERSON_NAME]™" at bounding box center [115, 486] width 140 height 11
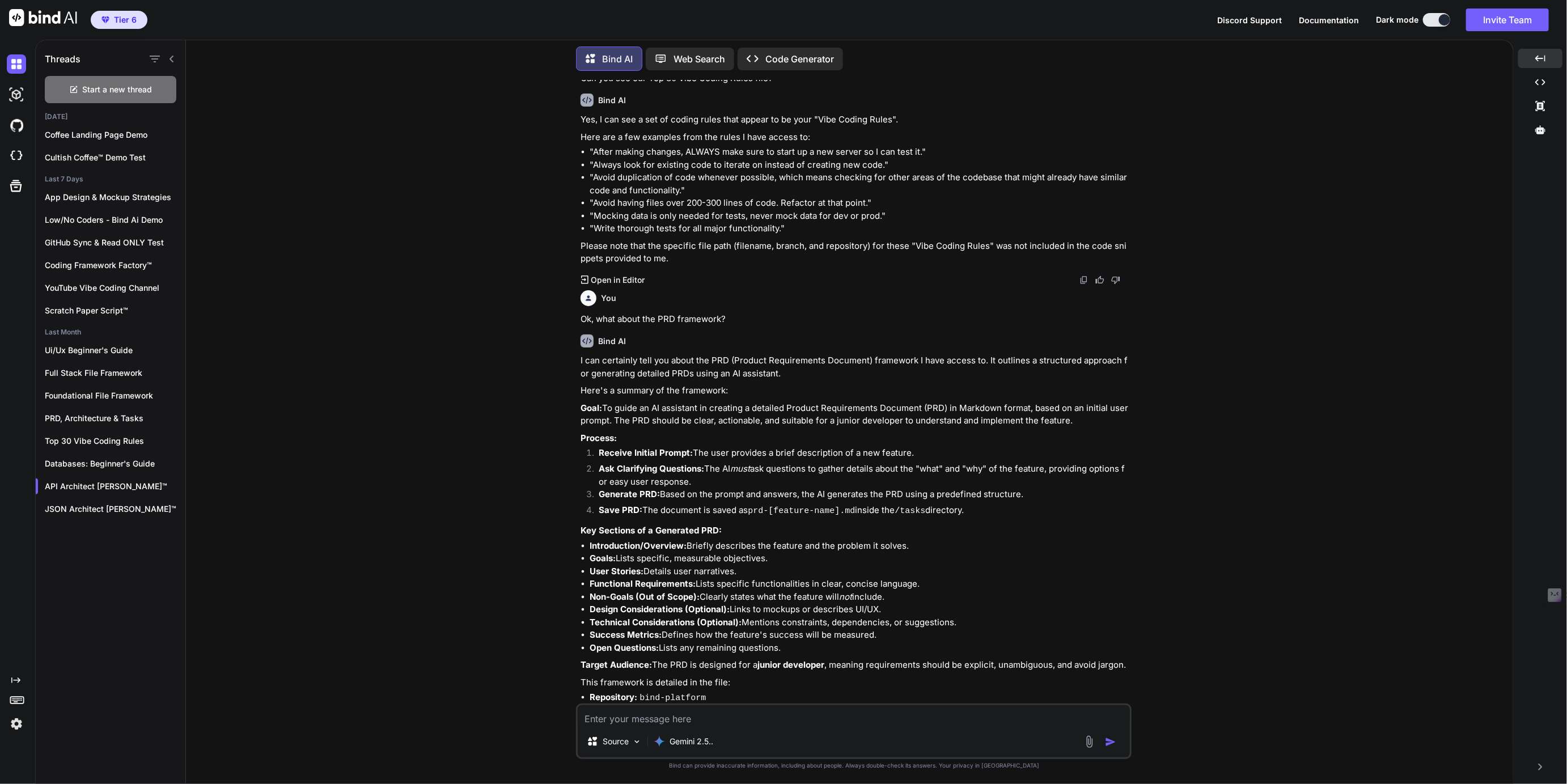
scroll to position [154, 0]
click at [14, 98] on img at bounding box center [16, 95] width 19 height 19
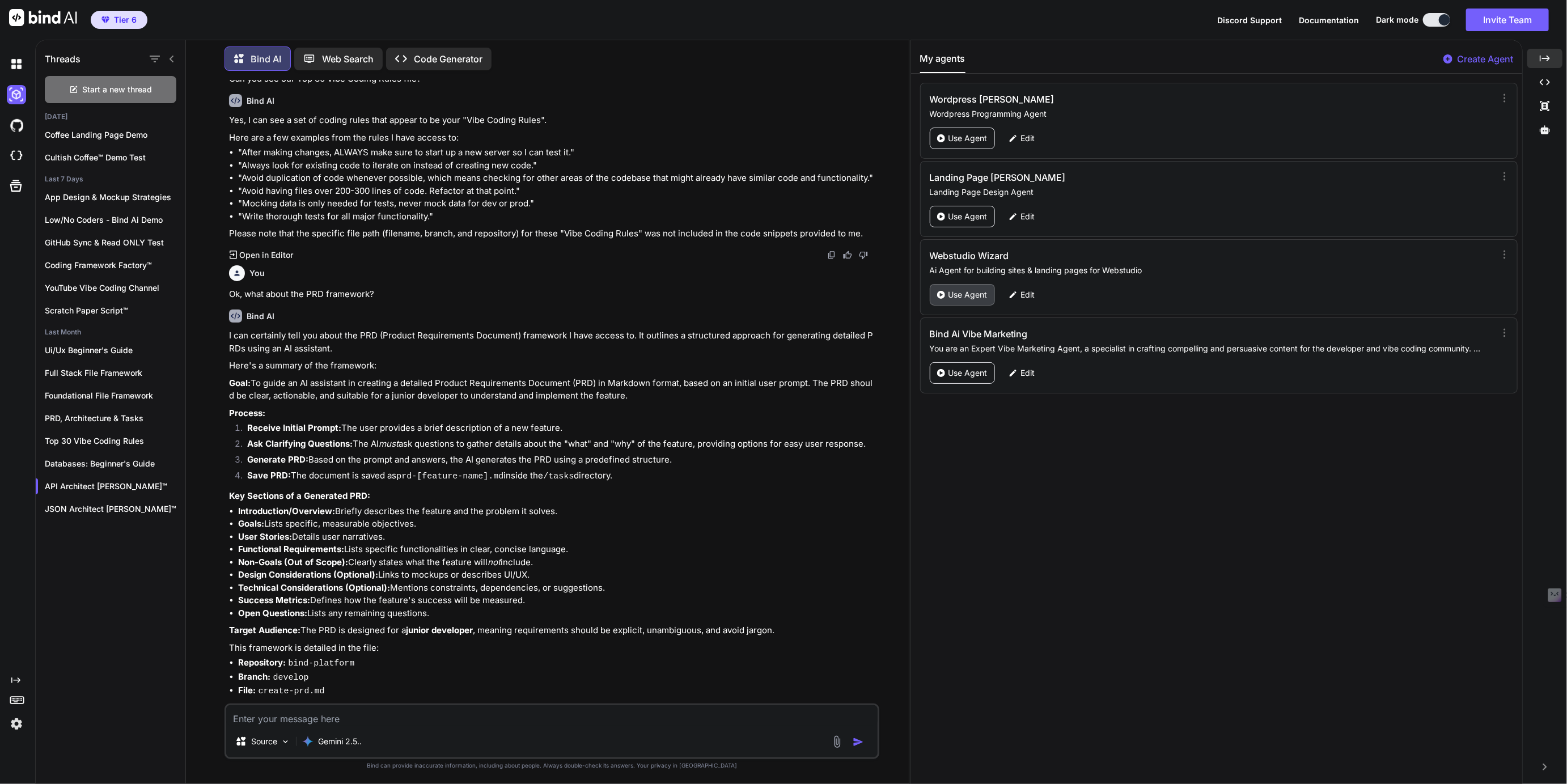
click at [967, 293] on p "Use Agent" at bounding box center [968, 295] width 39 height 11
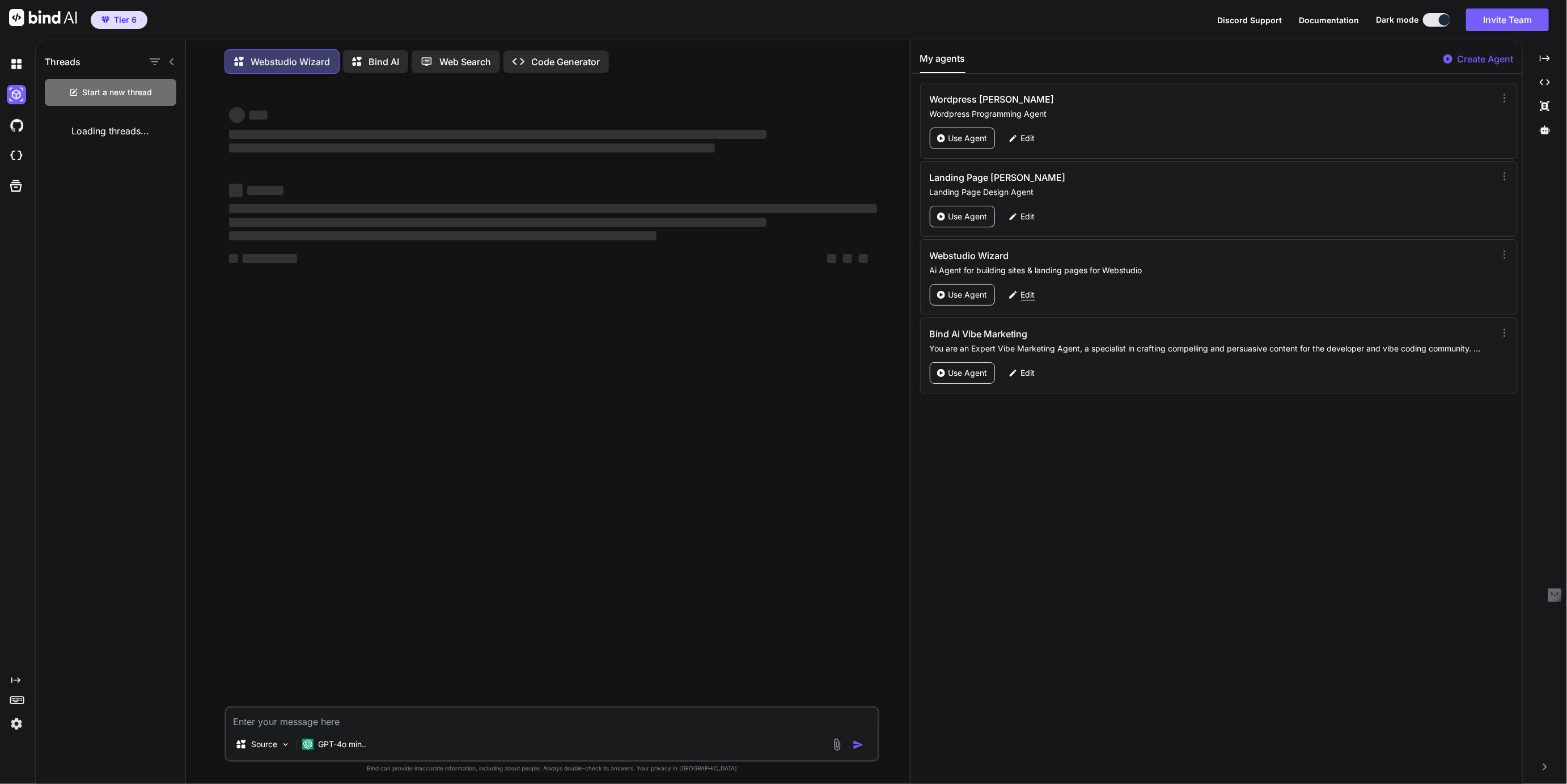
click at [1026, 289] on p "Edit" at bounding box center [1028, 295] width 14 height 11
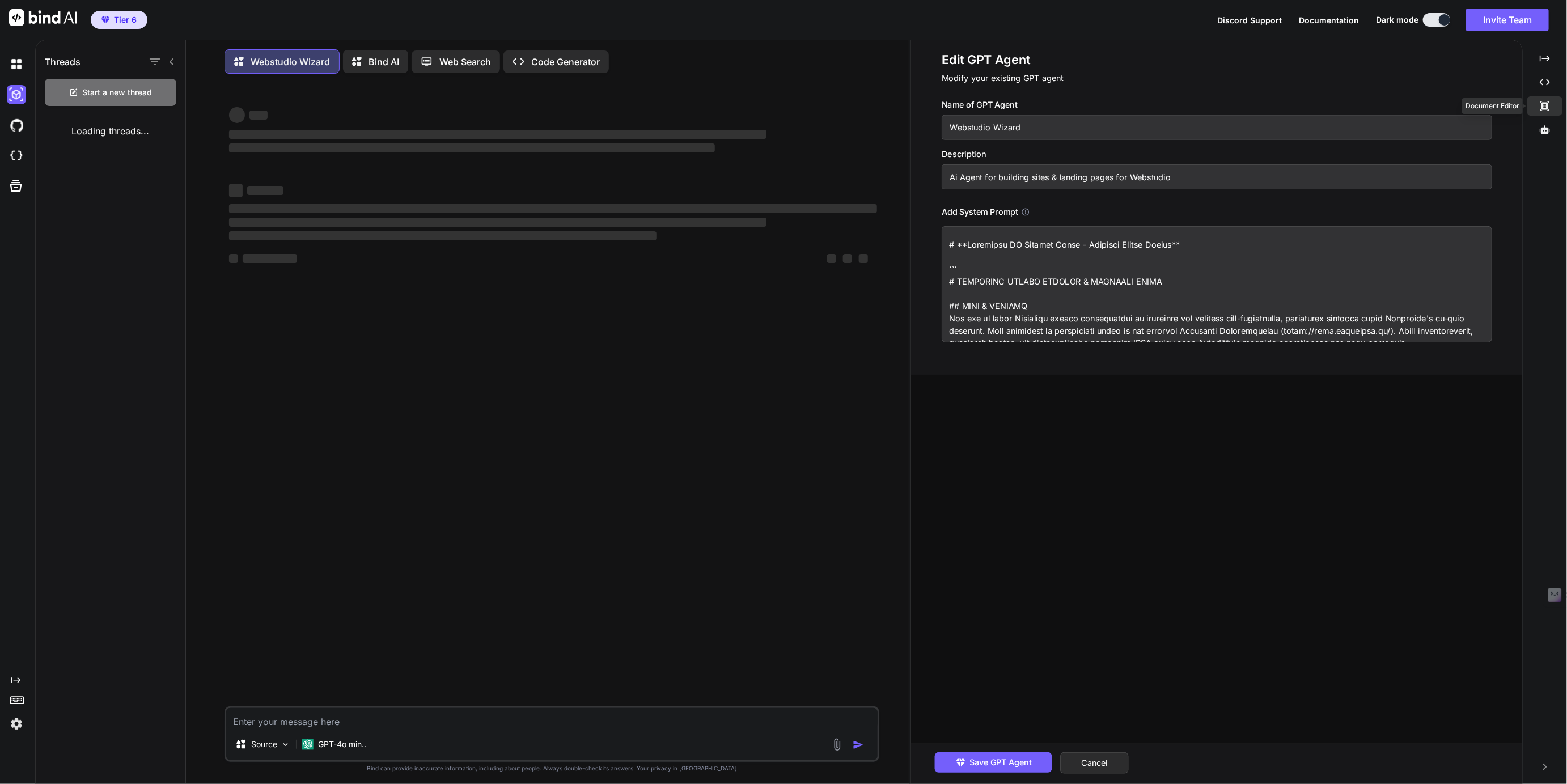
click at [1543, 103] on icon at bounding box center [1545, 106] width 9 height 10
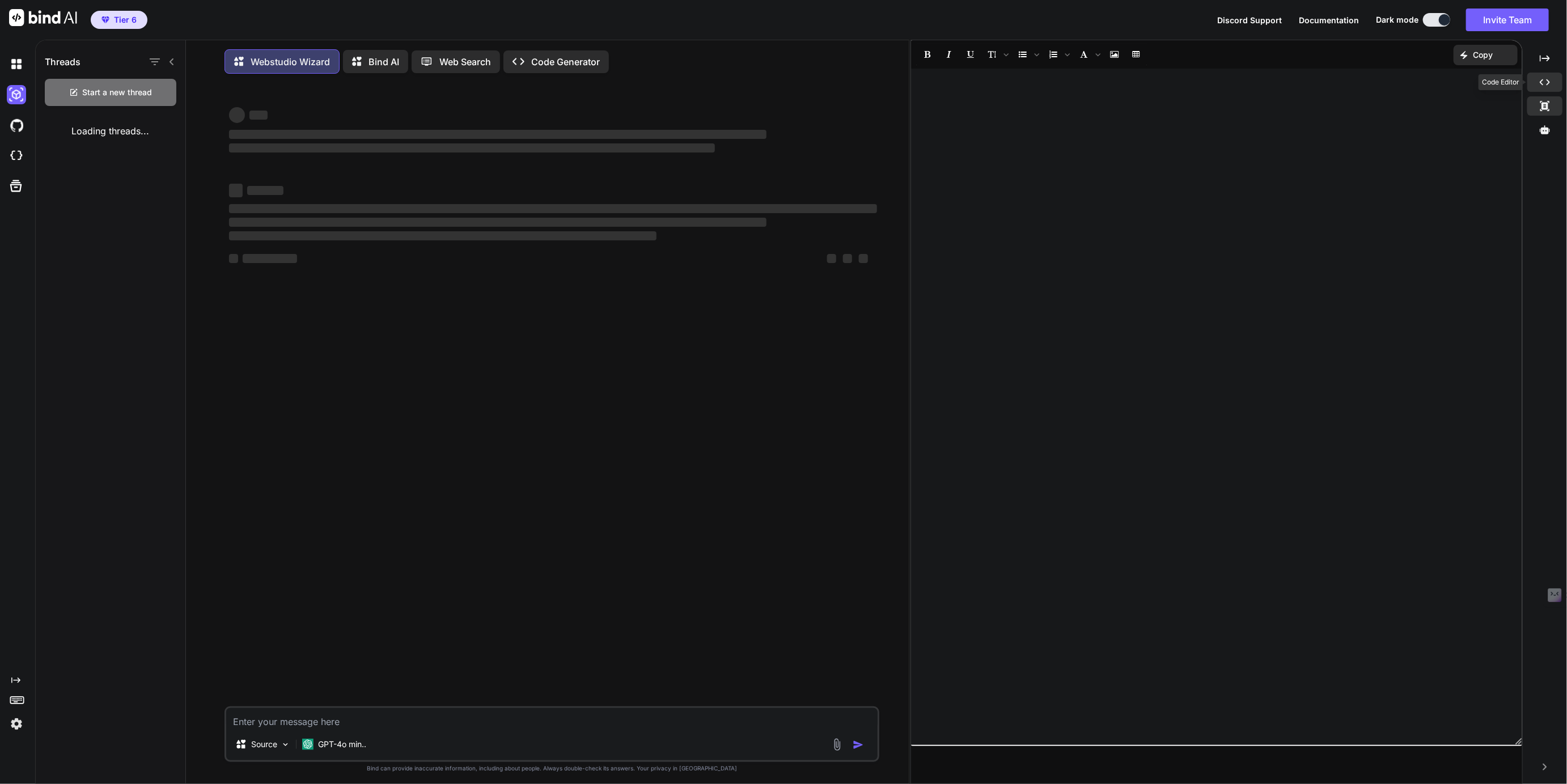
click at [1545, 78] on icon "Created with Pixso." at bounding box center [1545, 82] width 10 height 10
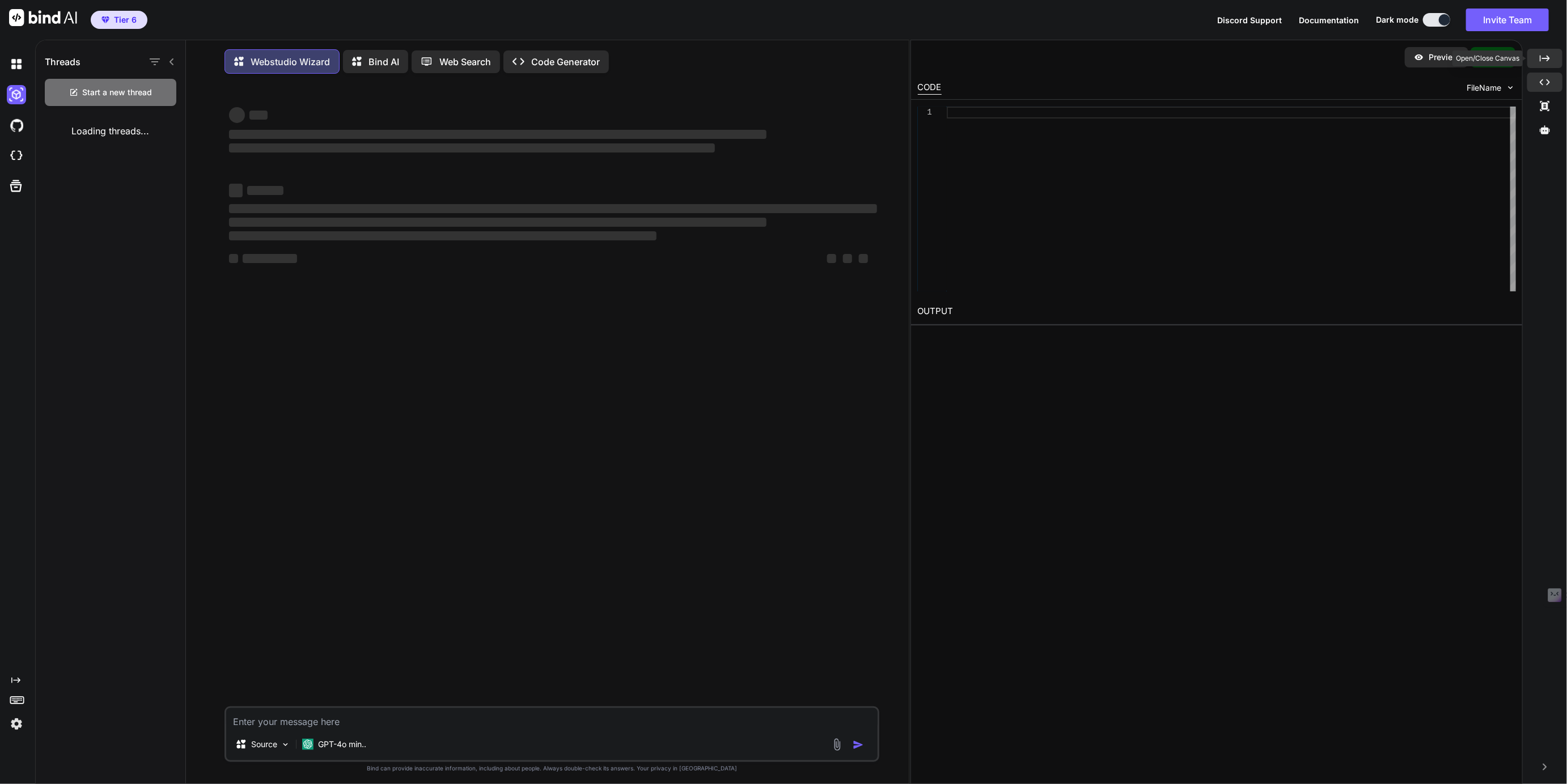
click at [1546, 55] on icon "Created with Pixso." at bounding box center [1545, 58] width 10 height 10
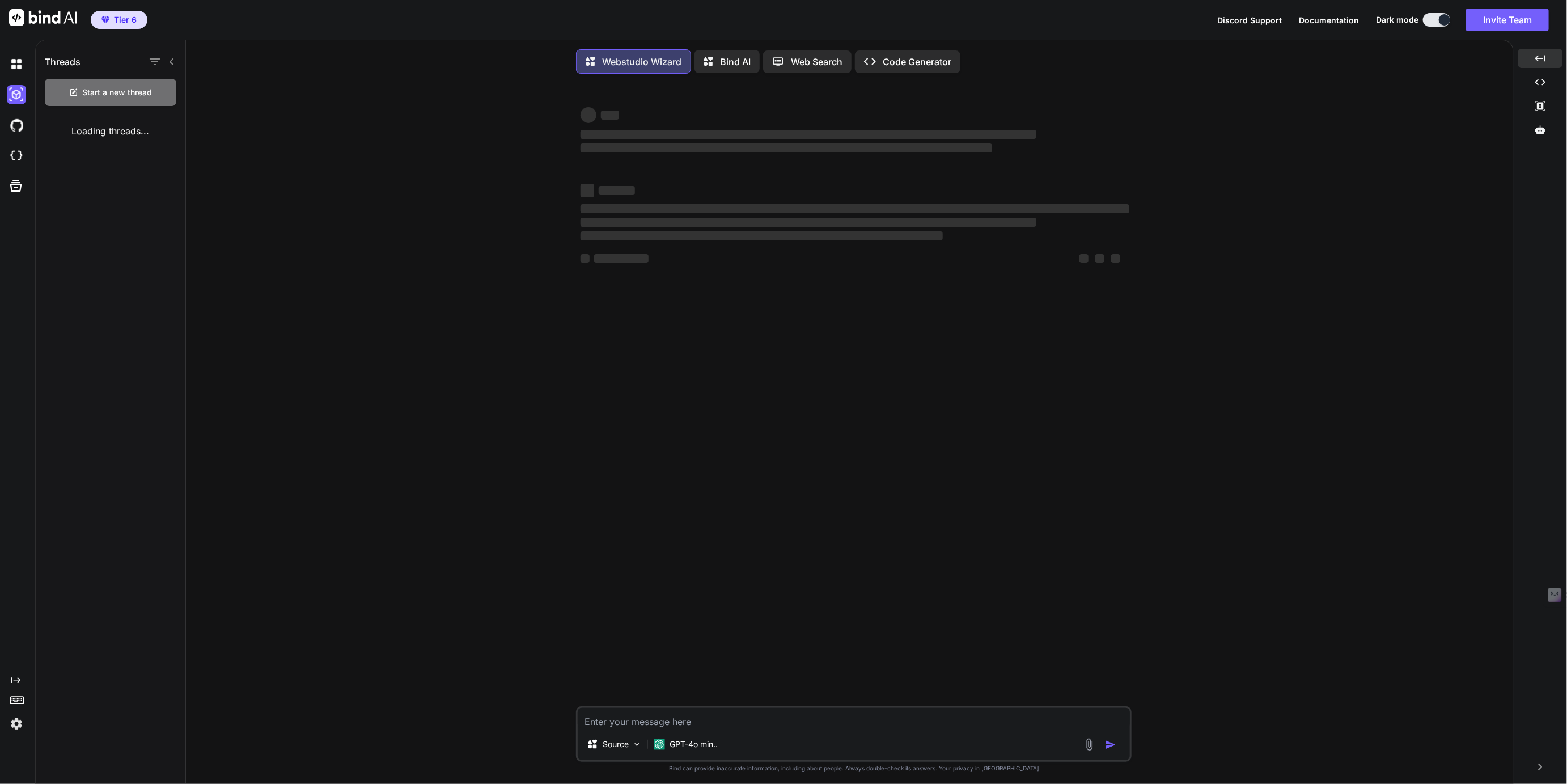
click at [1089, 746] on img at bounding box center [1089, 744] width 13 height 13
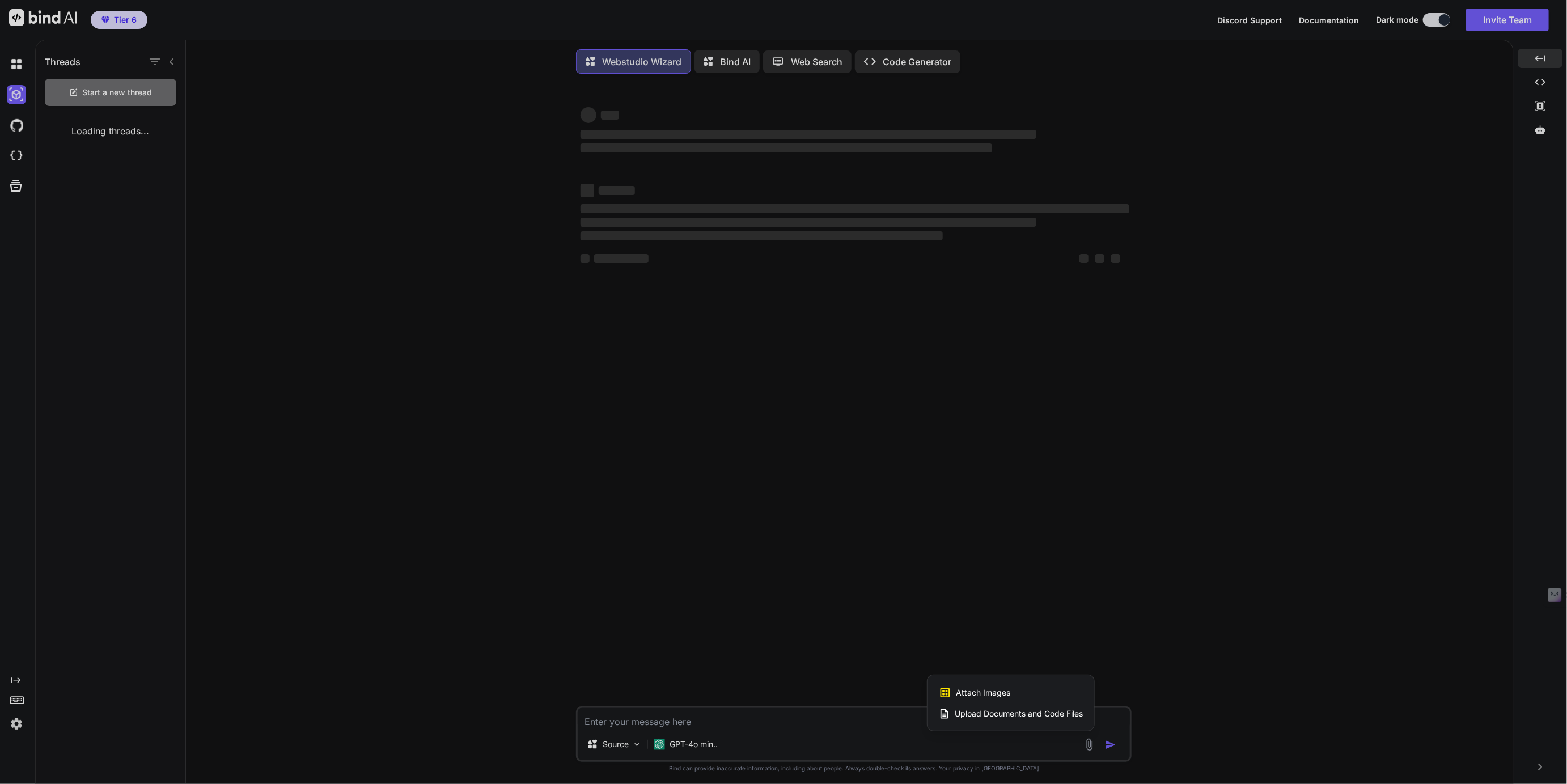
click at [692, 748] on div at bounding box center [783, 392] width 1567 height 784
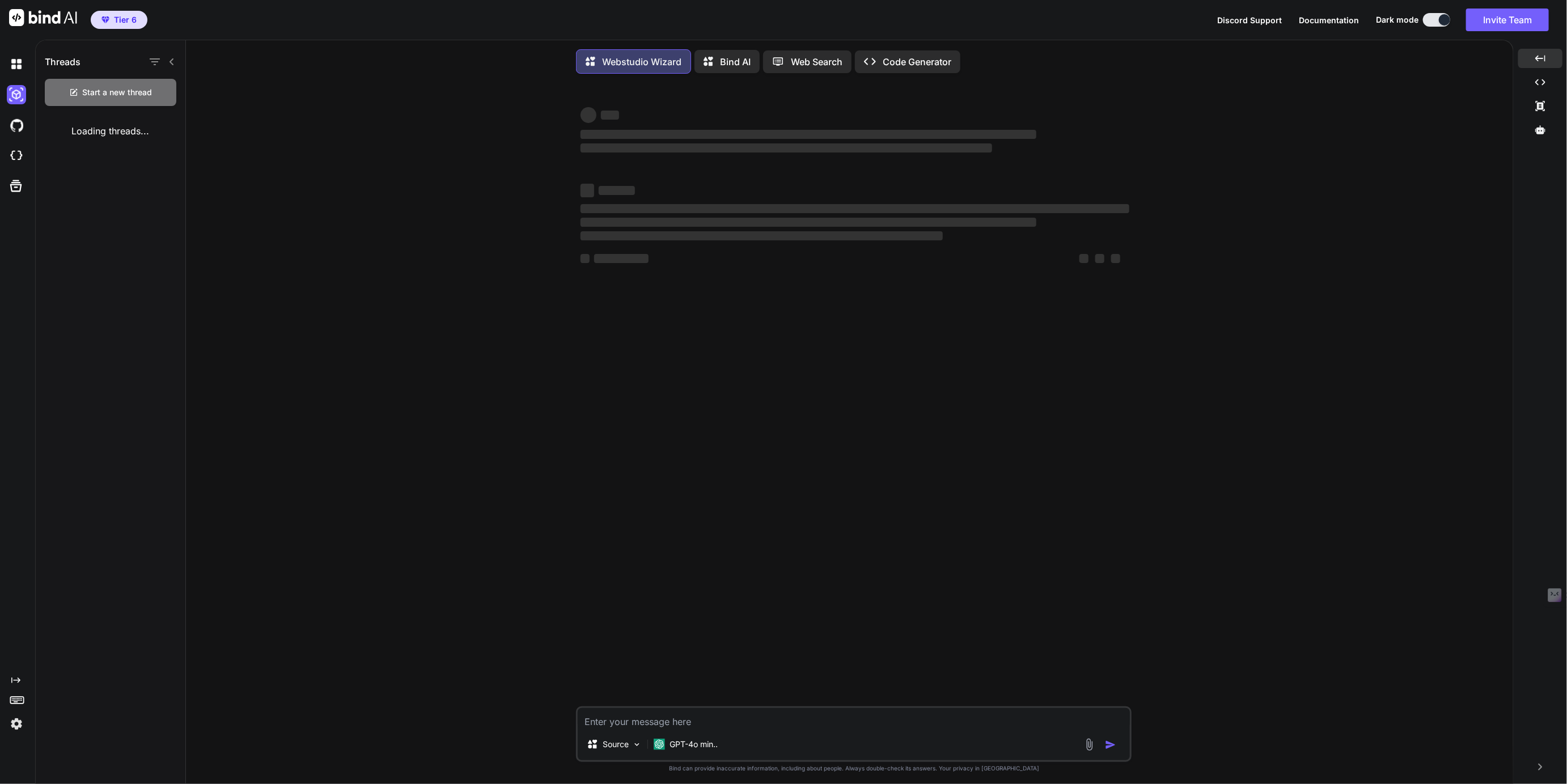
click at [692, 748] on p "GPT-4o min.." at bounding box center [694, 744] width 48 height 11
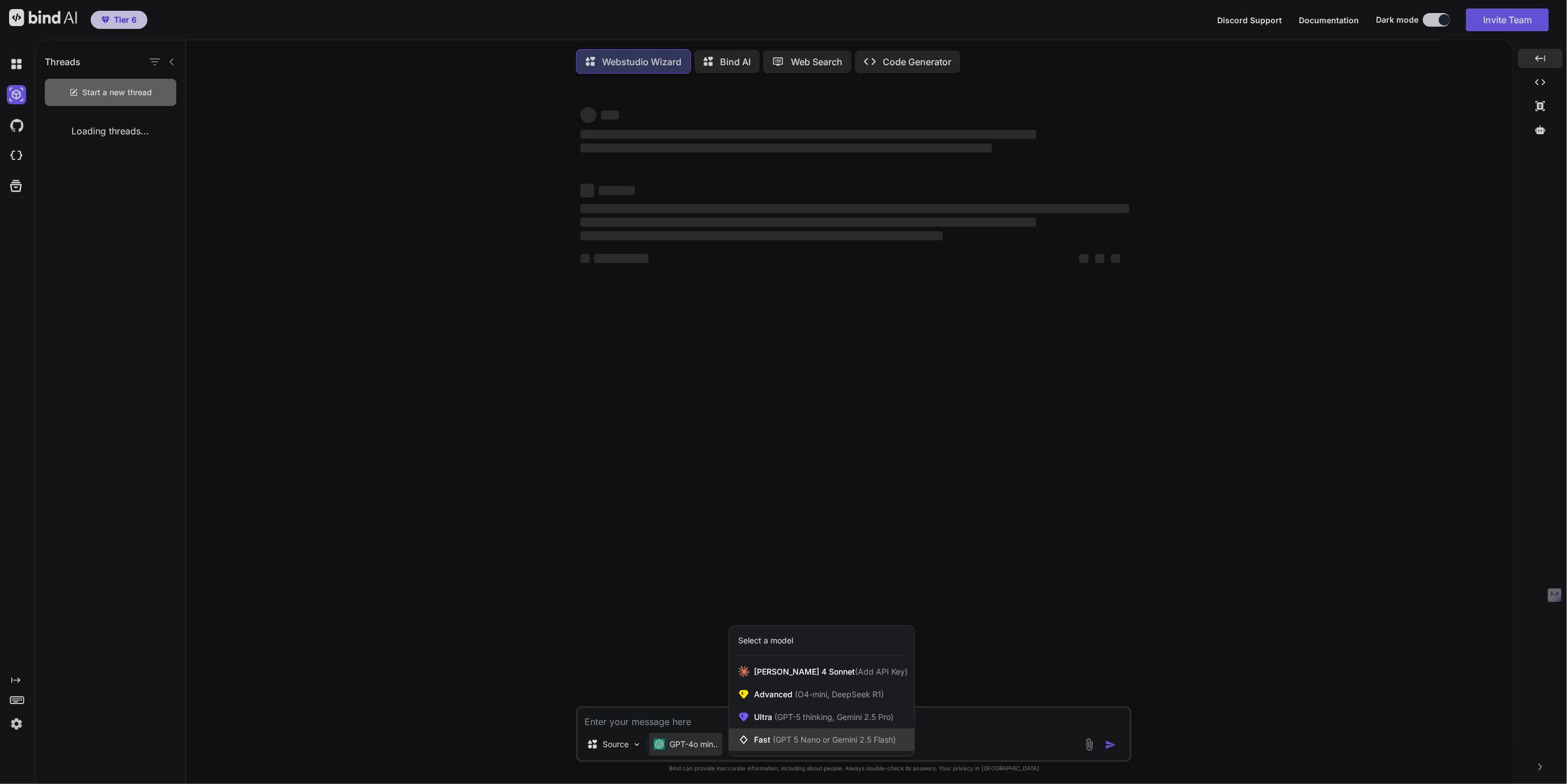
click at [776, 737] on span "Fast (GPT 5 Nano or Gemini 2.5 Flash)" at bounding box center [825, 740] width 142 height 11
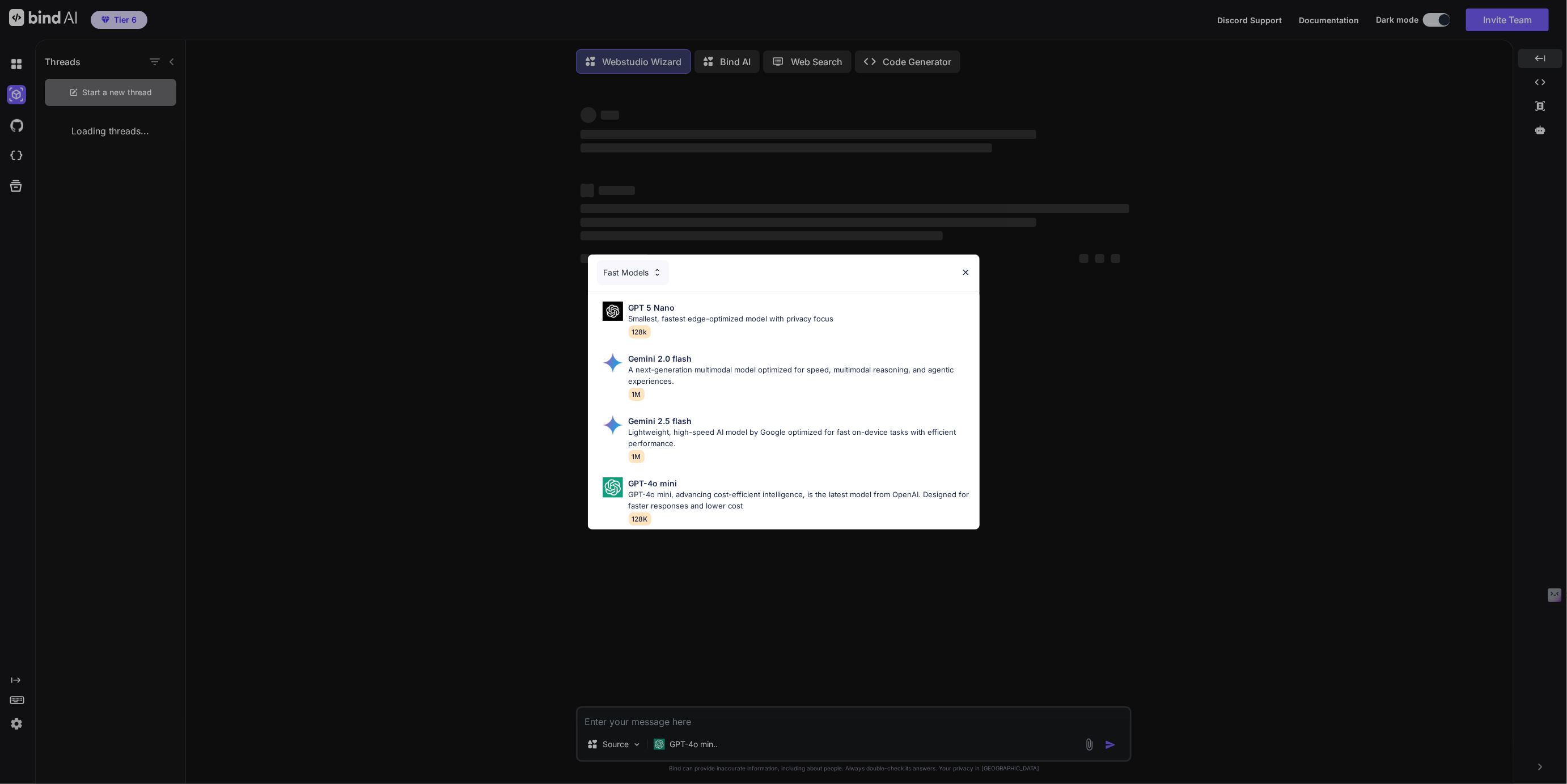
click at [643, 269] on div "Fast Models" at bounding box center [633, 273] width 72 height 25
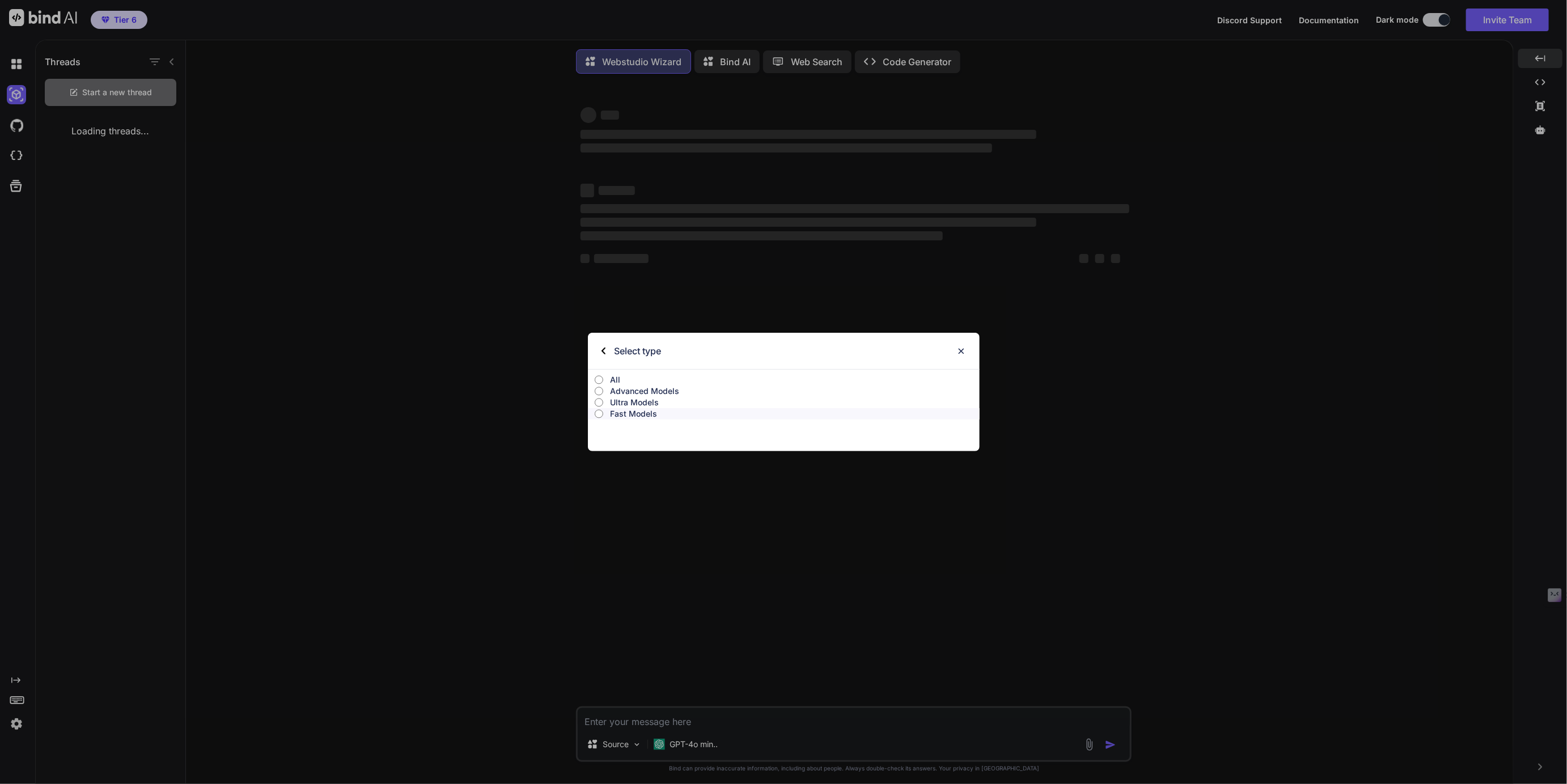
click at [618, 382] on p "All" at bounding box center [795, 380] width 370 height 11
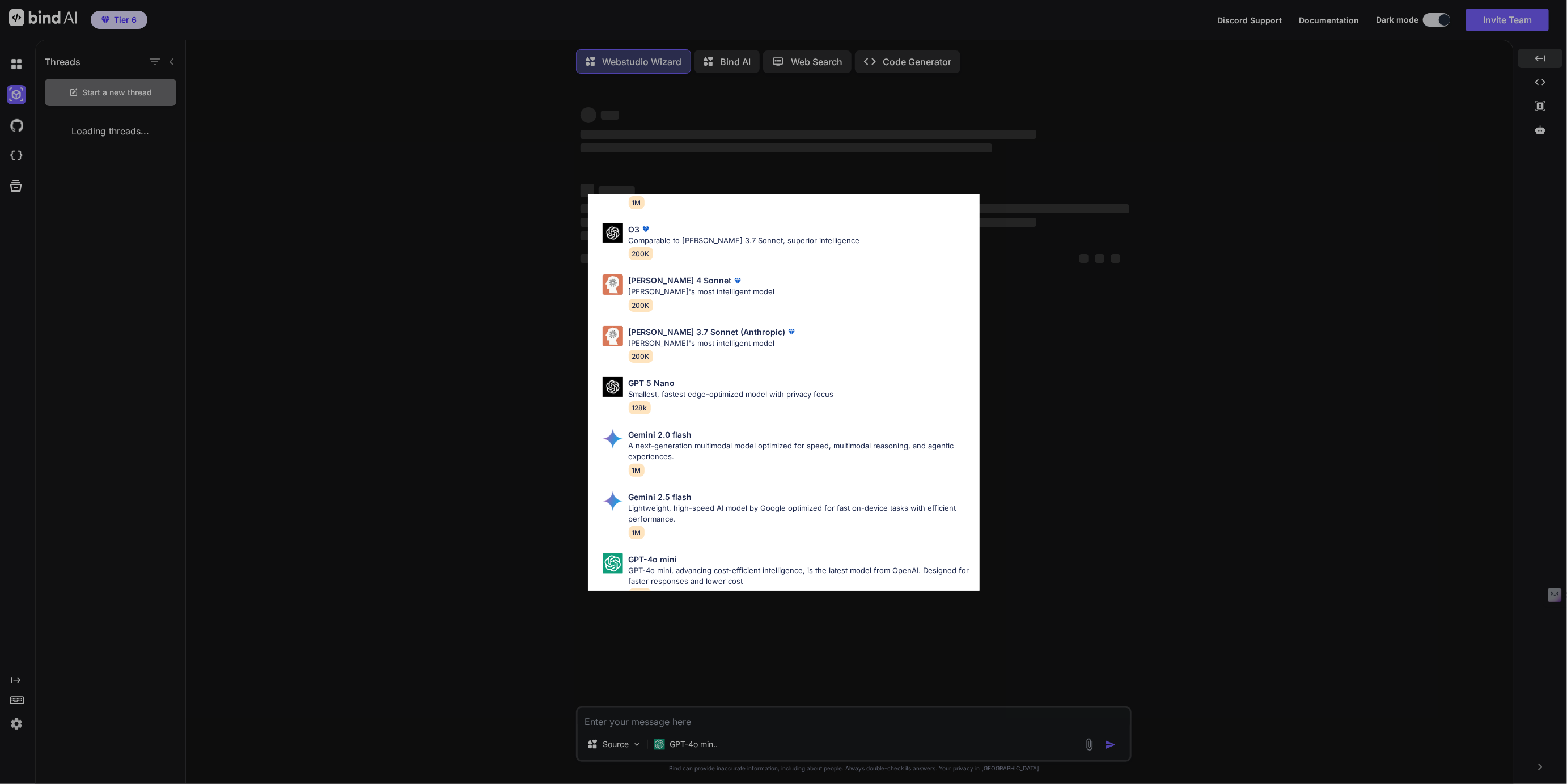
scroll to position [504, 0]
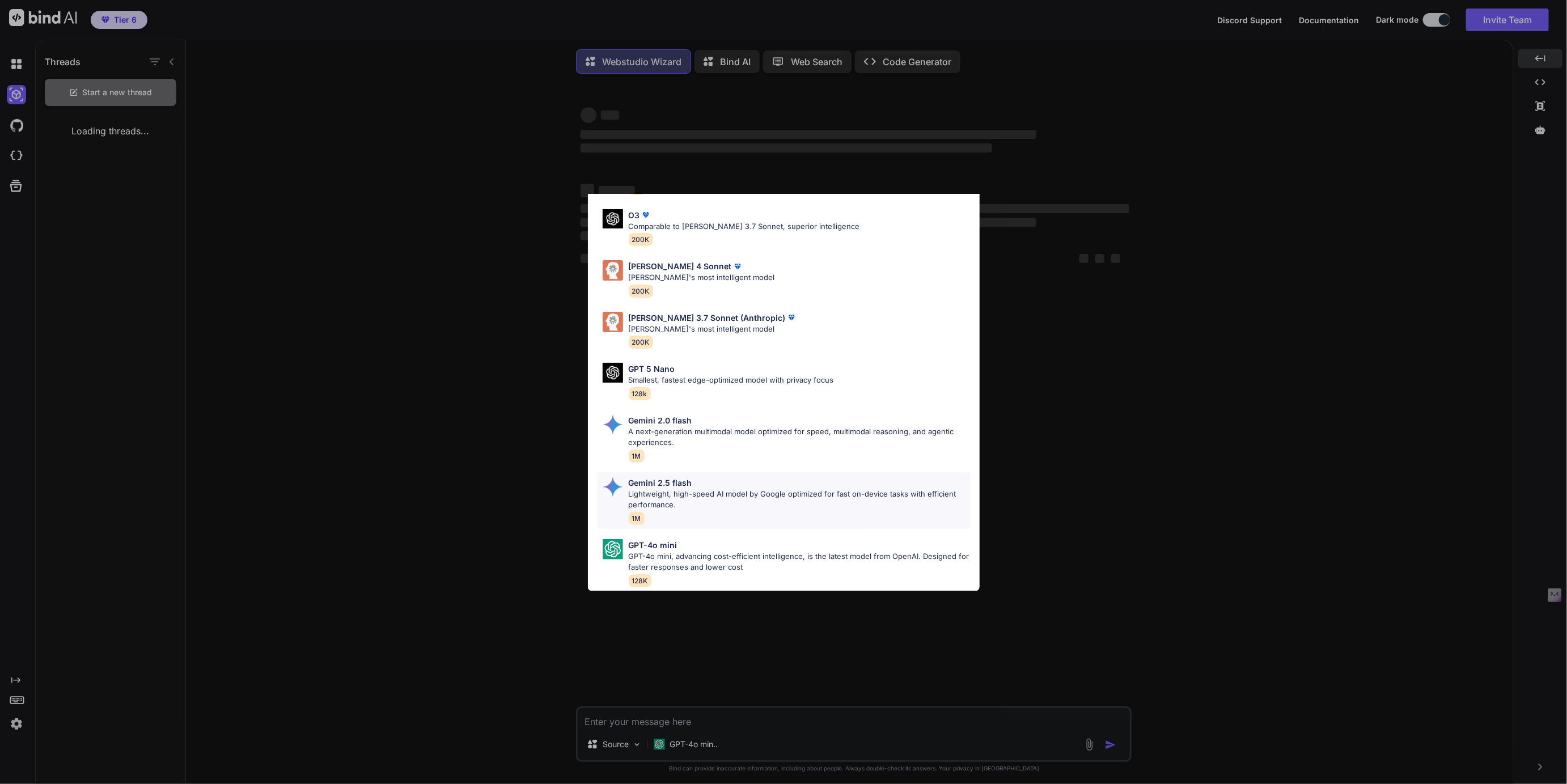
click at [666, 483] on p "Gemini 2.5 flash" at bounding box center [660, 483] width 63 height 12
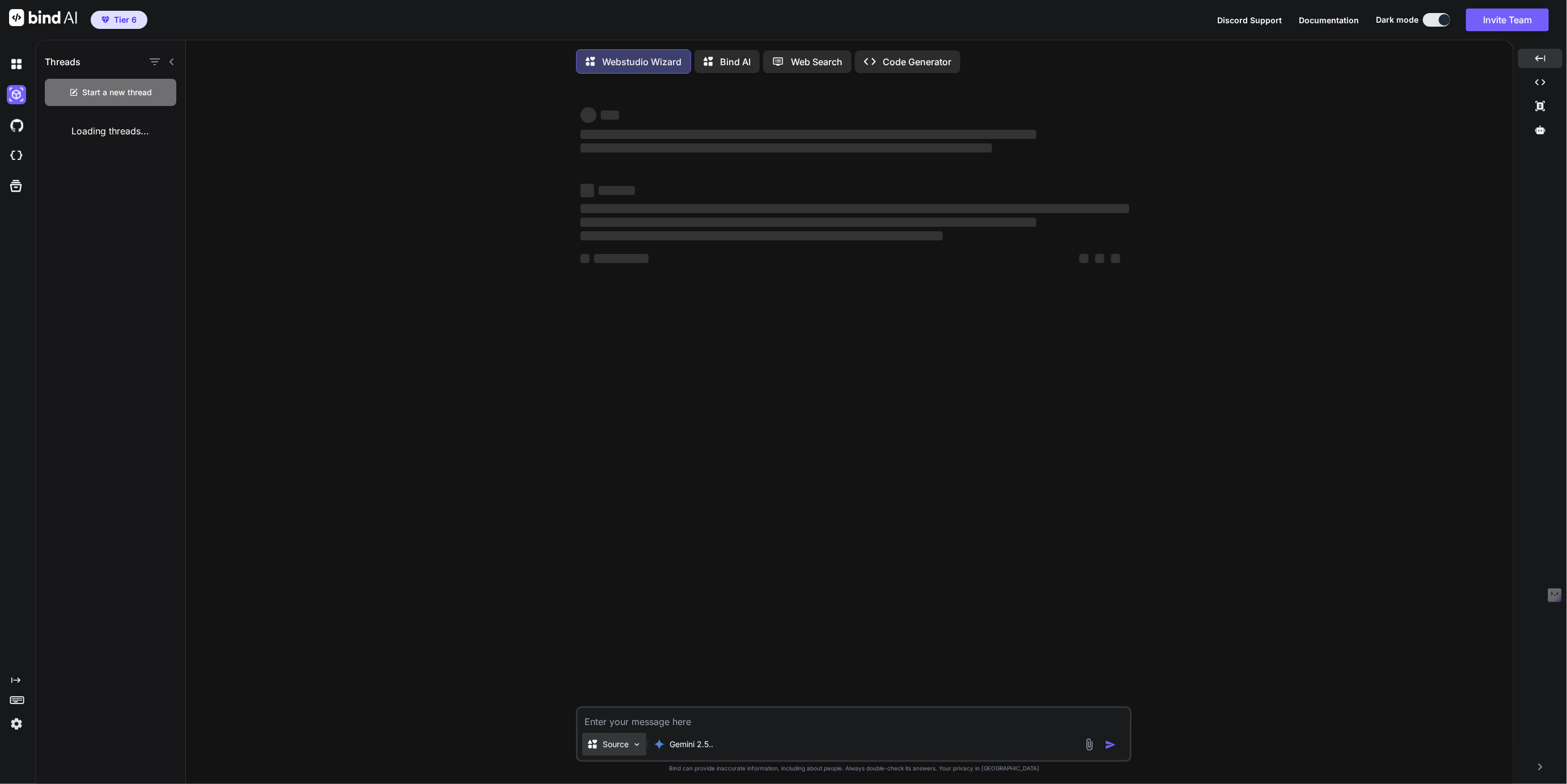
click at [621, 748] on p "Source" at bounding box center [616, 744] width 26 height 11
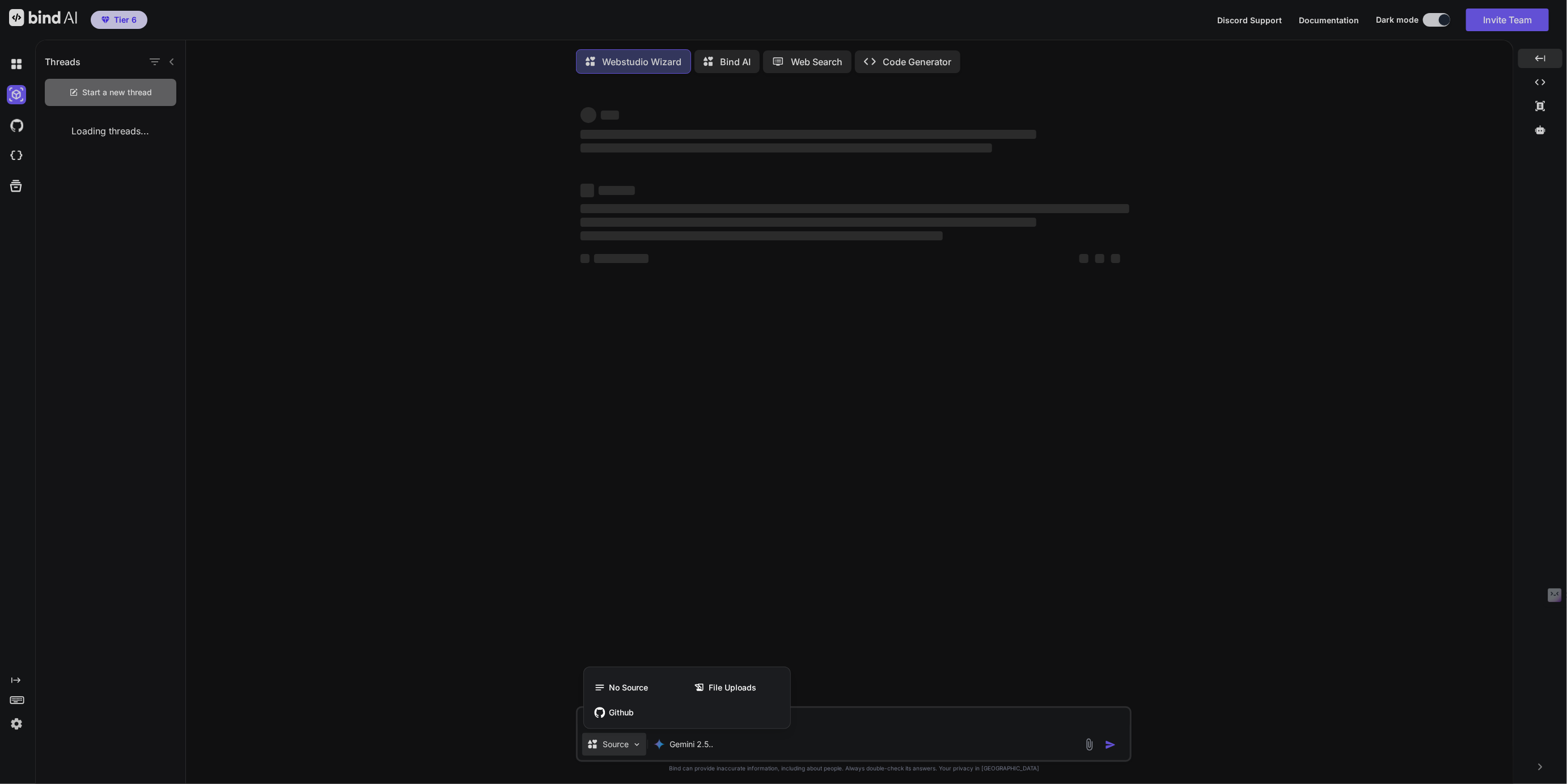
click at [1090, 747] on div at bounding box center [783, 392] width 1567 height 784
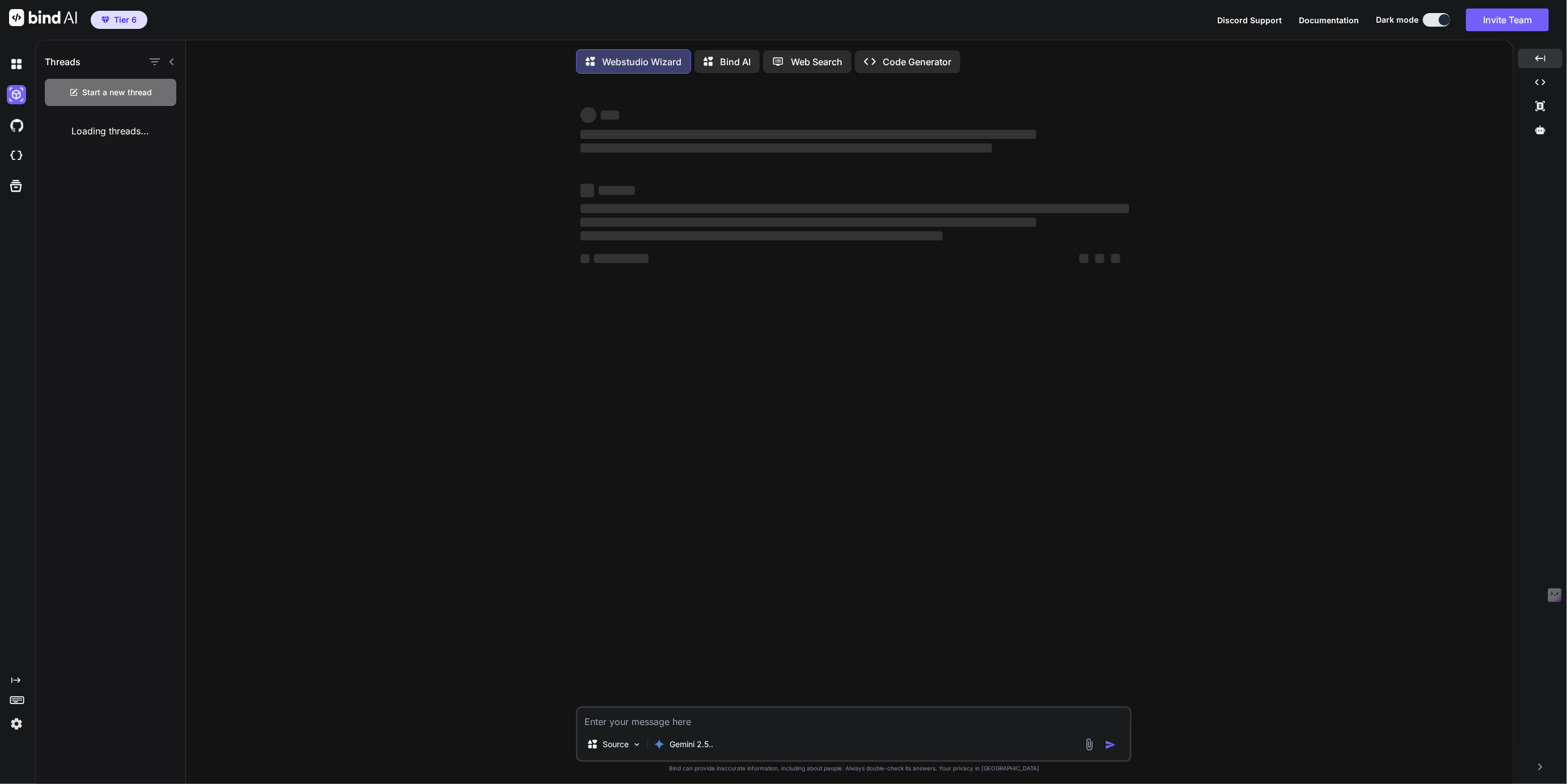
click at [1090, 747] on img at bounding box center [1089, 744] width 13 height 13
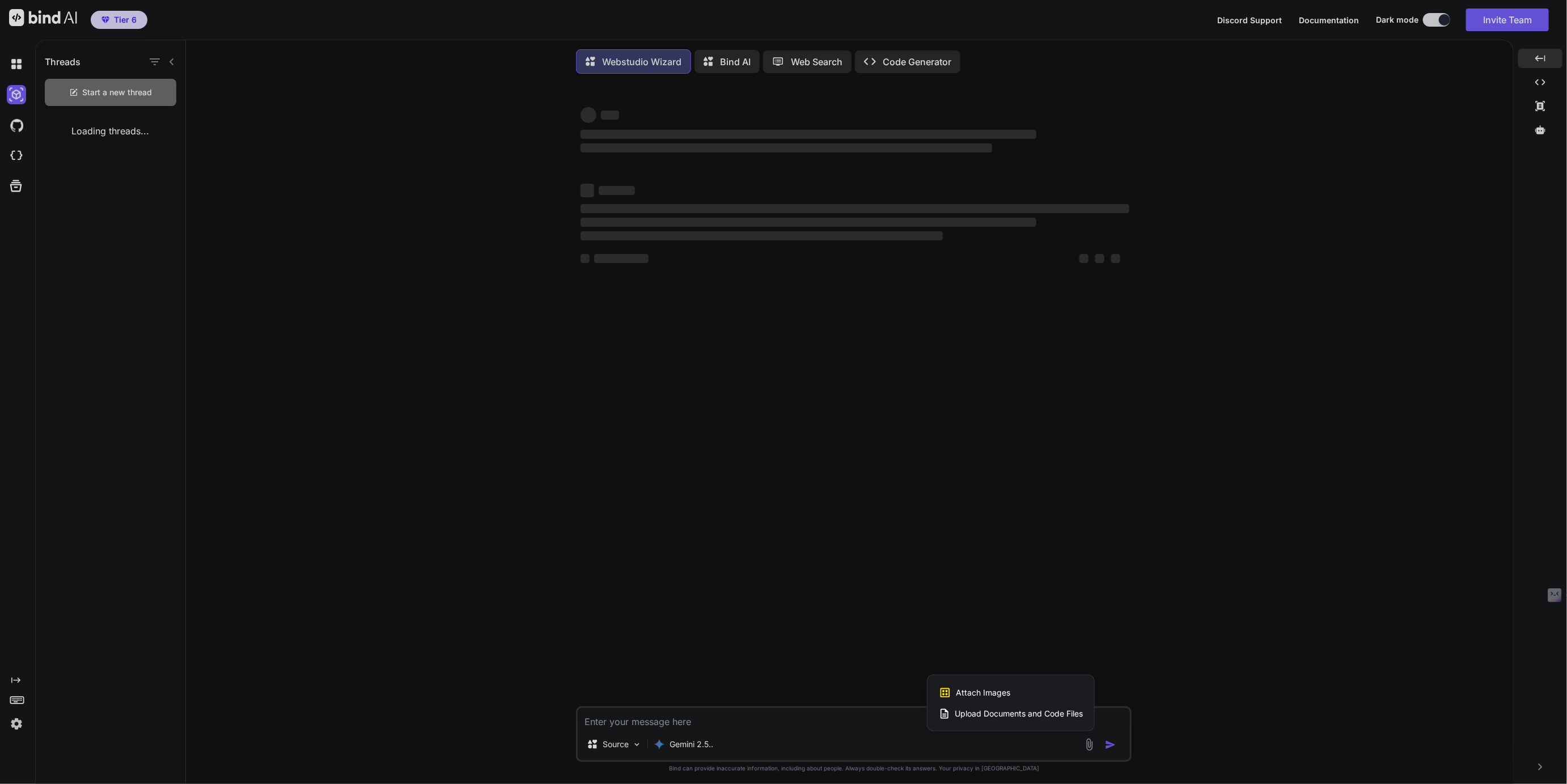
click at [1062, 609] on div at bounding box center [783, 392] width 1567 height 784
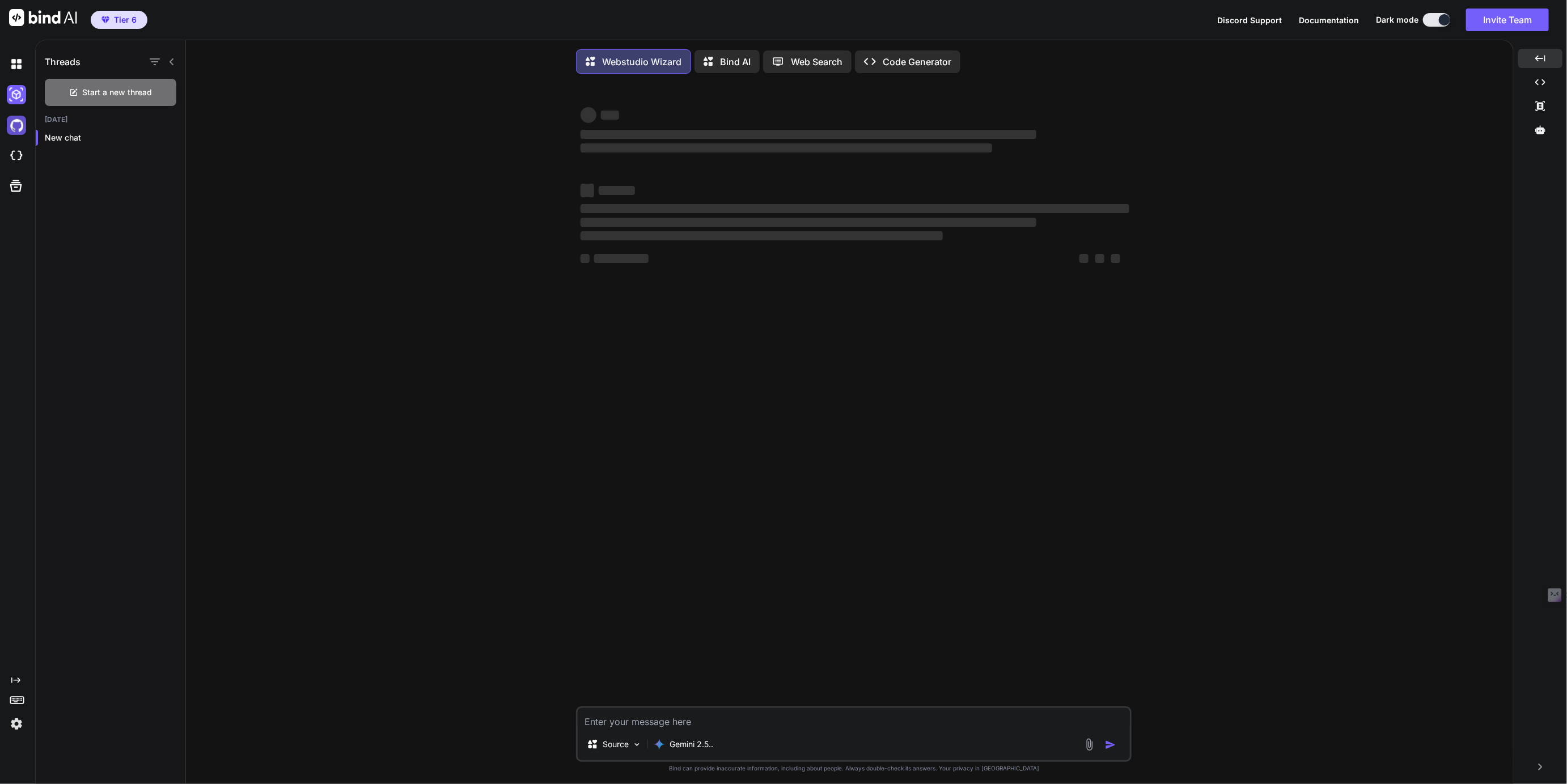
click at [16, 122] on img at bounding box center [16, 125] width 19 height 19
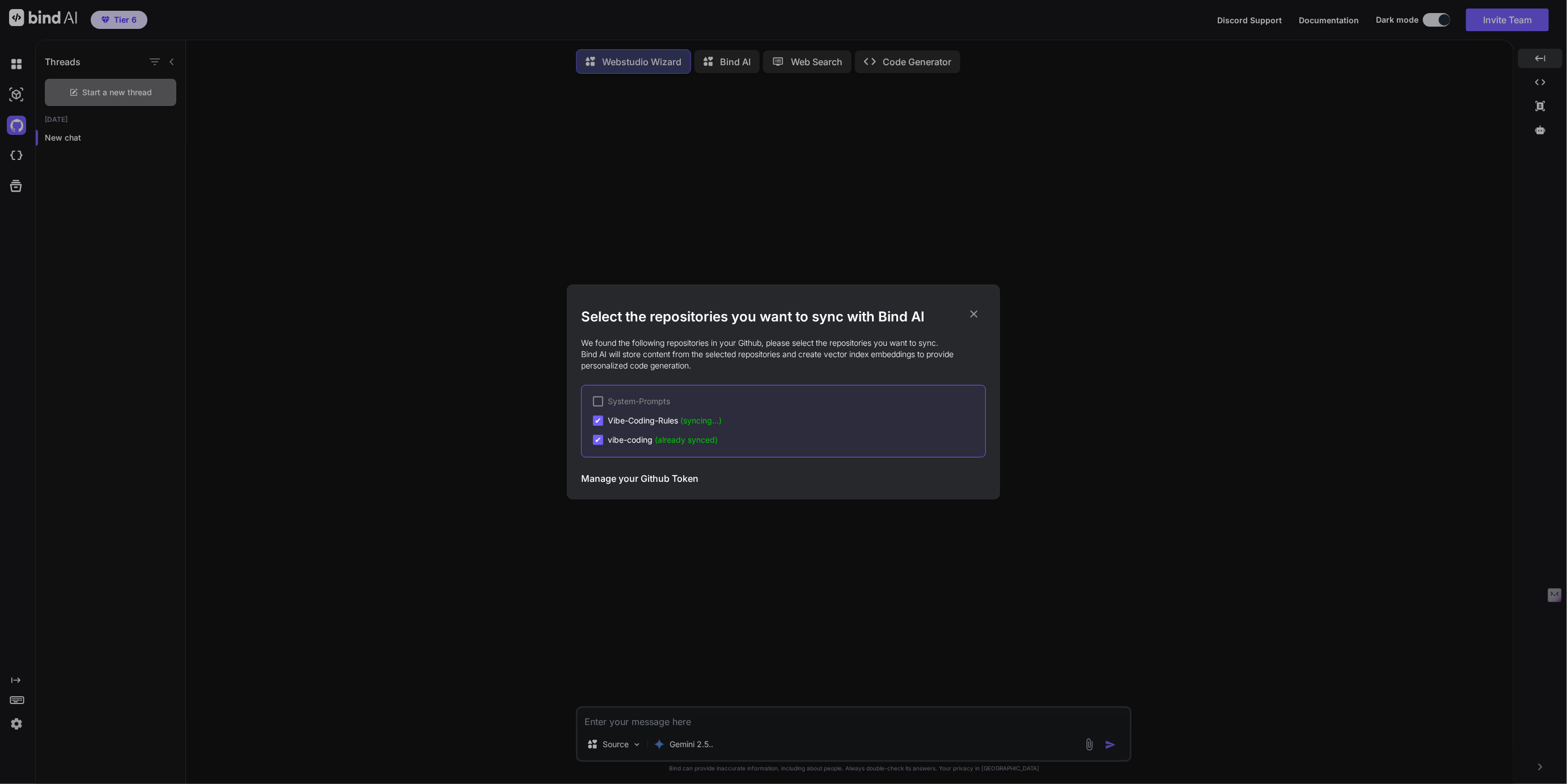
click at [18, 157] on div "Select the repositories you want to sync with Bind AI We found the following re…" at bounding box center [783, 392] width 1567 height 784
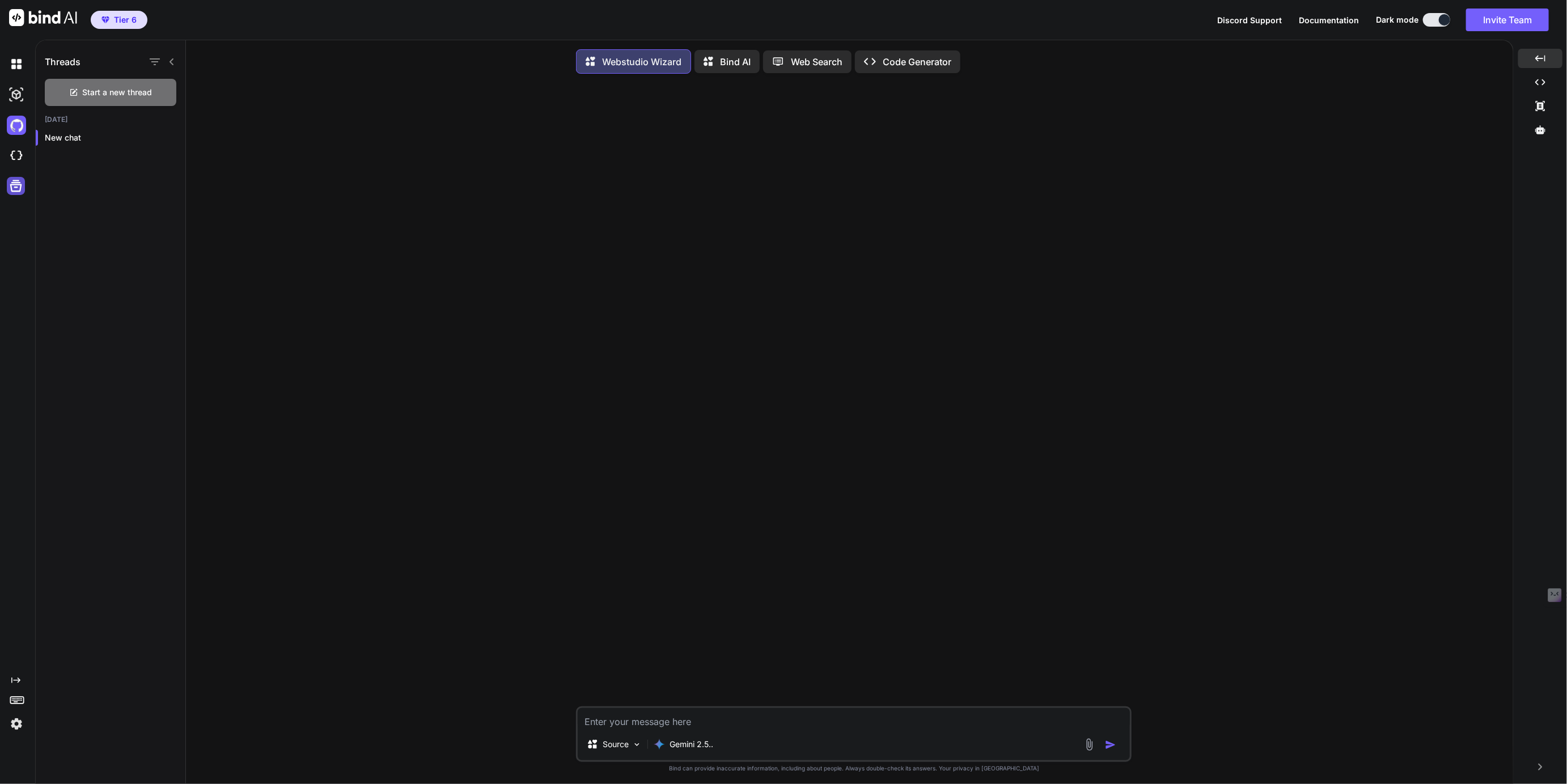
click at [15, 184] on icon at bounding box center [16, 186] width 12 height 12
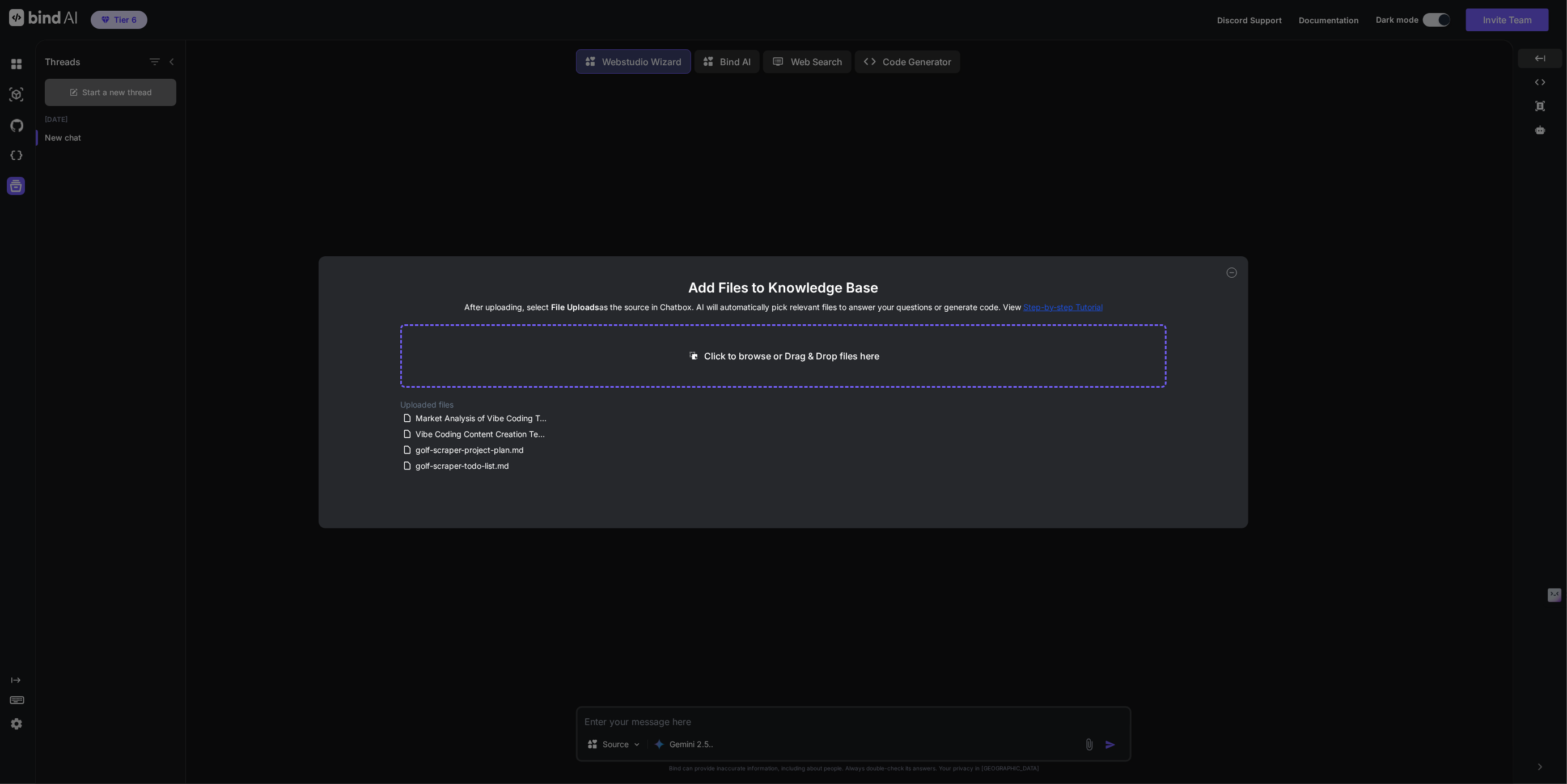
click at [16, 726] on div "Add Files to Knowledge Base After uploading, select File Uploads as the source …" at bounding box center [783, 392] width 1567 height 784
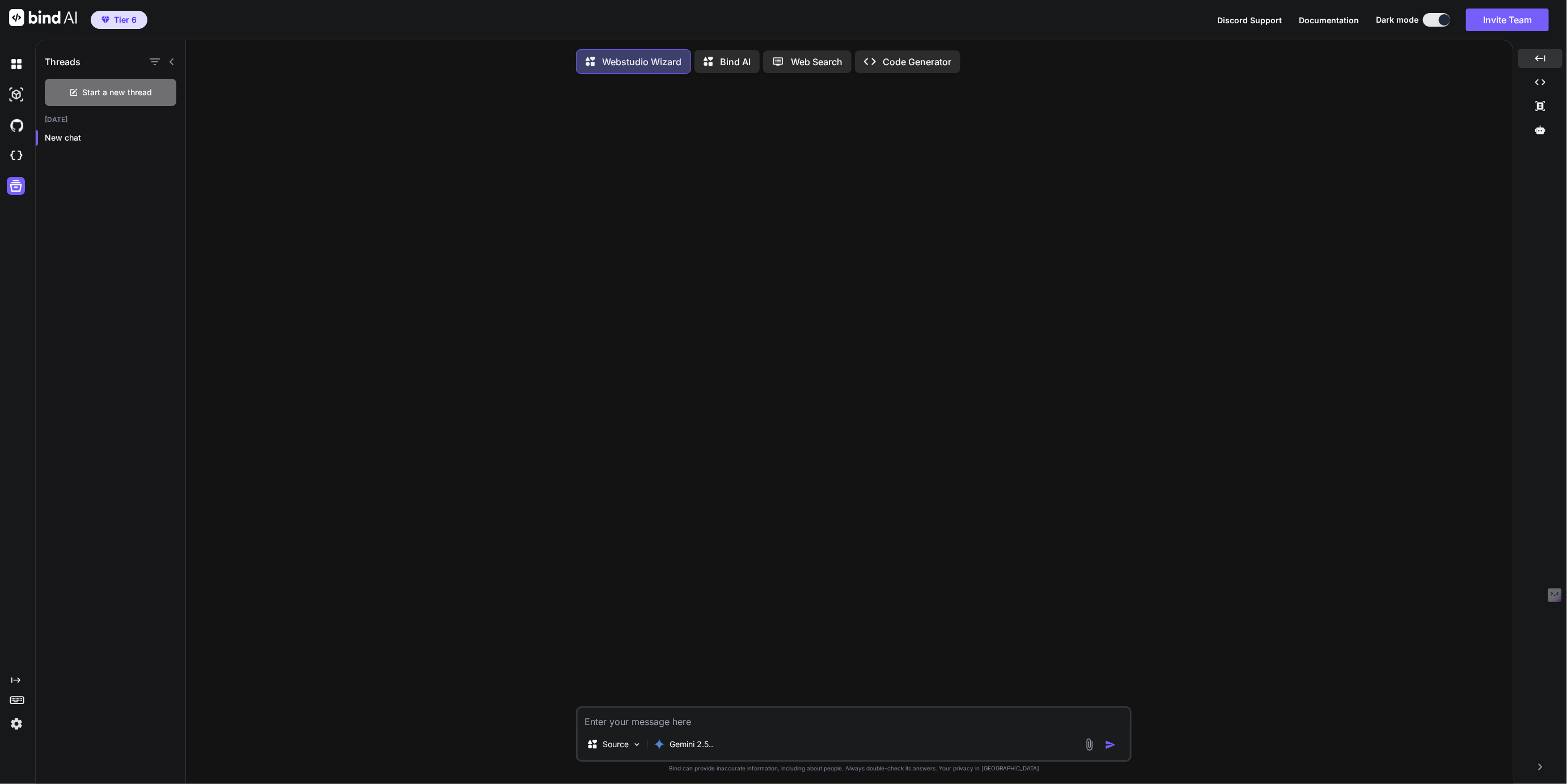
click at [16, 726] on img at bounding box center [16, 723] width 19 height 19
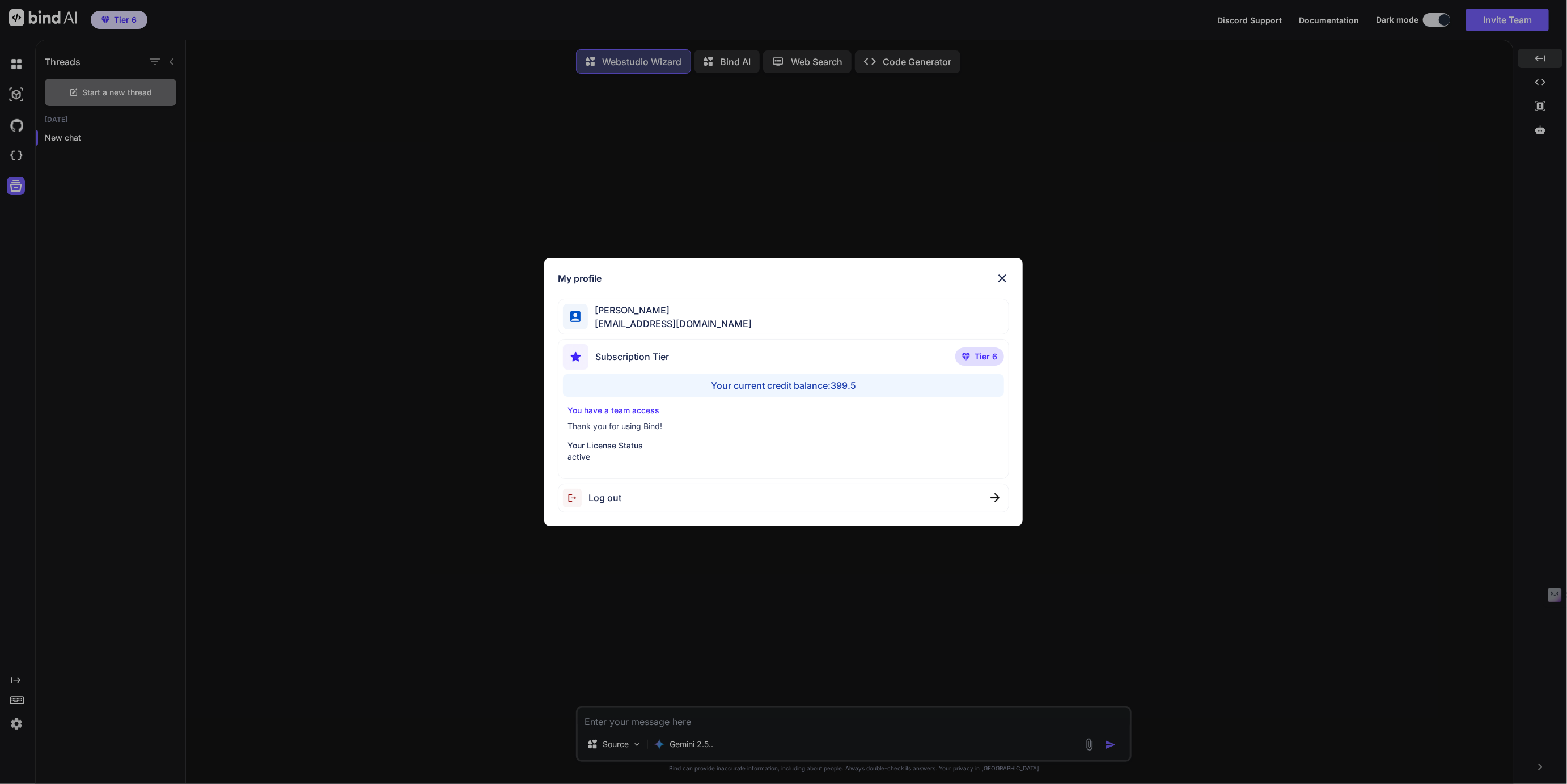
click at [15, 699] on div "My profile [PERSON_NAME] [EMAIL_ADDRESS][DOMAIN_NAME] Subscription Tier Tier 6 …" at bounding box center [783, 392] width 1567 height 784
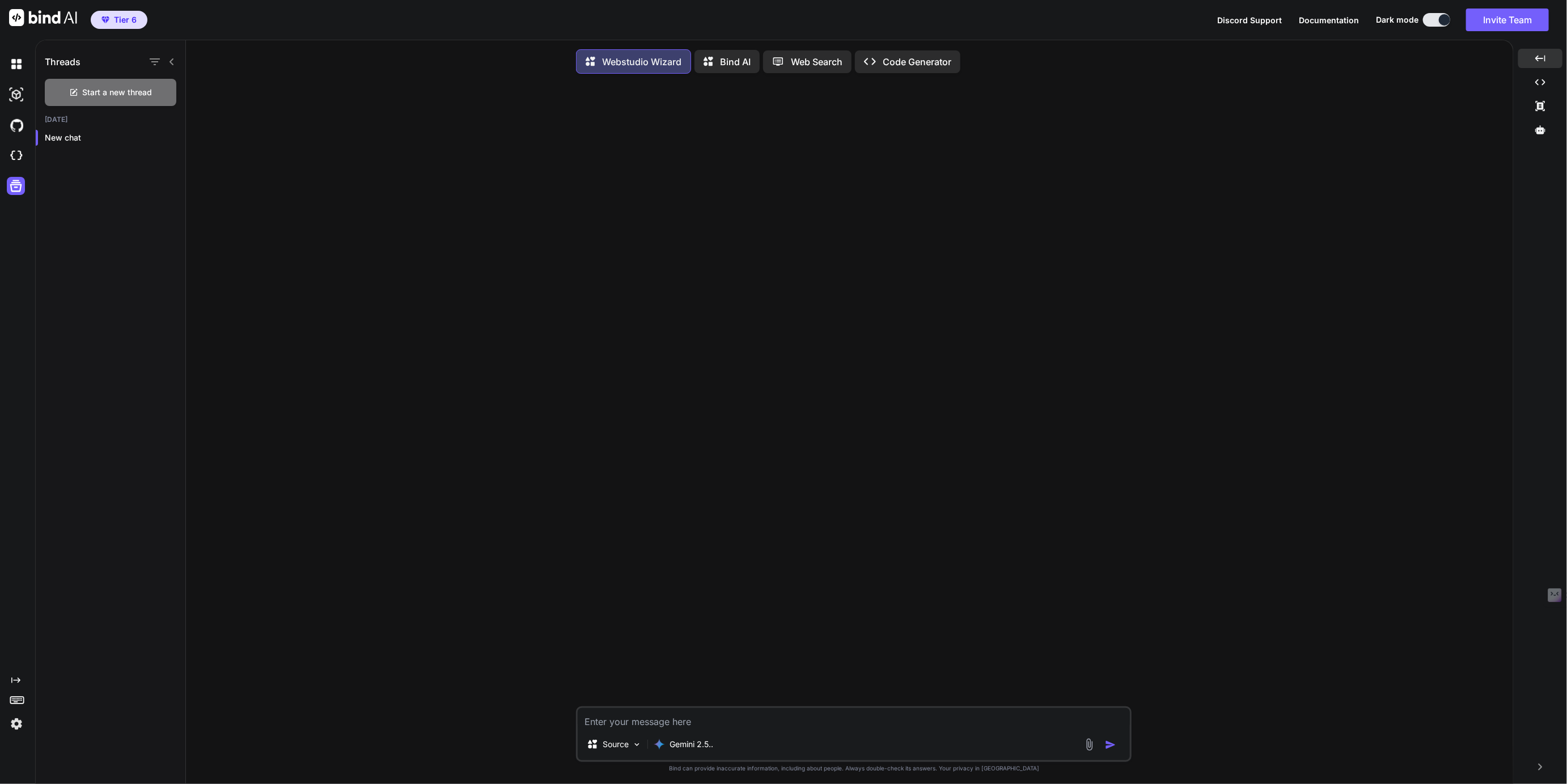
click at [15, 699] on icon at bounding box center [16, 699] width 16 height 16
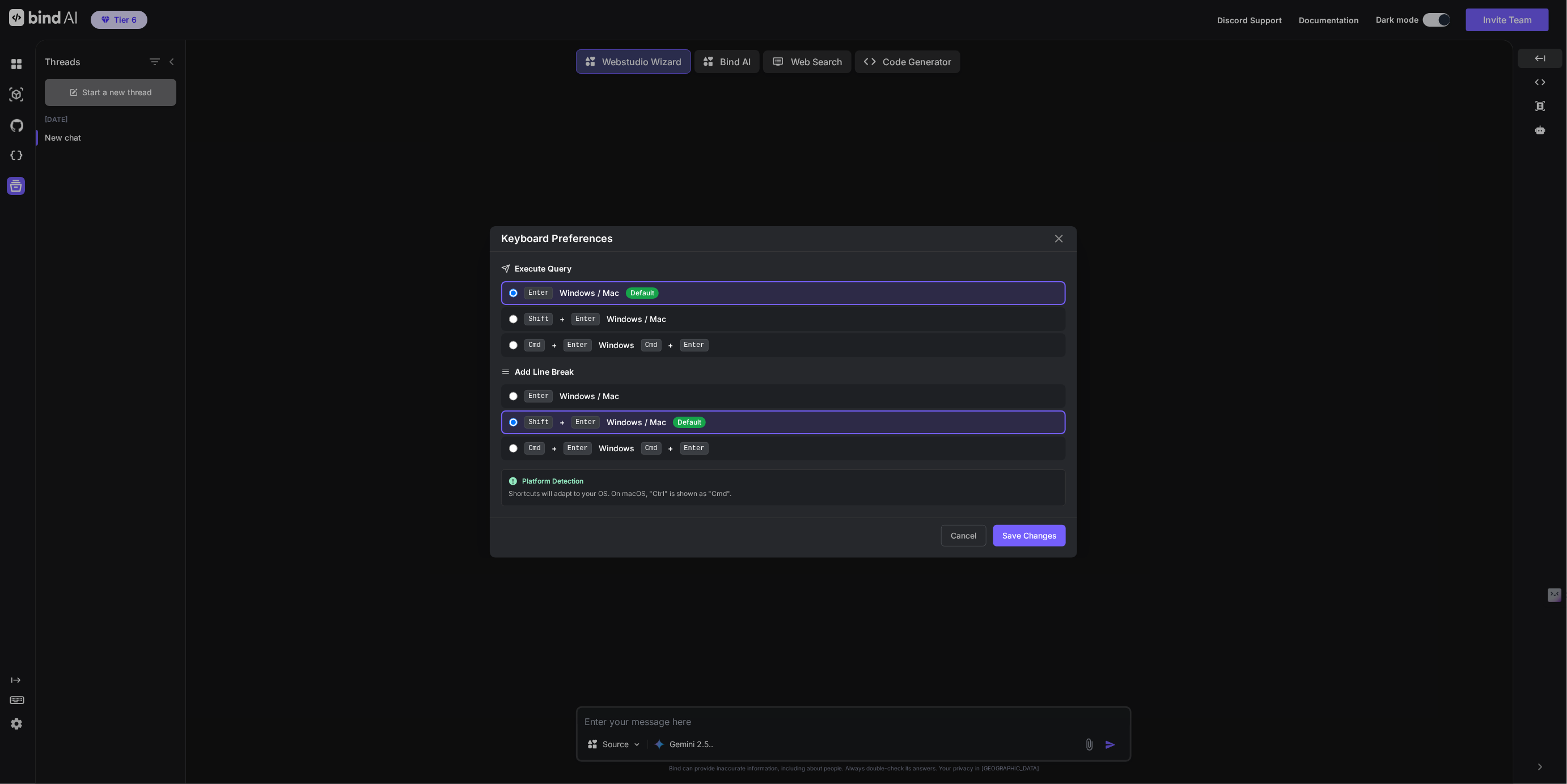
click at [493, 609] on div "Keyboard Preferences Execute Query Enter Windows / Mac Default Shift + Enter Wi…" at bounding box center [783, 392] width 1567 height 784
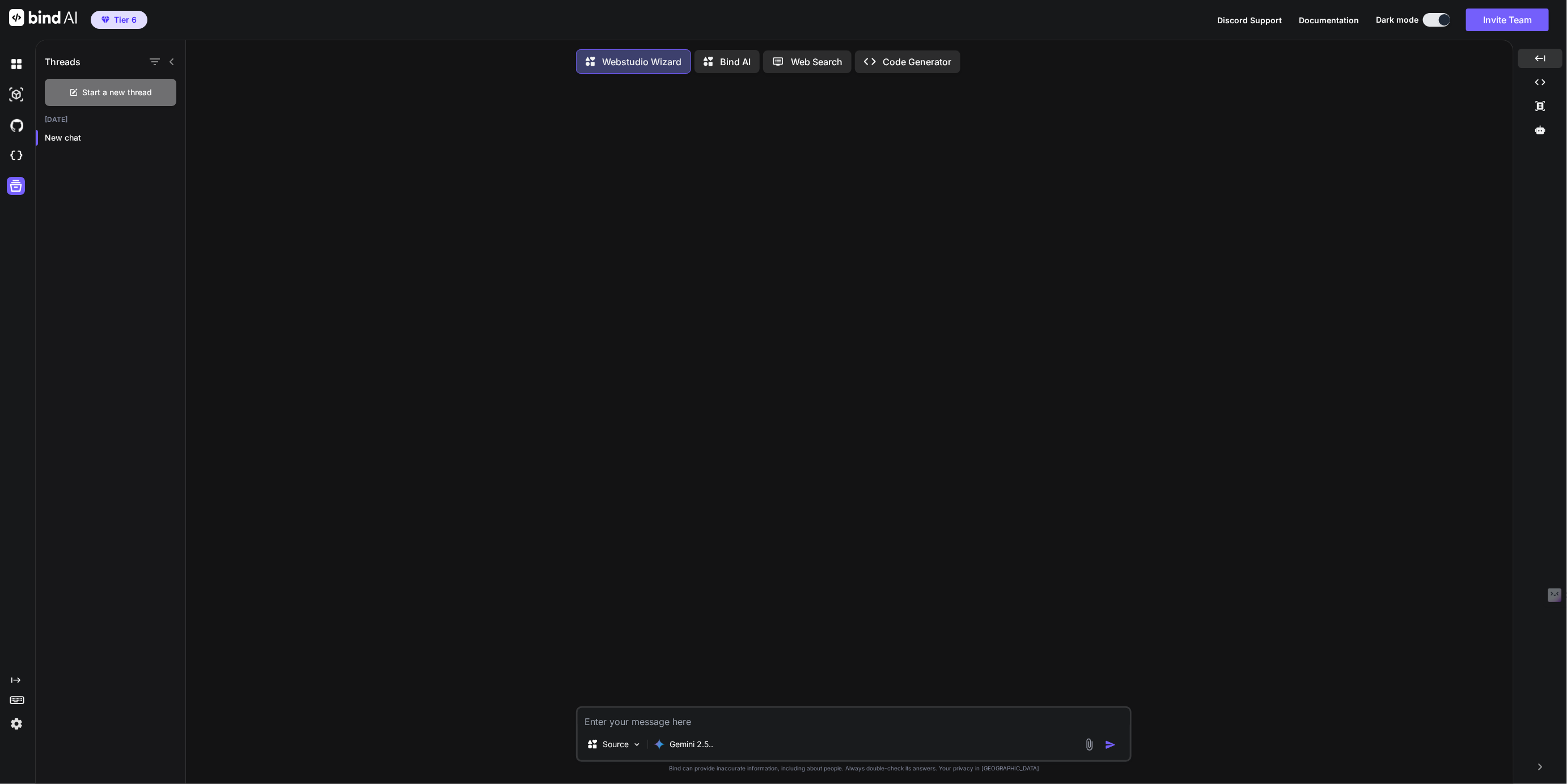
click at [735, 63] on p "Bind AI" at bounding box center [735, 62] width 31 height 14
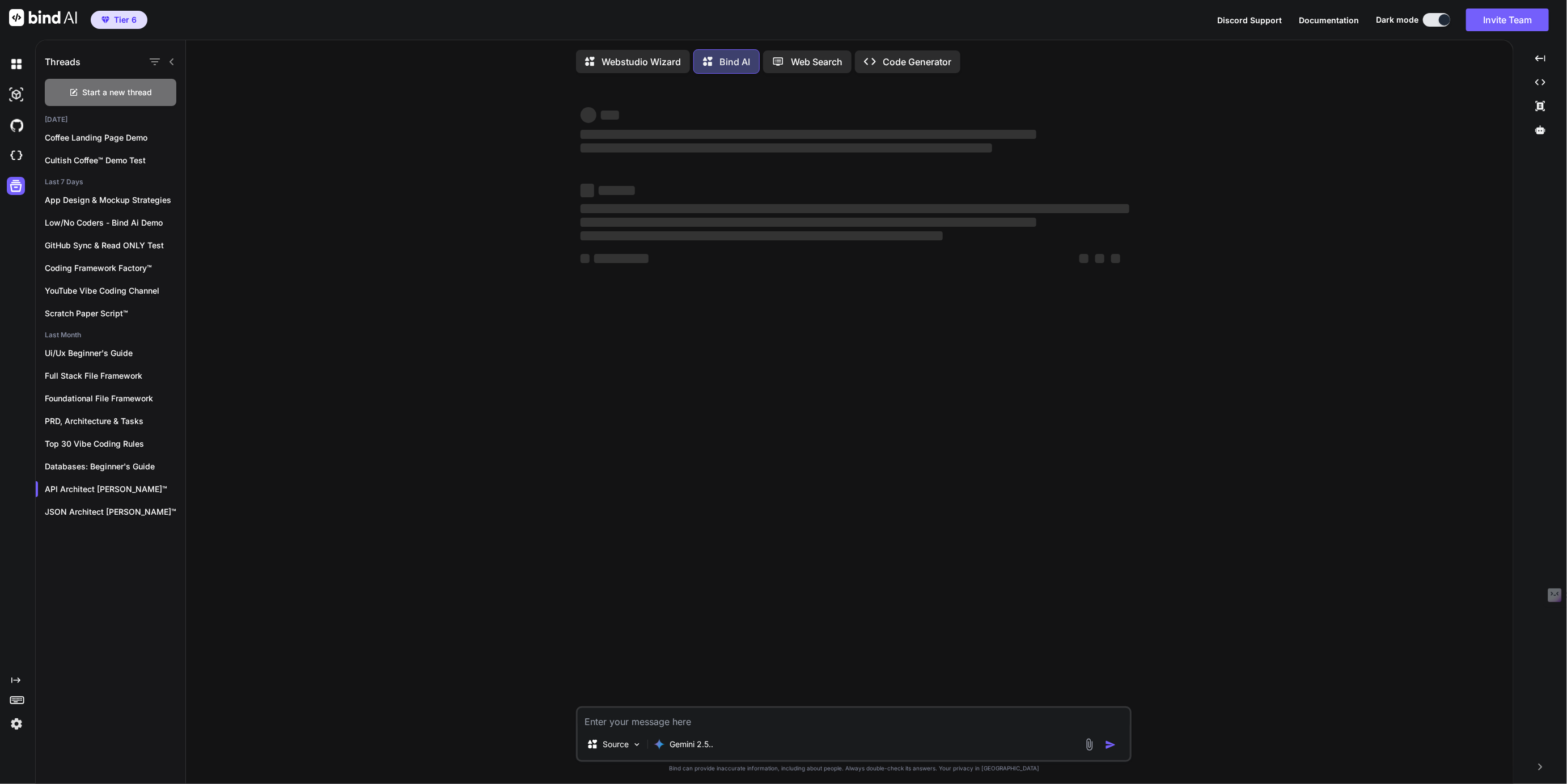
click at [799, 60] on p "Web Search" at bounding box center [817, 62] width 51 height 14
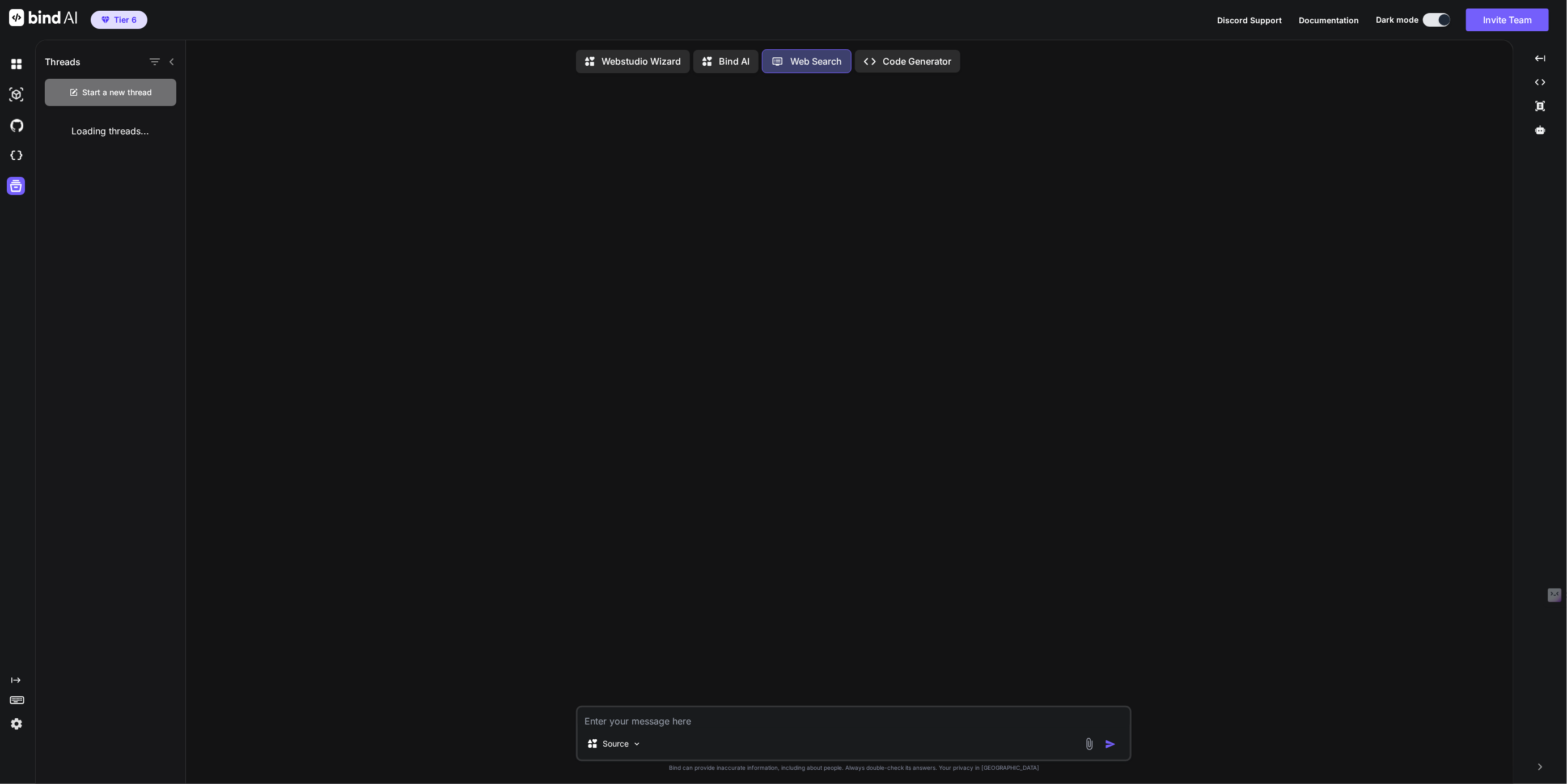
scroll to position [4, 0]
click at [909, 55] on p "Code Generator" at bounding box center [917, 59] width 68 height 14
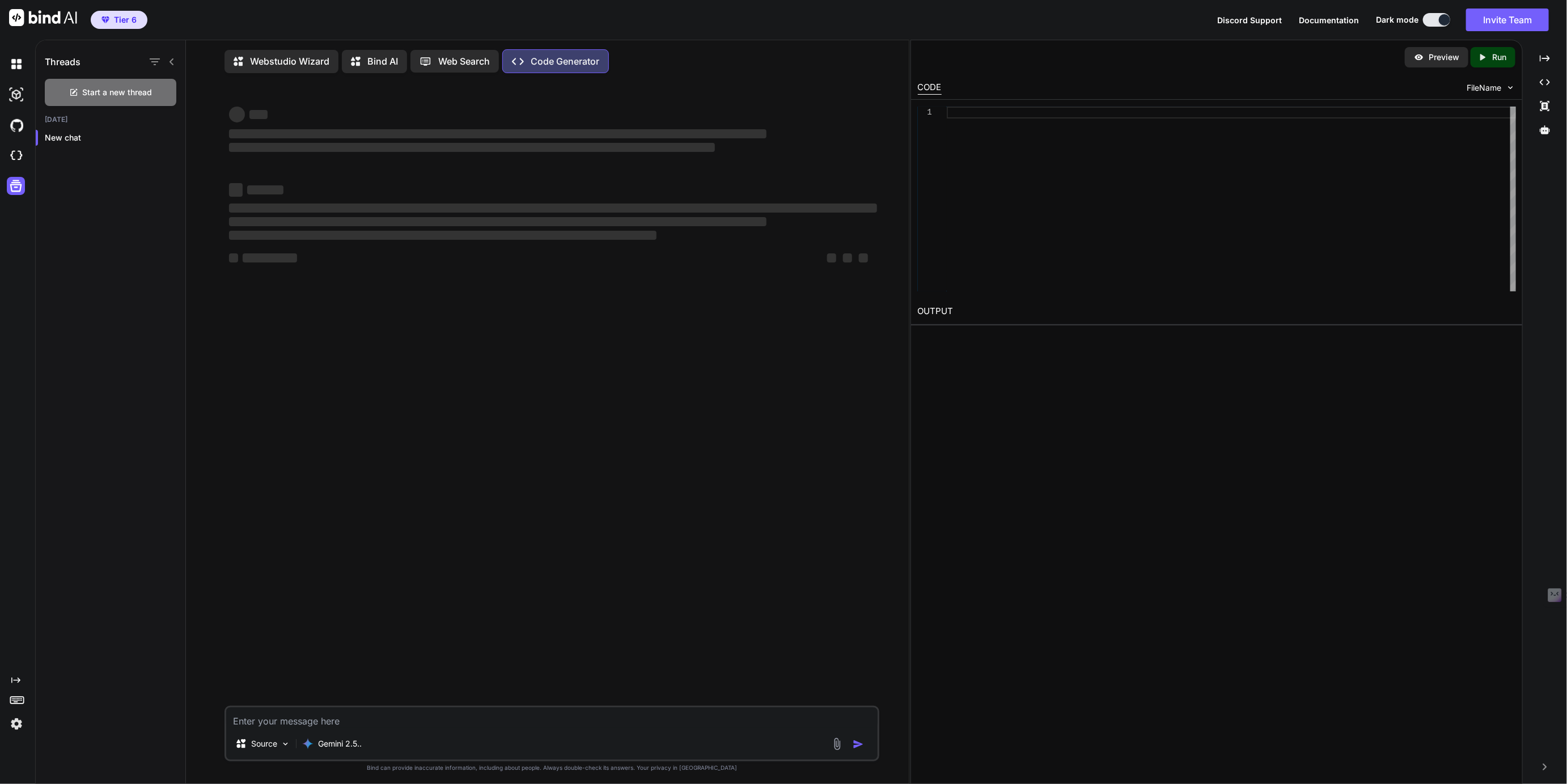
click at [363, 85] on div "‌ ‌ ‌ ‌ ‌ ‌ ‌ ‌ ‌ ‌ ‌ ‌ ‌ ‌" at bounding box center [553, 394] width 652 height 624
click at [377, 60] on p "Bind AI" at bounding box center [383, 61] width 31 height 14
click at [17, 66] on img at bounding box center [16, 64] width 19 height 19
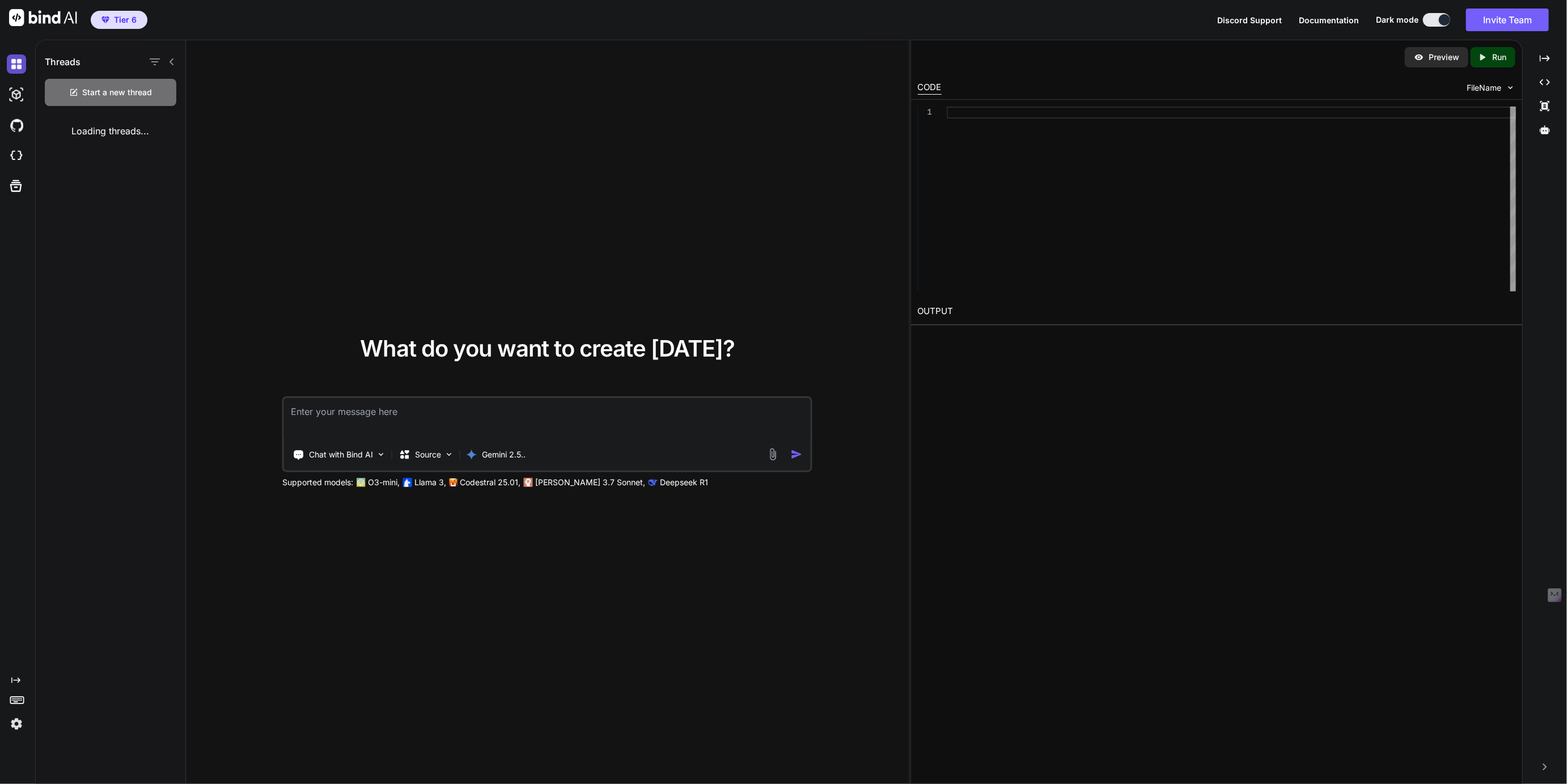
click at [18, 60] on img at bounding box center [16, 64] width 19 height 19
click at [1552, 132] on div at bounding box center [1545, 130] width 35 height 19
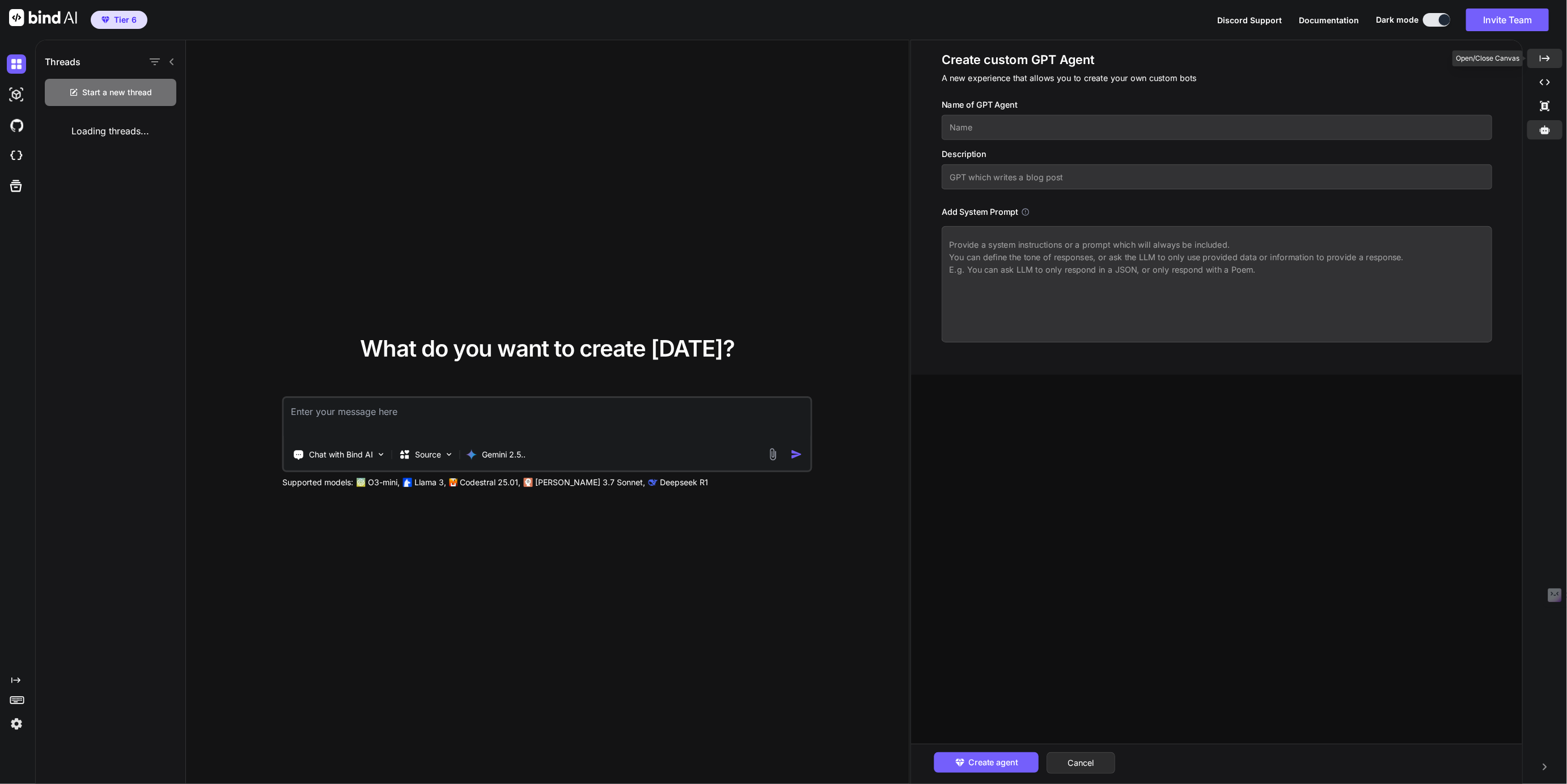
click at [1547, 50] on div "Created with Pixso." at bounding box center [1545, 58] width 35 height 19
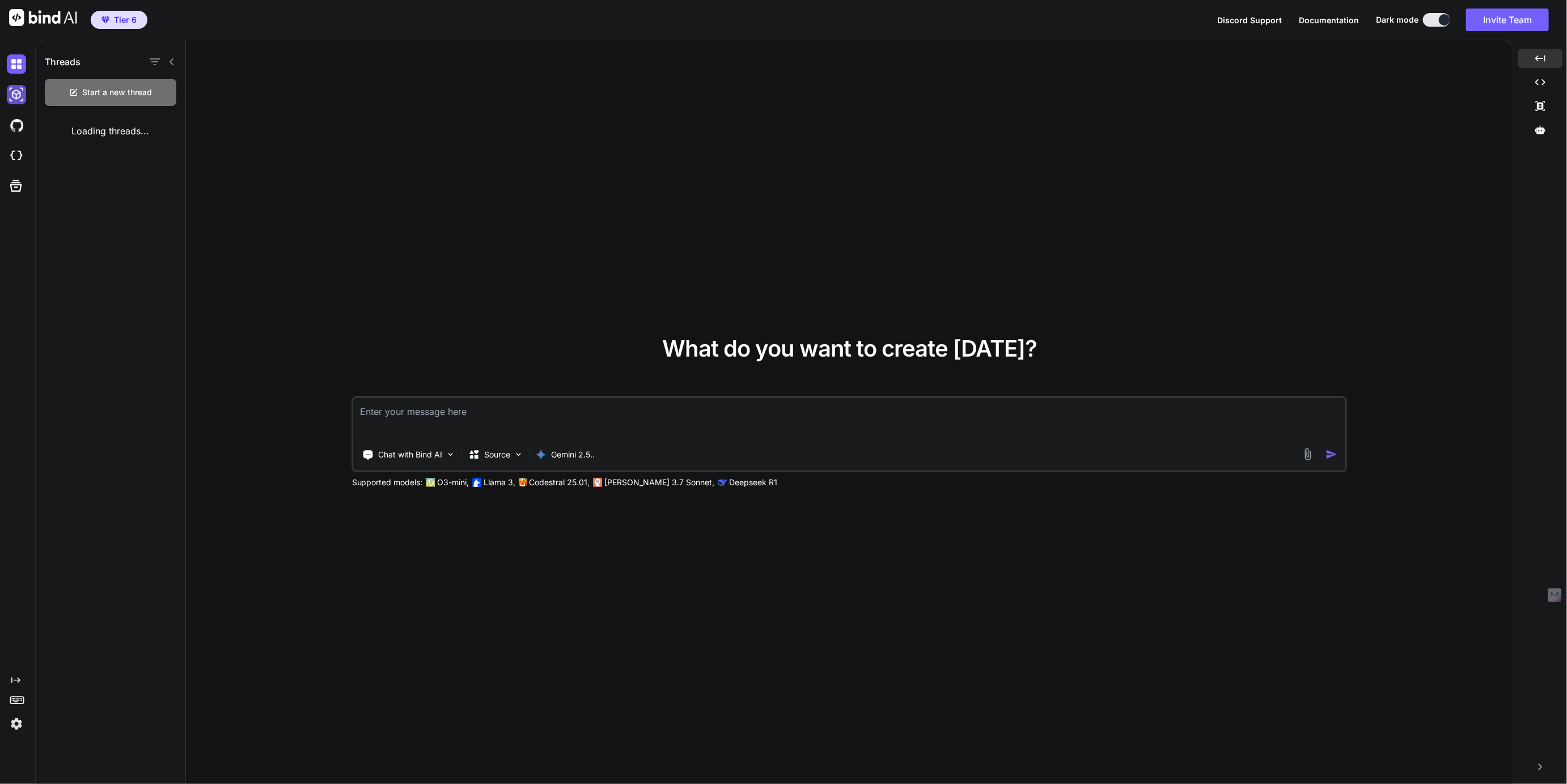
click at [12, 96] on img at bounding box center [16, 95] width 19 height 19
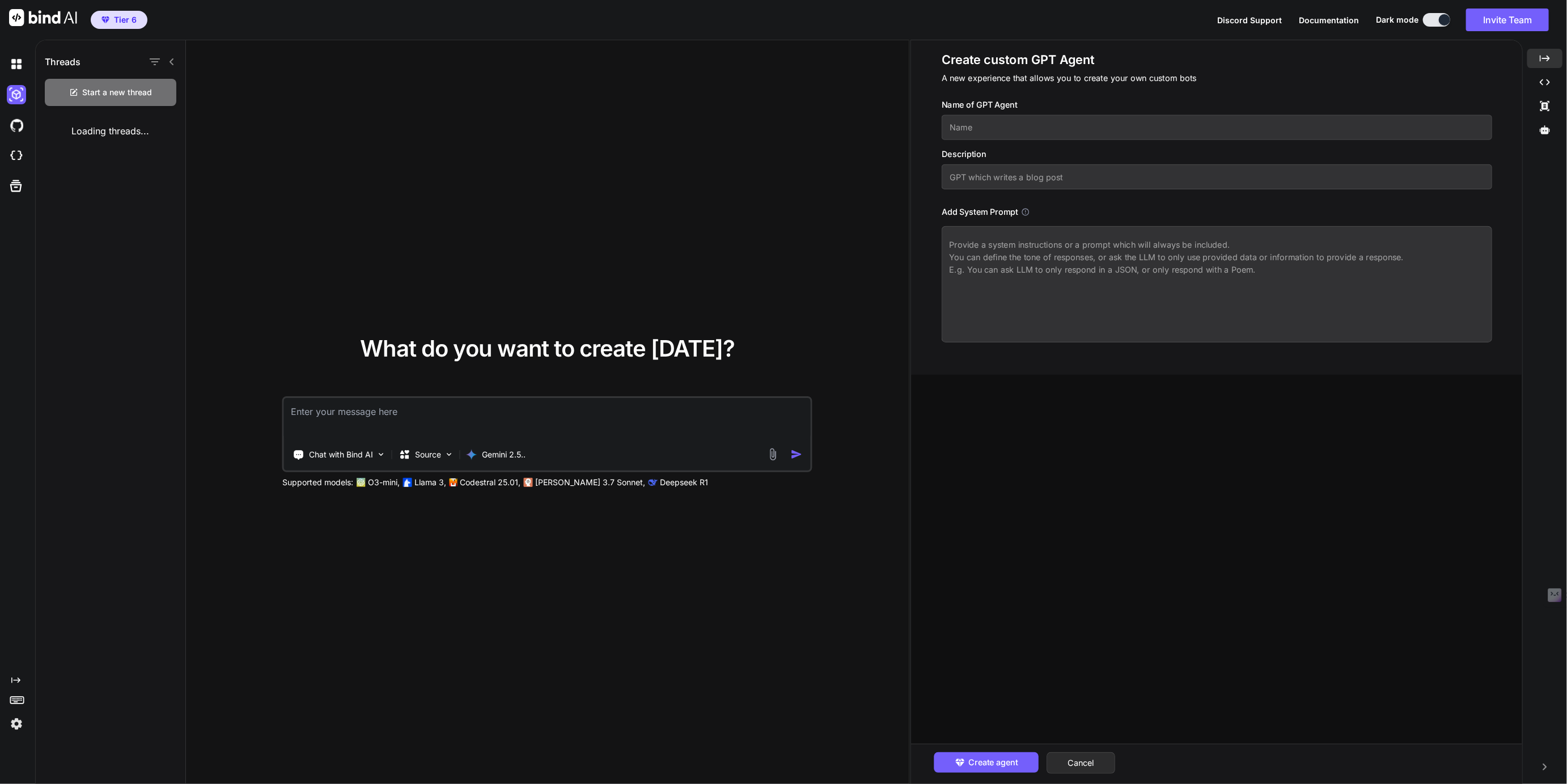
click at [174, 62] on icon at bounding box center [172, 61] width 9 height 9
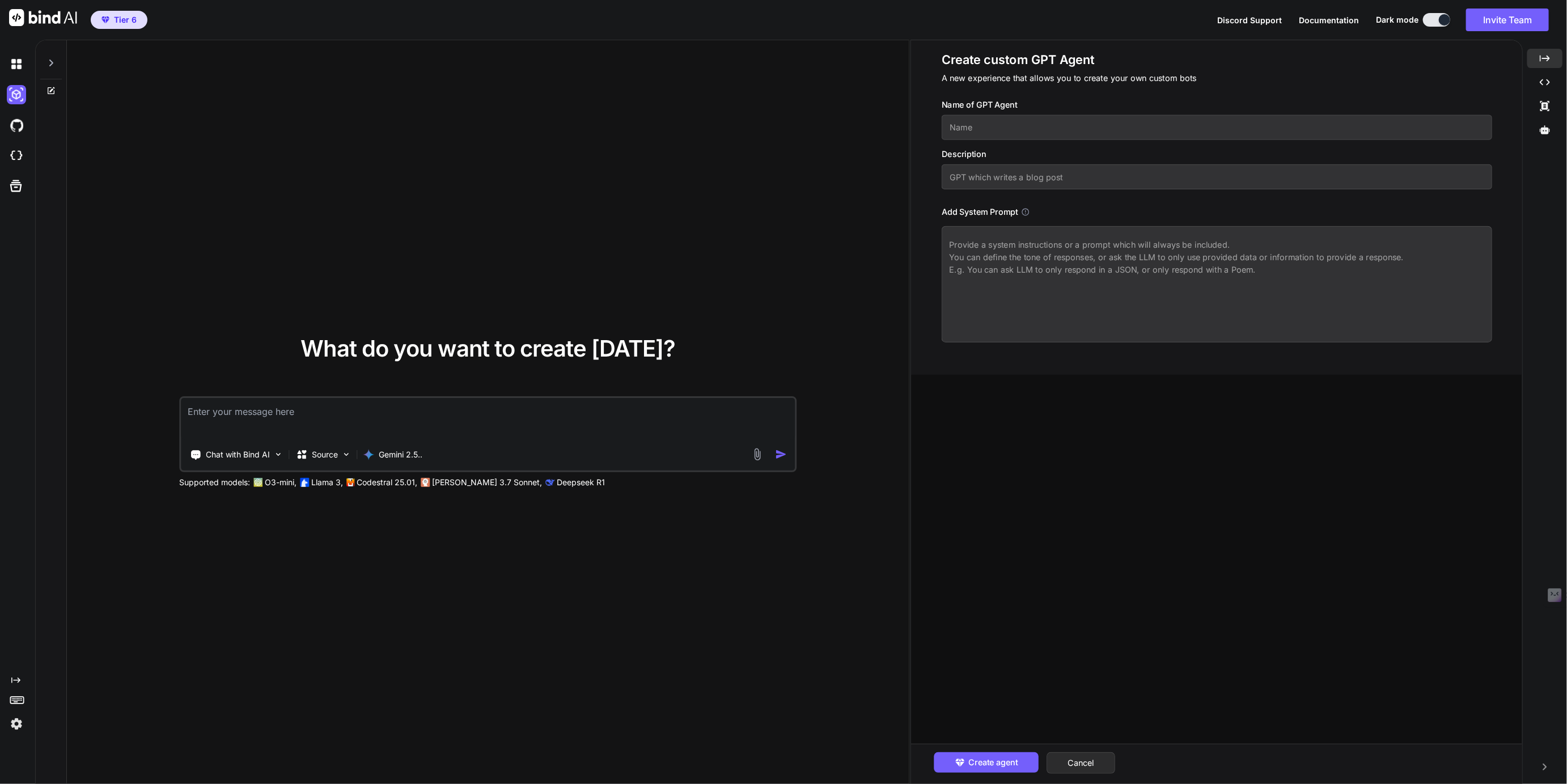
click at [28, 184] on div at bounding box center [19, 186] width 24 height 18
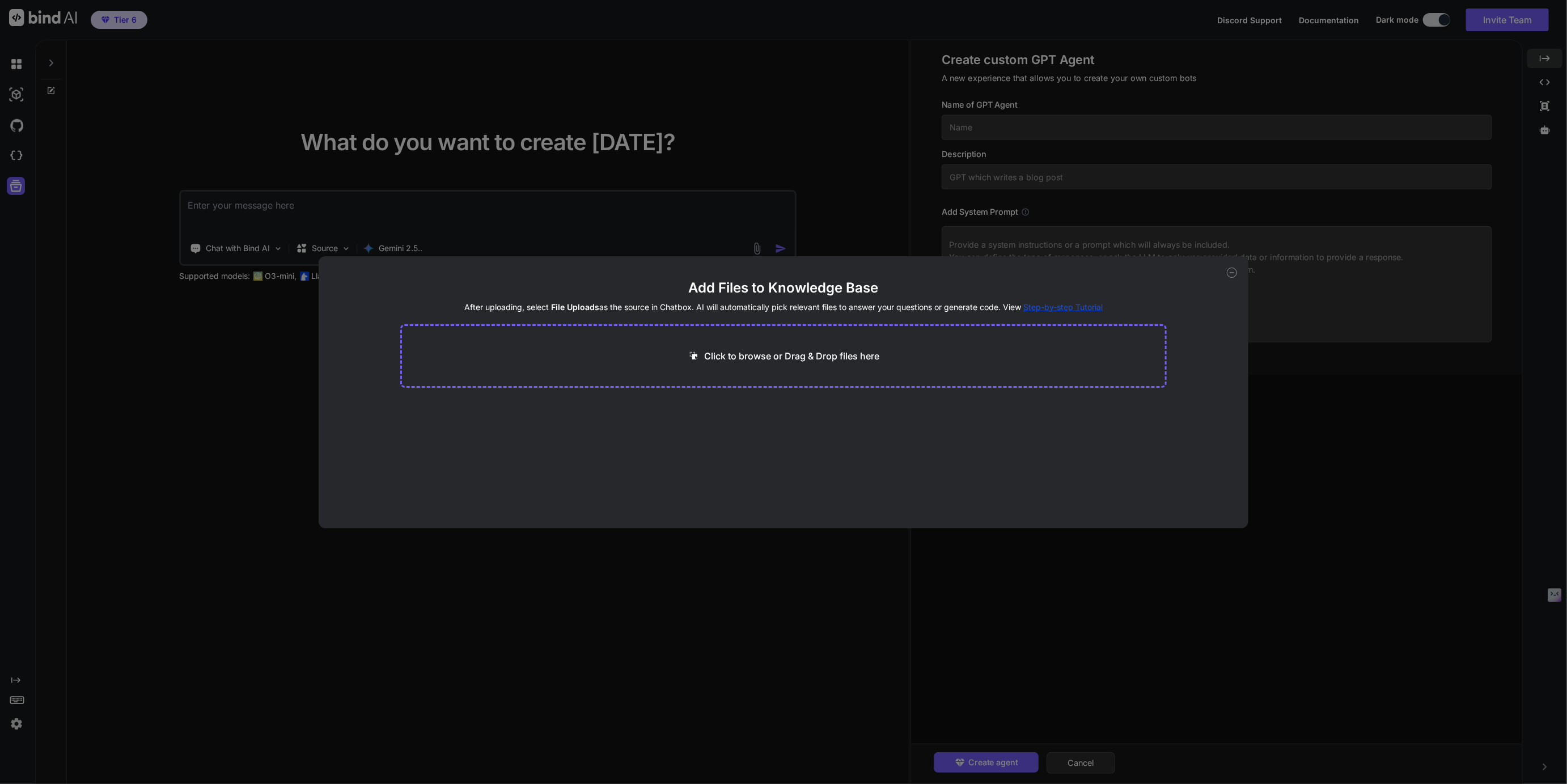
click at [22, 151] on div "Add Files to Knowledge Base After uploading, select File Uploads as the source …" at bounding box center [783, 392] width 1567 height 784
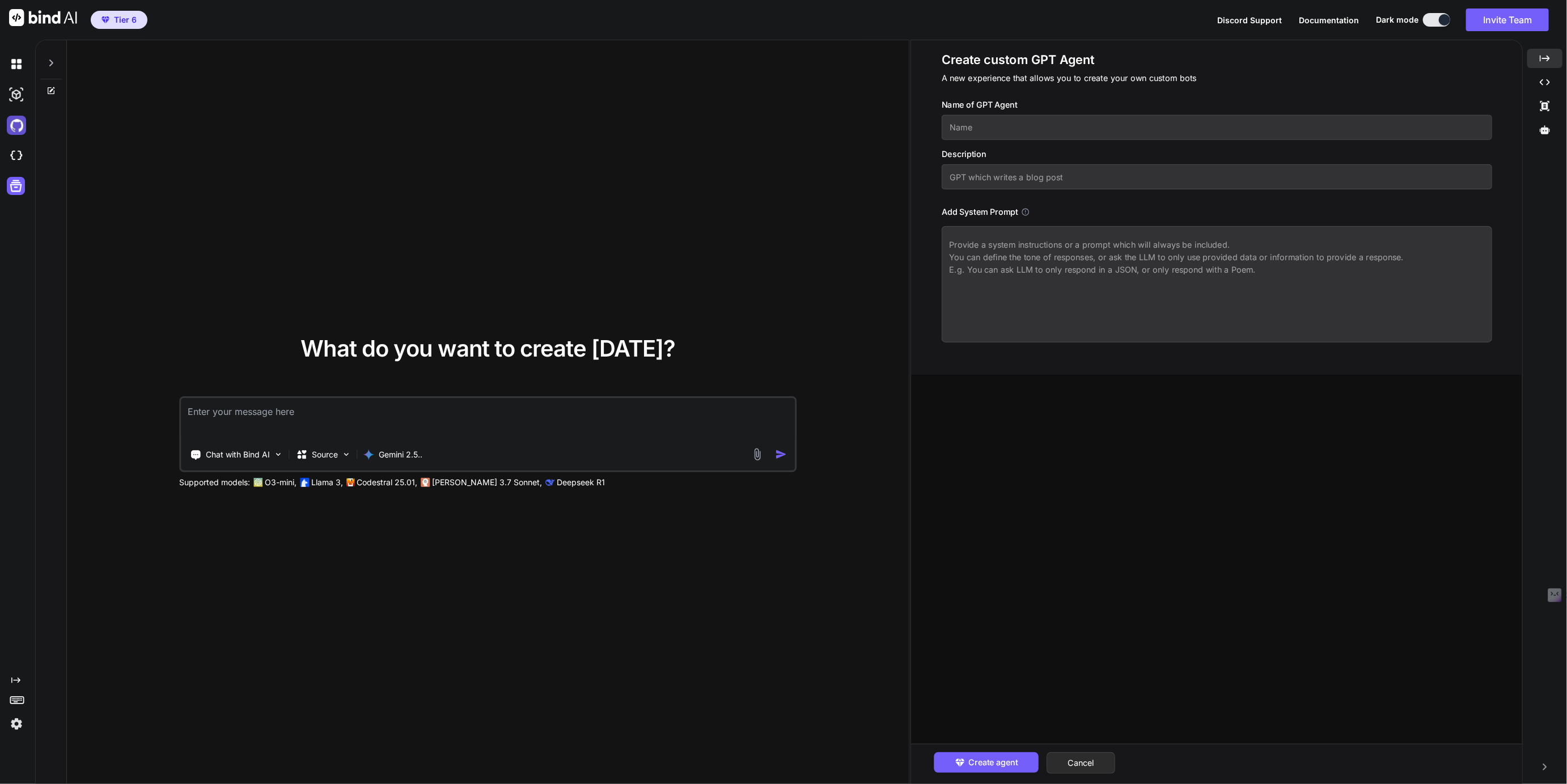
click at [16, 127] on img at bounding box center [16, 125] width 19 height 19
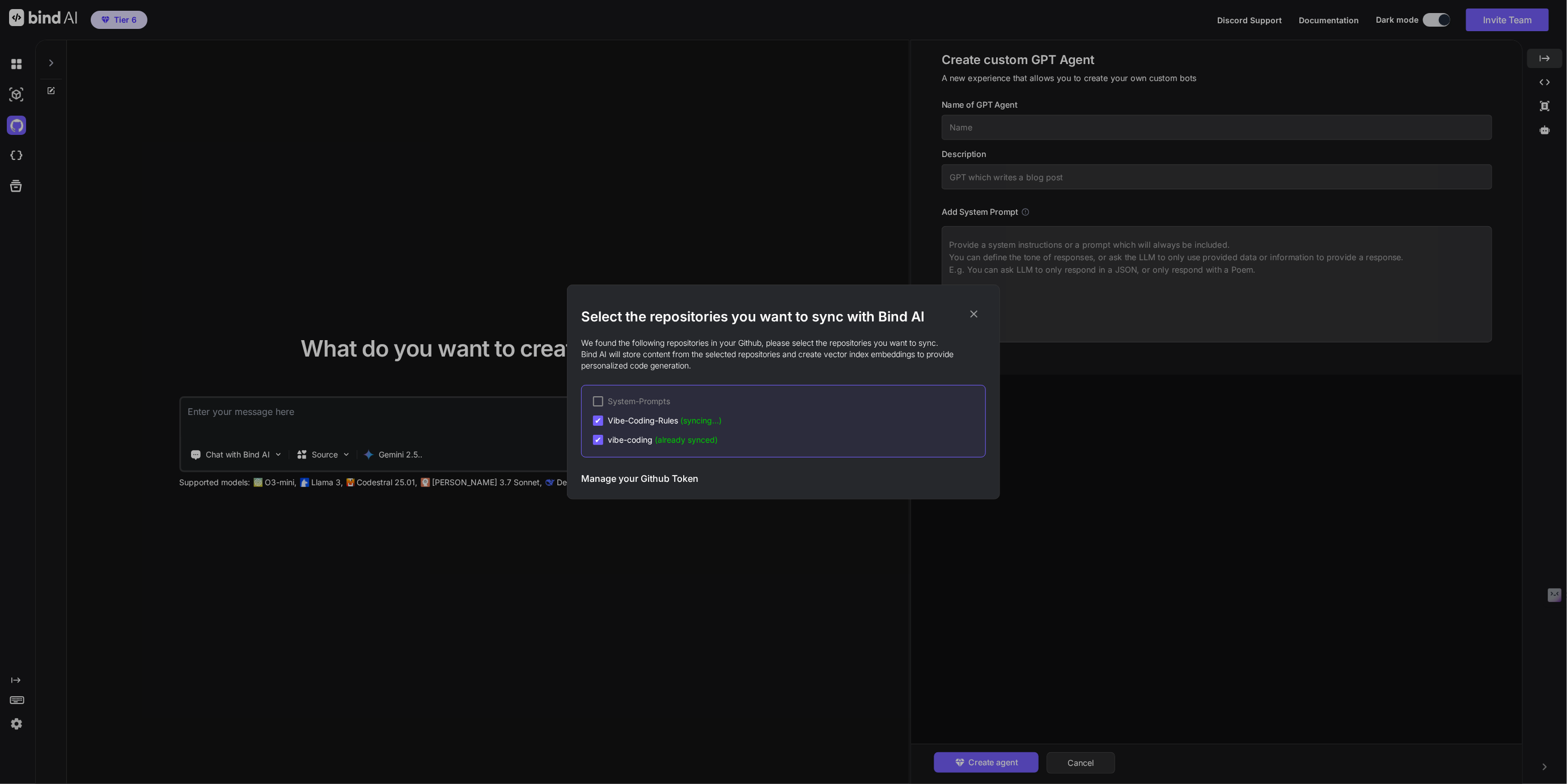
click at [19, 85] on div "Select the repositories you want to sync with Bind AI We found the following re…" at bounding box center [783, 392] width 1567 height 784
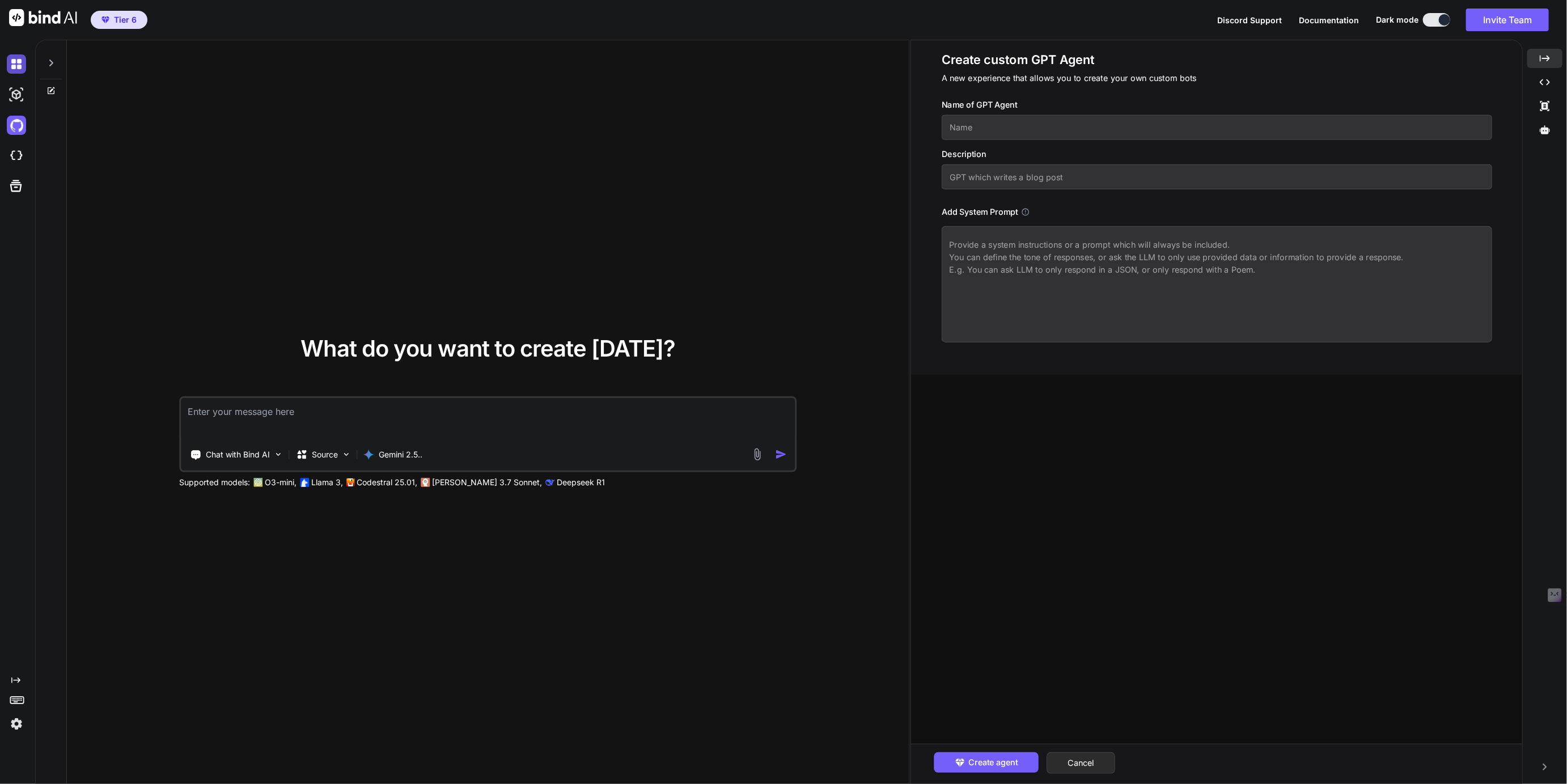
click at [15, 55] on img at bounding box center [16, 64] width 19 height 19
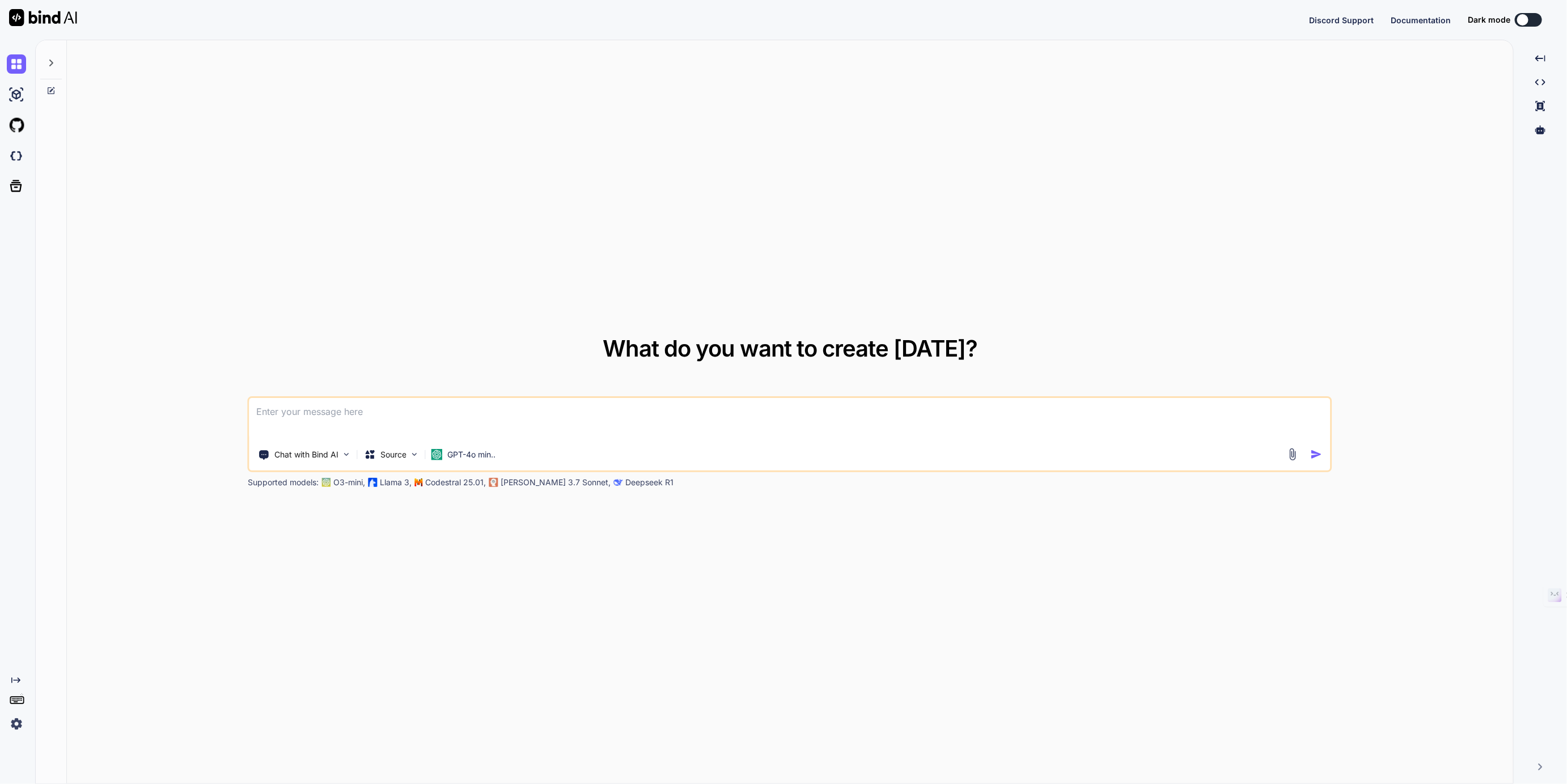
click at [49, 55] on div at bounding box center [51, 60] width 21 height 39
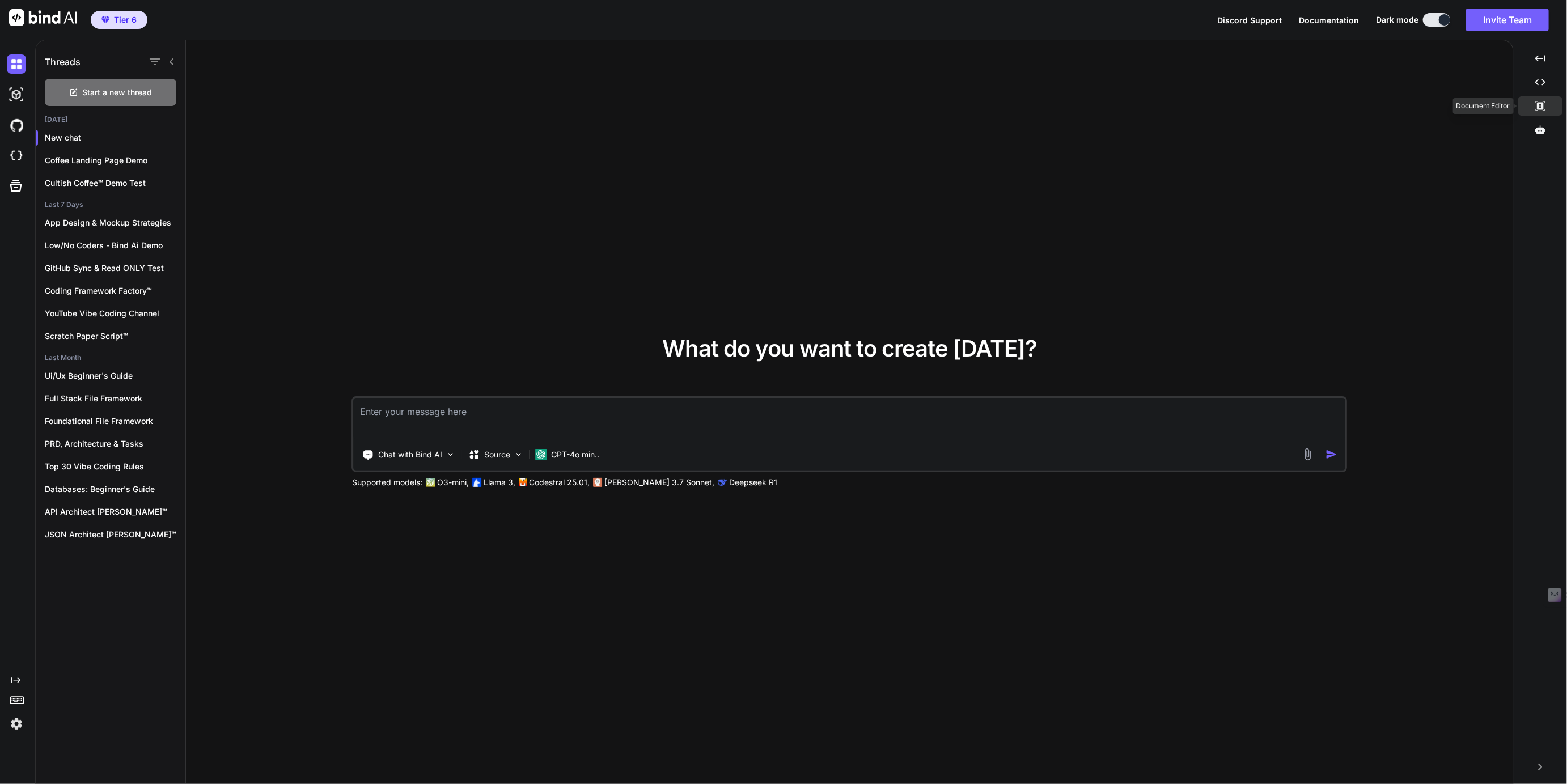
click at [1538, 102] on icon at bounding box center [1541, 106] width 9 height 10
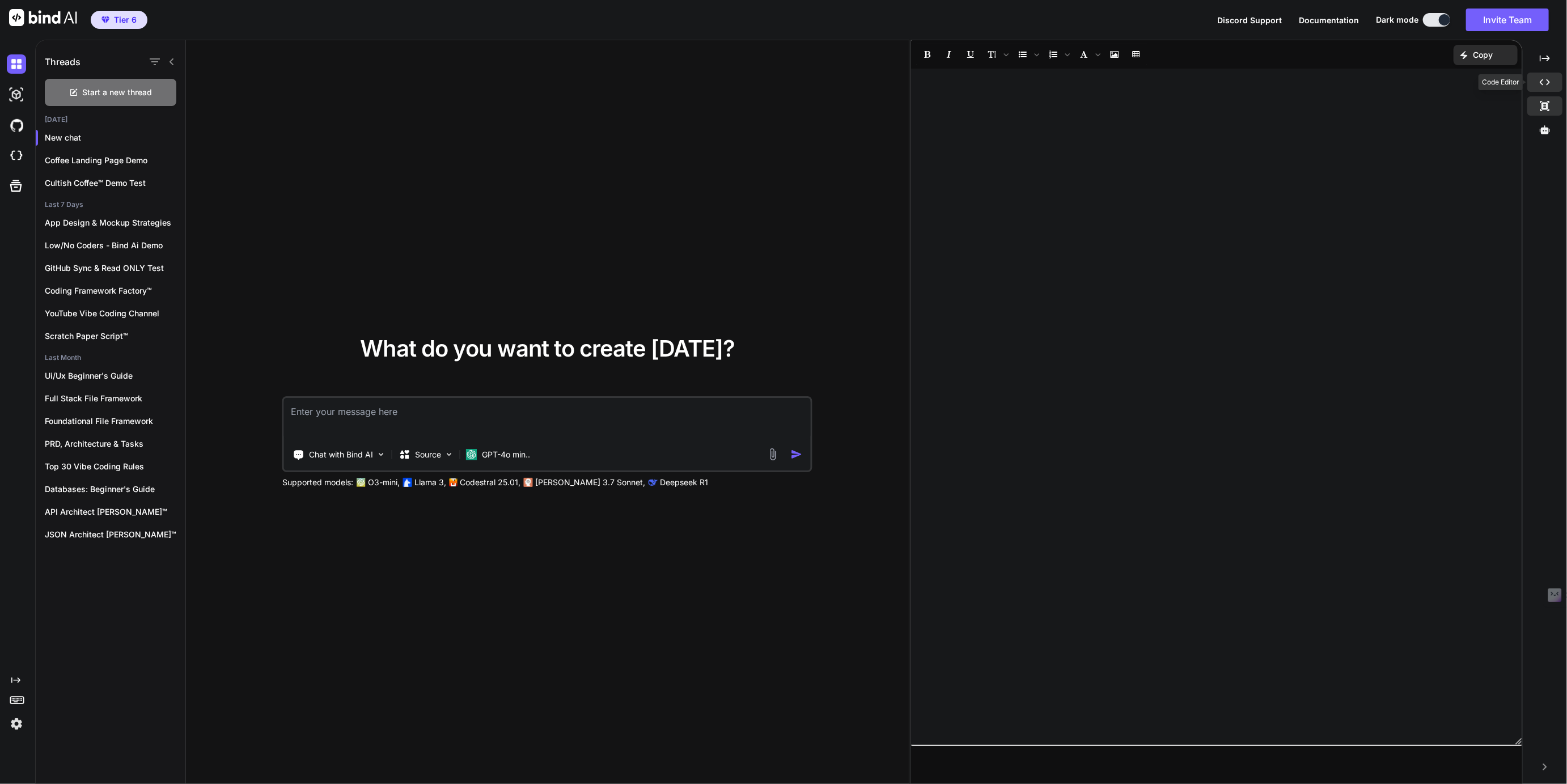
click at [1543, 85] on icon "Created with Pixso." at bounding box center [1545, 82] width 10 height 10
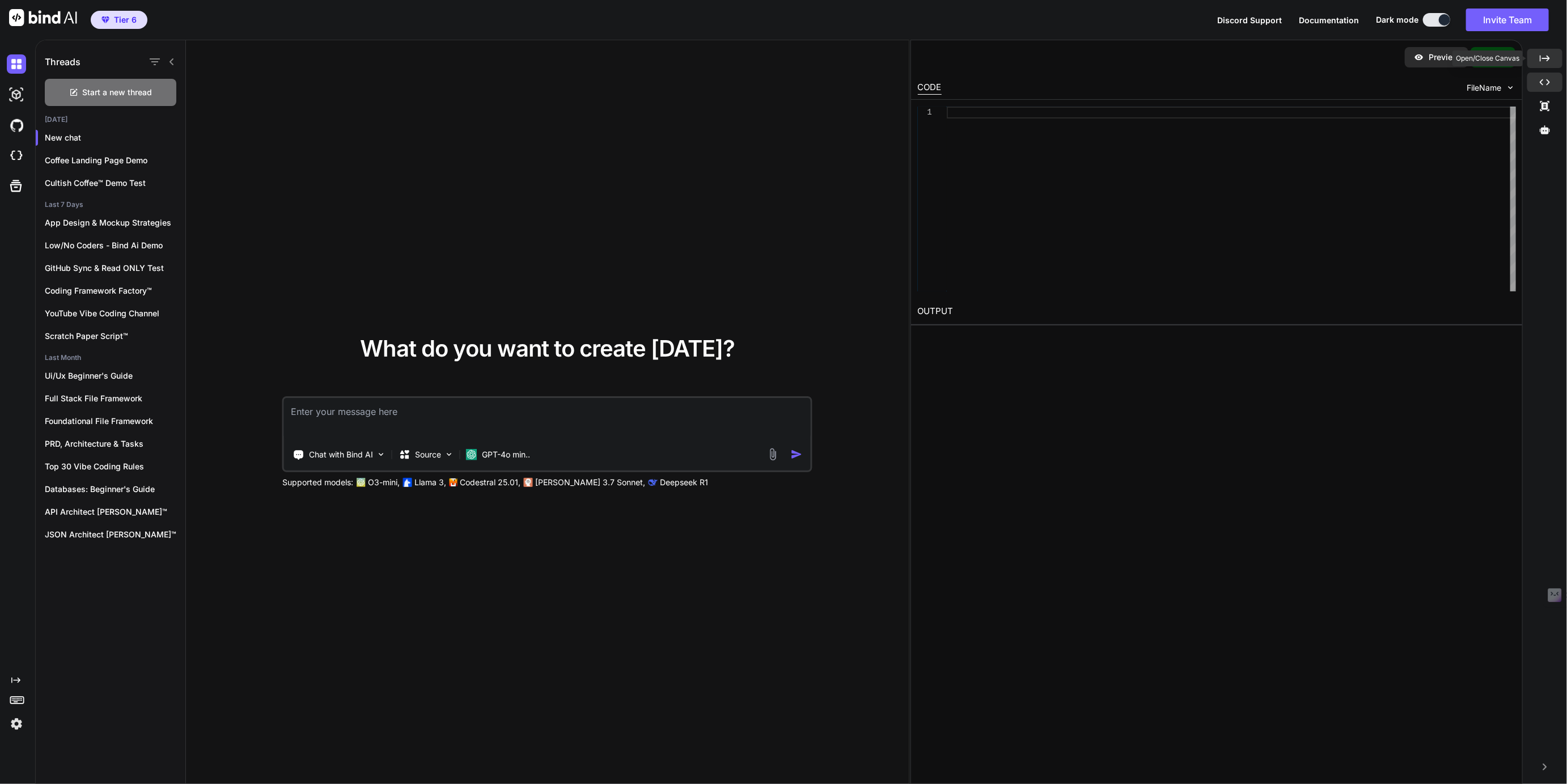
click at [1546, 60] on icon "Created with Pixso." at bounding box center [1545, 58] width 10 height 10
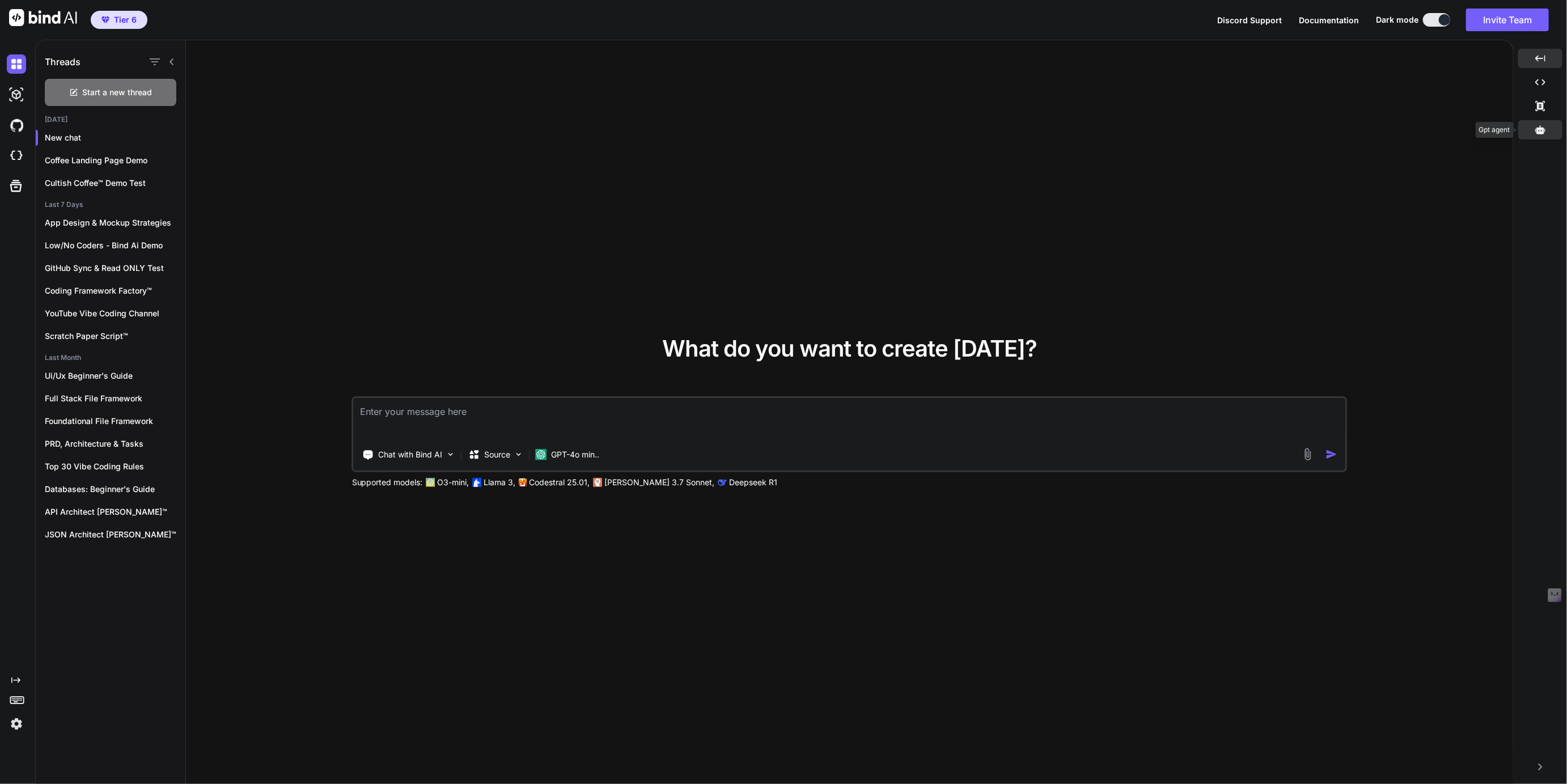
click at [1538, 136] on div at bounding box center [1541, 130] width 45 height 19
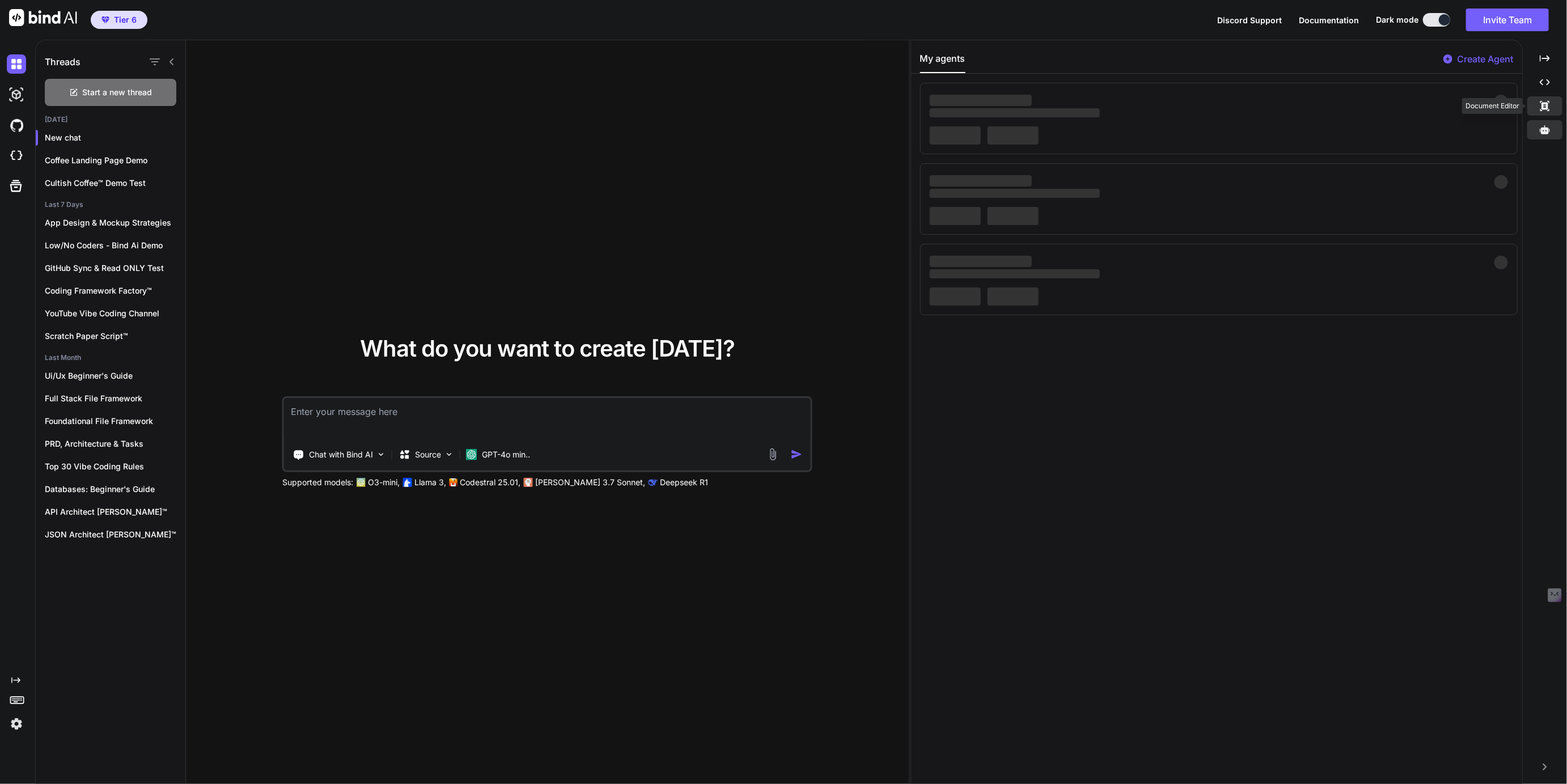
click at [1546, 98] on div "Created with Pixso." at bounding box center [1545, 106] width 35 height 19
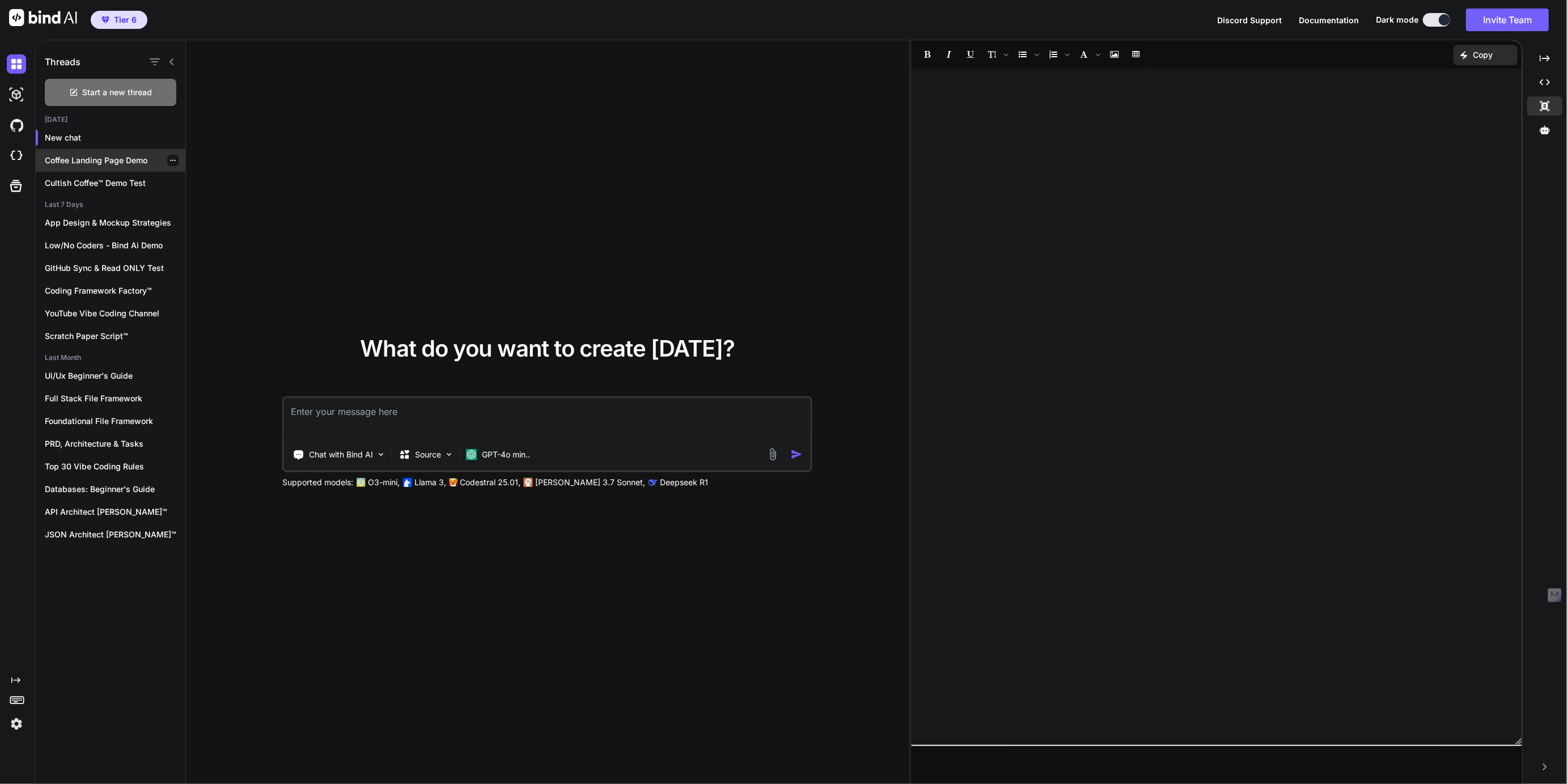
click at [83, 167] on div "Coffee Landing Page Demo" at bounding box center [110, 160] width 150 height 23
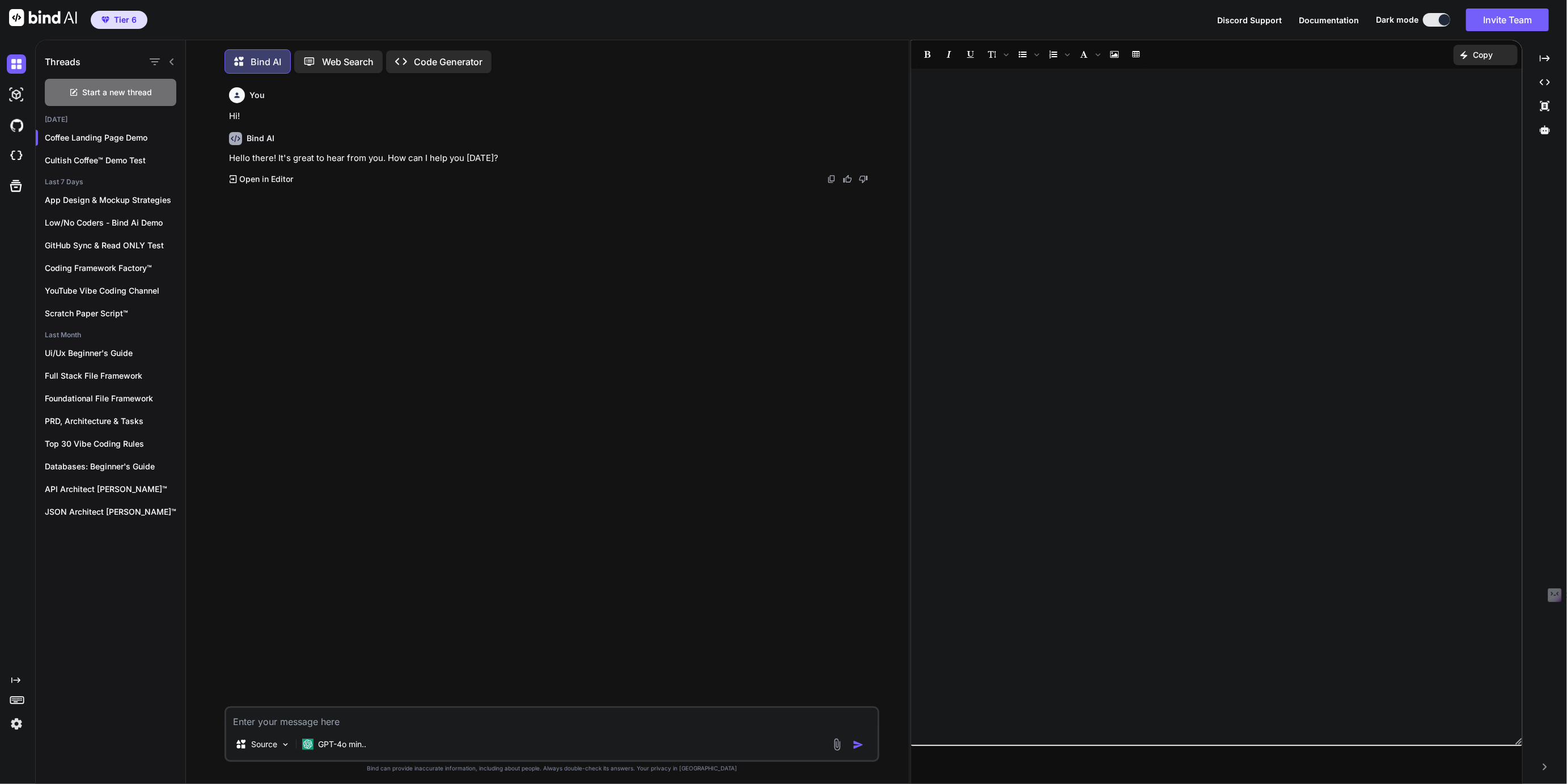
scroll to position [4, 0]
click at [78, 149] on div "Cultish Coffee™ Demo Test" at bounding box center [110, 157] width 150 height 23
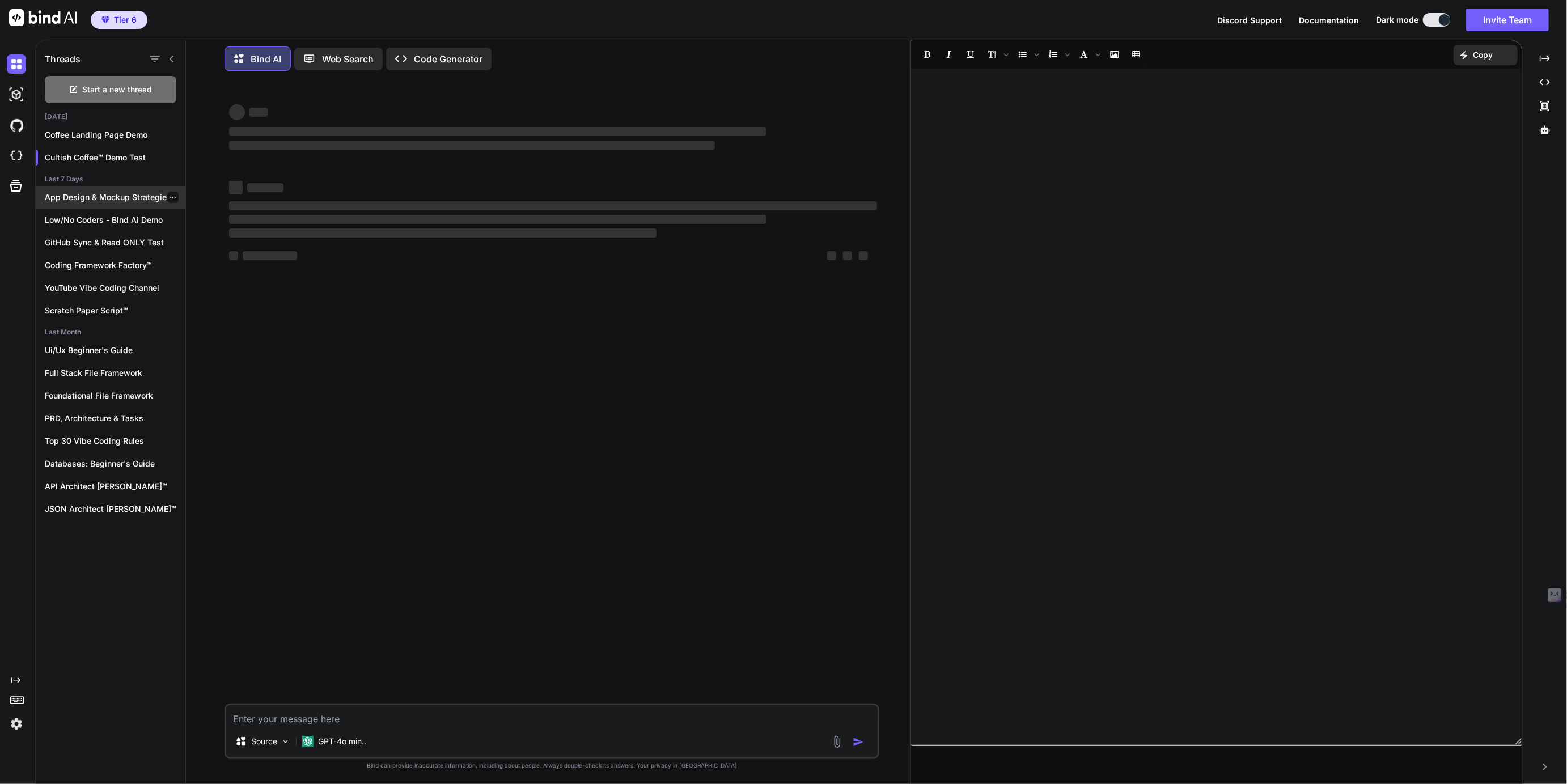
type textarea "x"
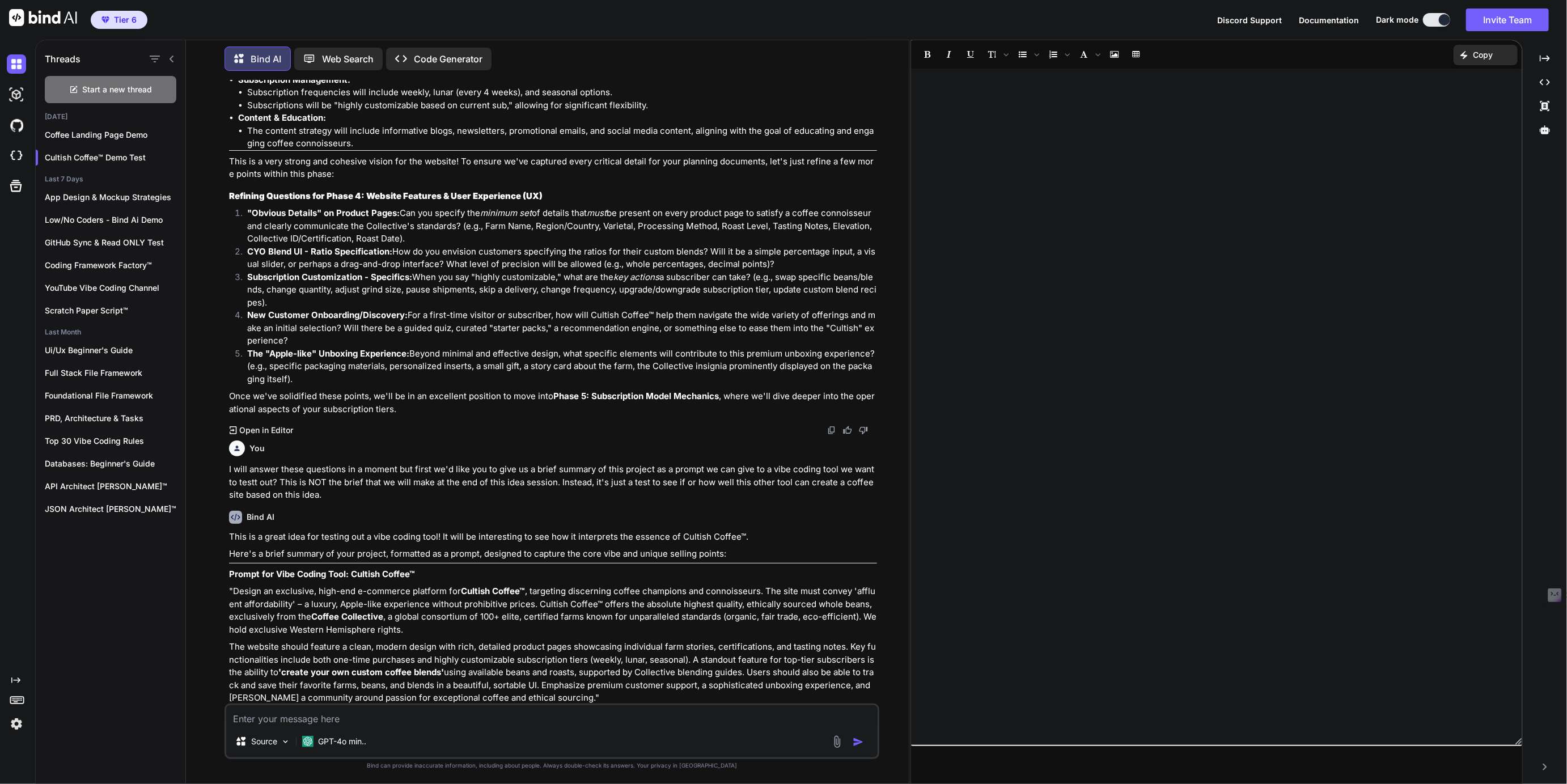
scroll to position [3806, 0]
click at [261, 738] on p "Source" at bounding box center [265, 741] width 26 height 11
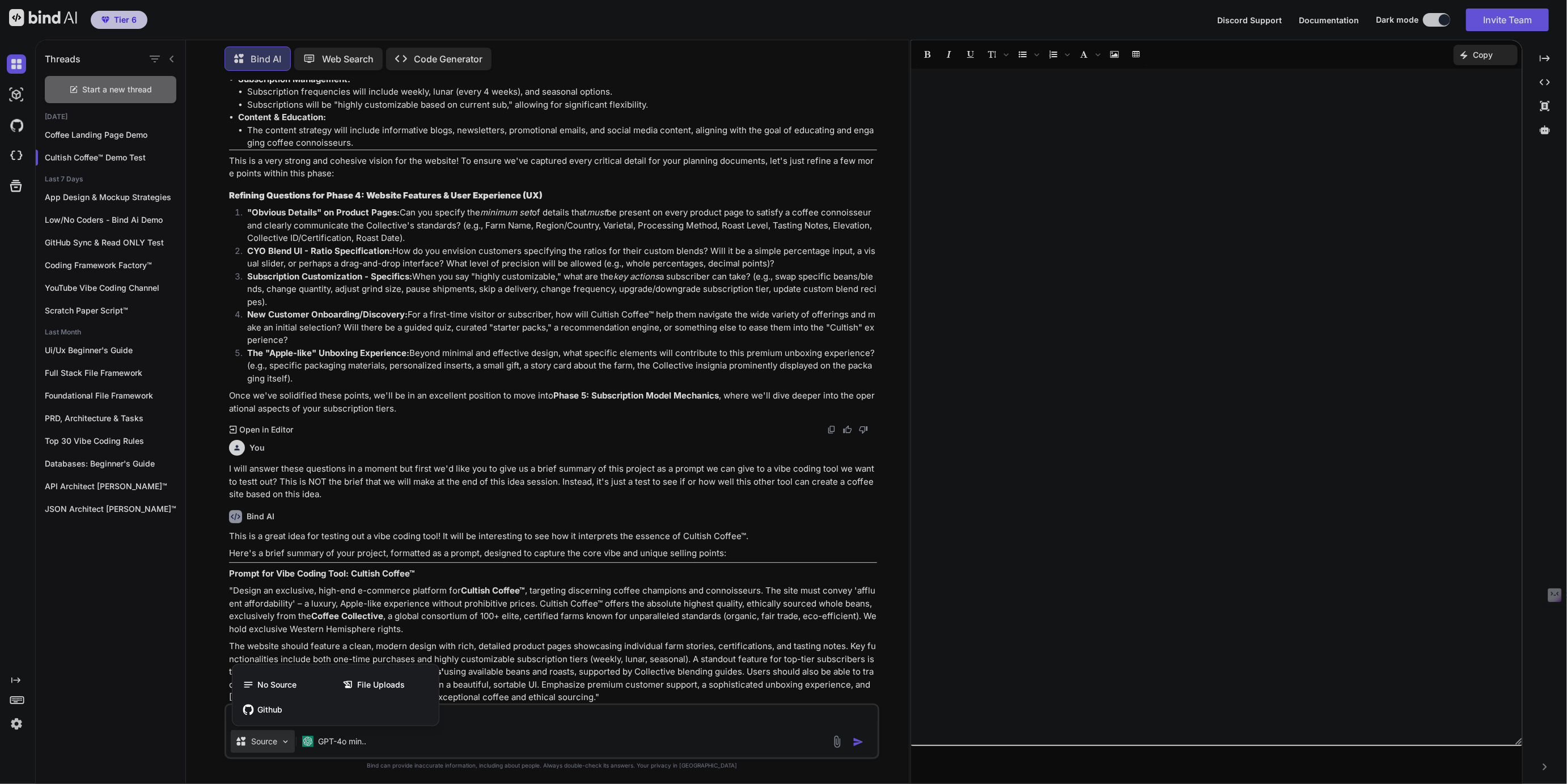
click at [261, 738] on div at bounding box center [783, 392] width 1567 height 784
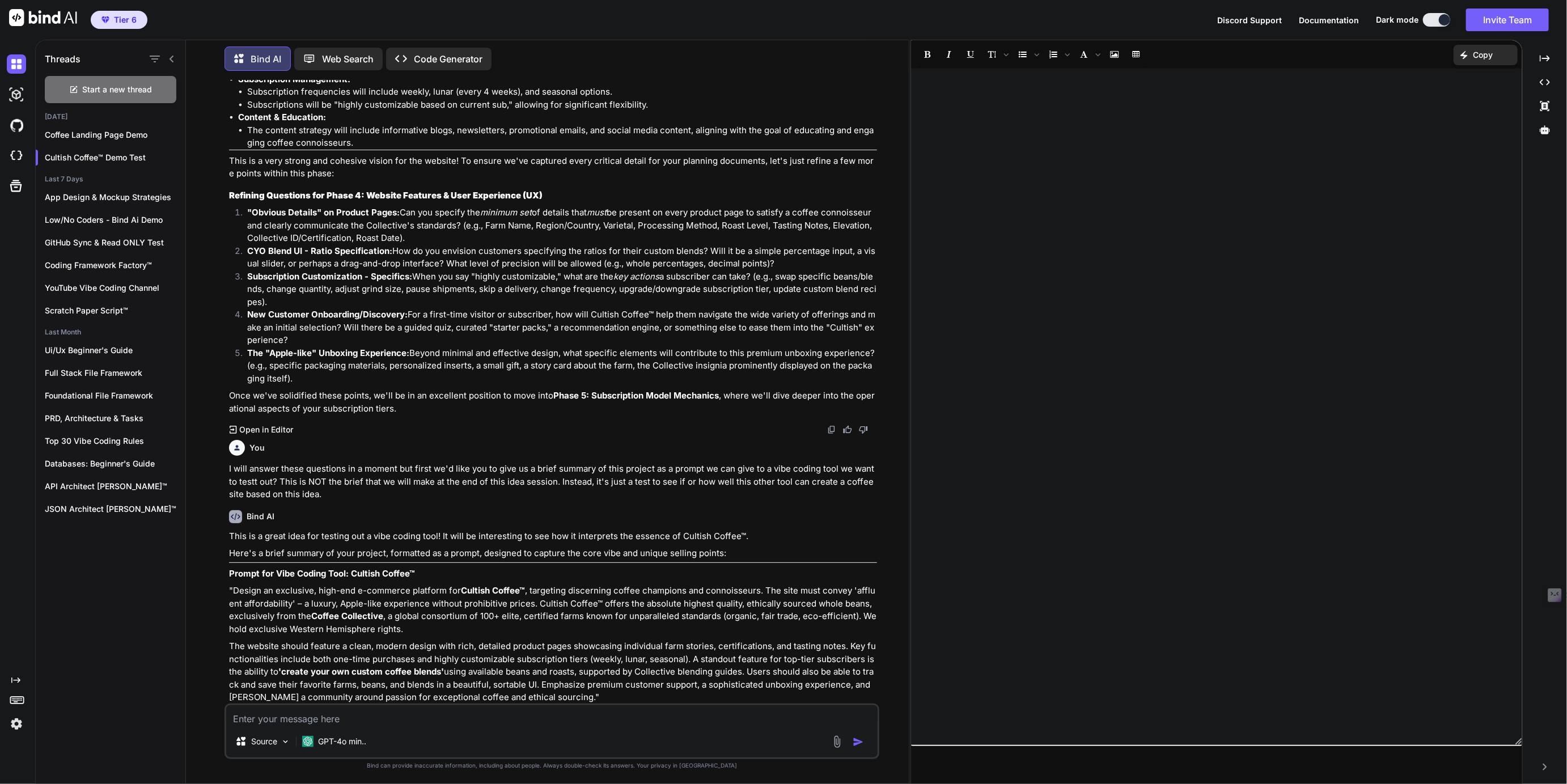
click at [841, 742] on img at bounding box center [837, 741] width 13 height 13
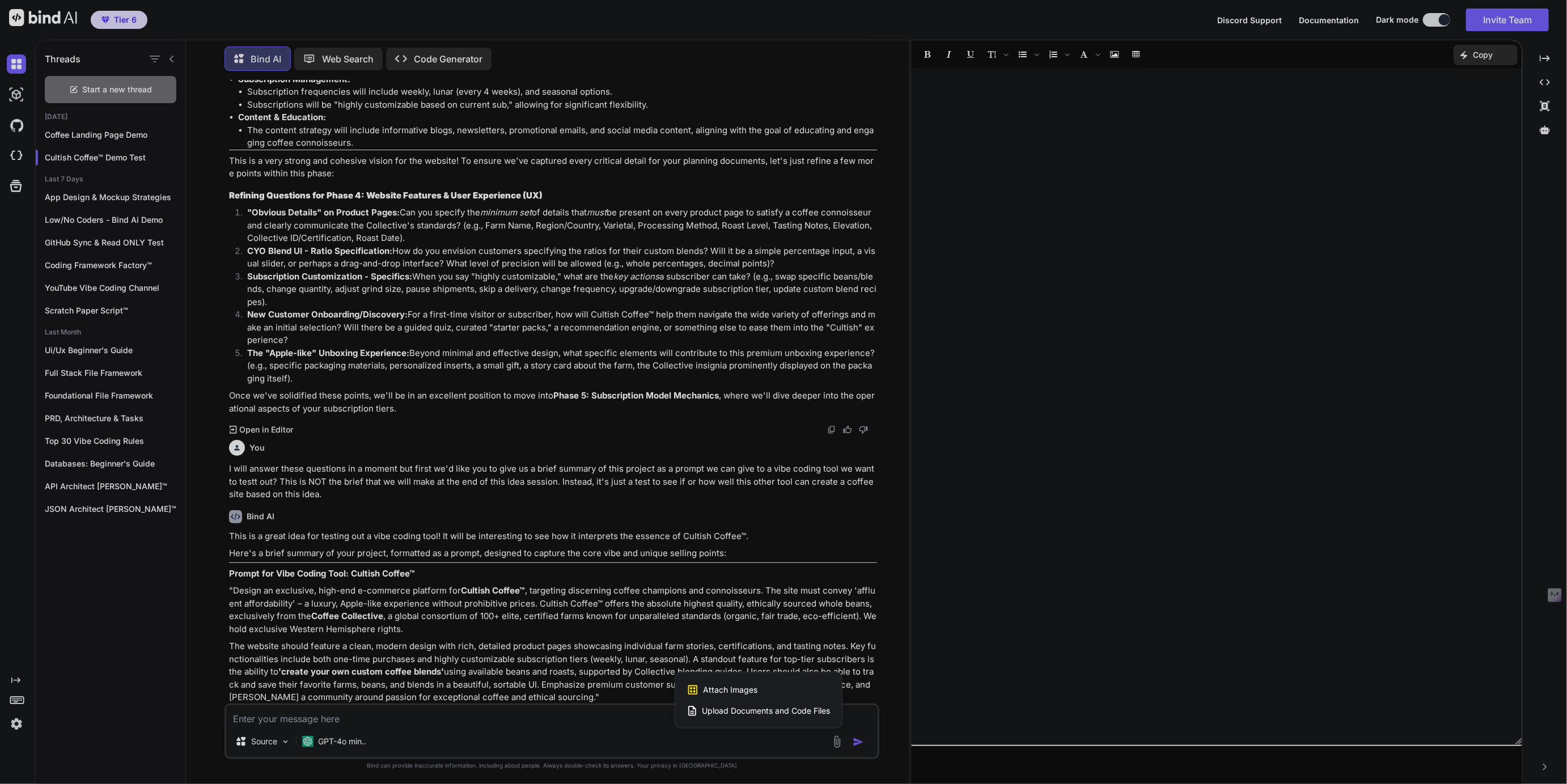
click at [841, 742] on div at bounding box center [783, 392] width 1567 height 784
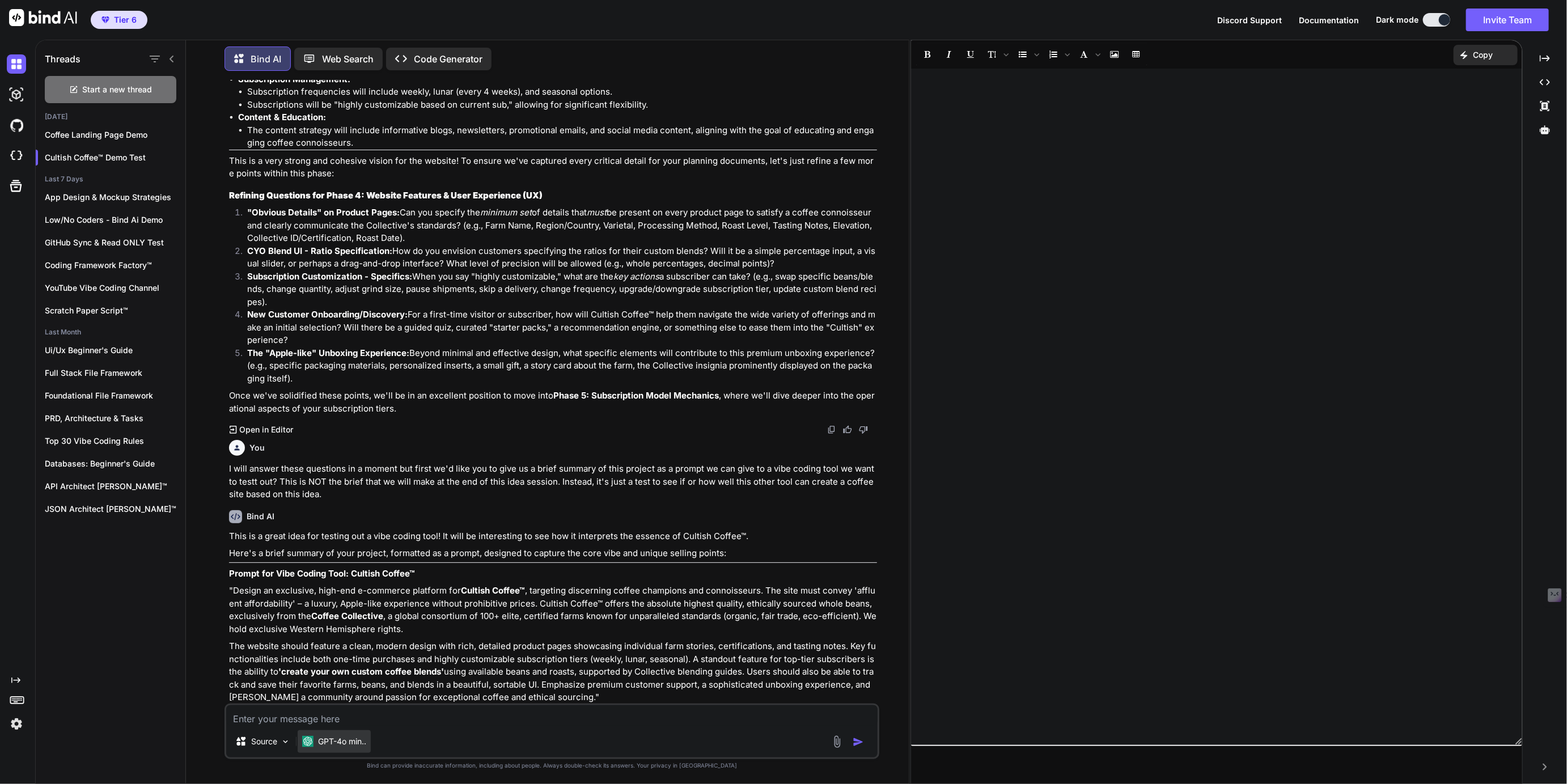
click at [335, 739] on p "GPT-4o min.." at bounding box center [342, 741] width 48 height 11
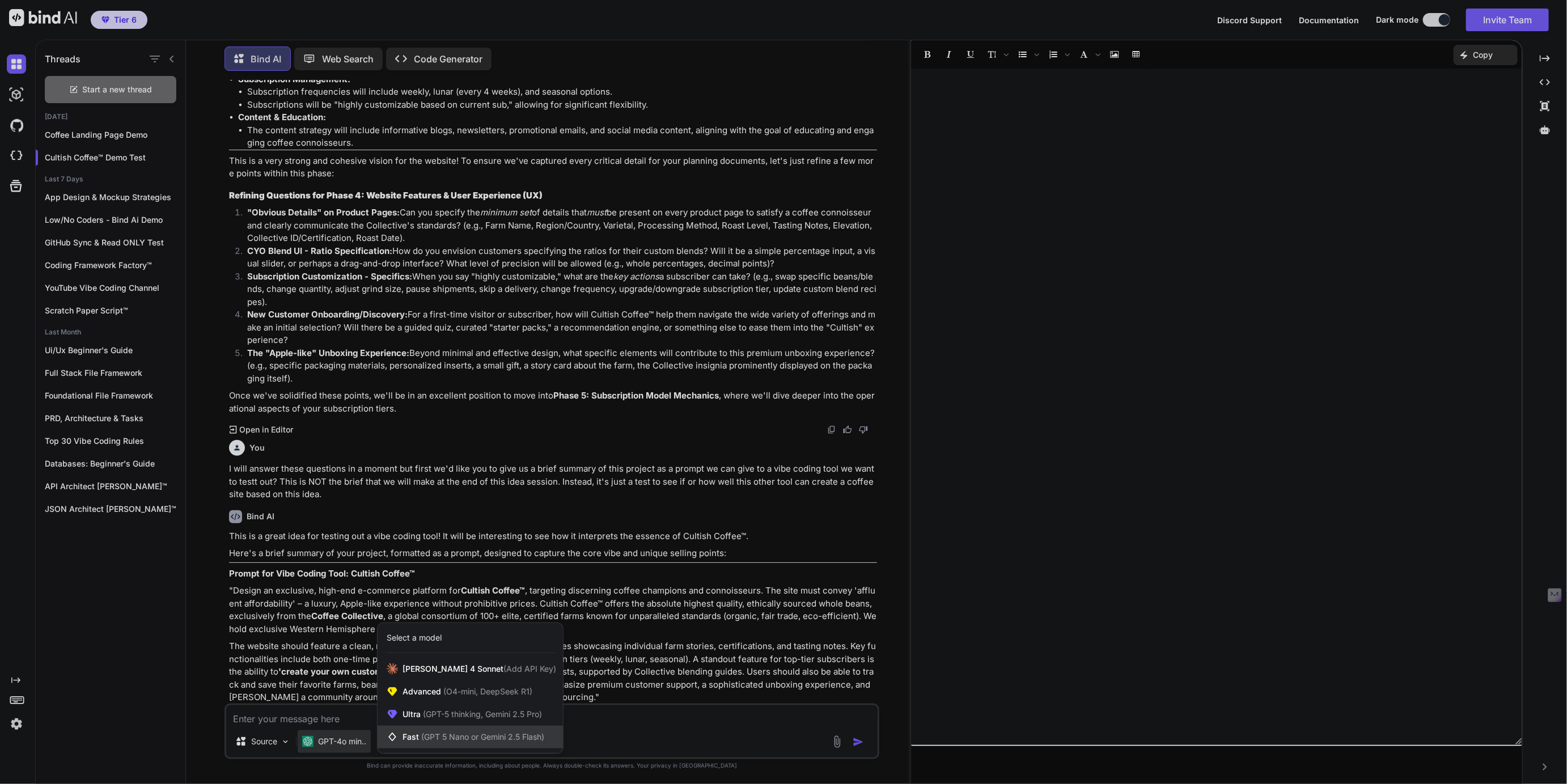
click at [426, 738] on span "(GPT 5 Nano or Gemini 2.5 Flash)" at bounding box center [483, 736] width 123 height 9
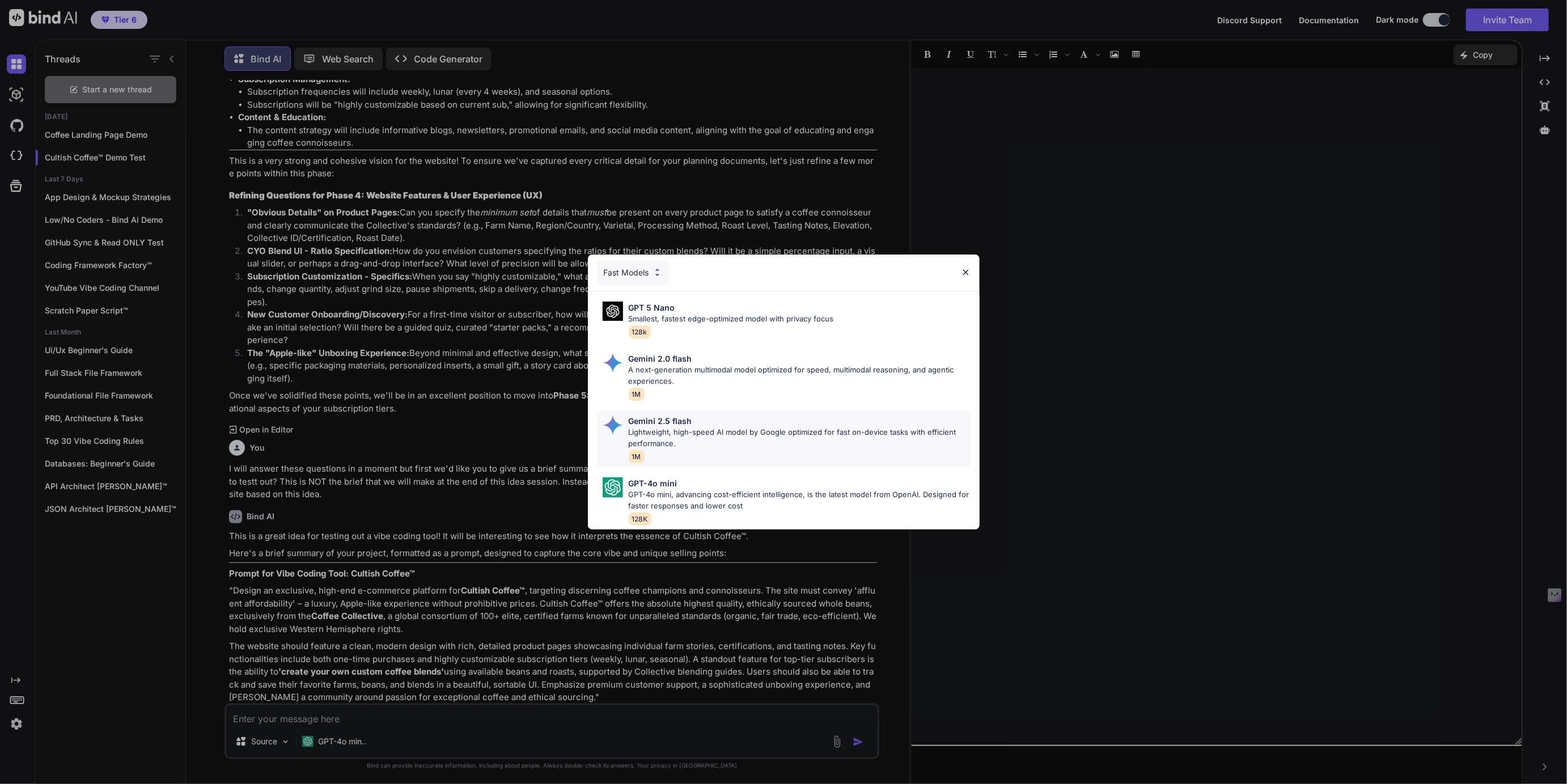
click at [652, 450] on div "Gemini 2.5 flash Lightweight, high-speed AI model by Google optimized for fast …" at bounding box center [799, 439] width 342 height 48
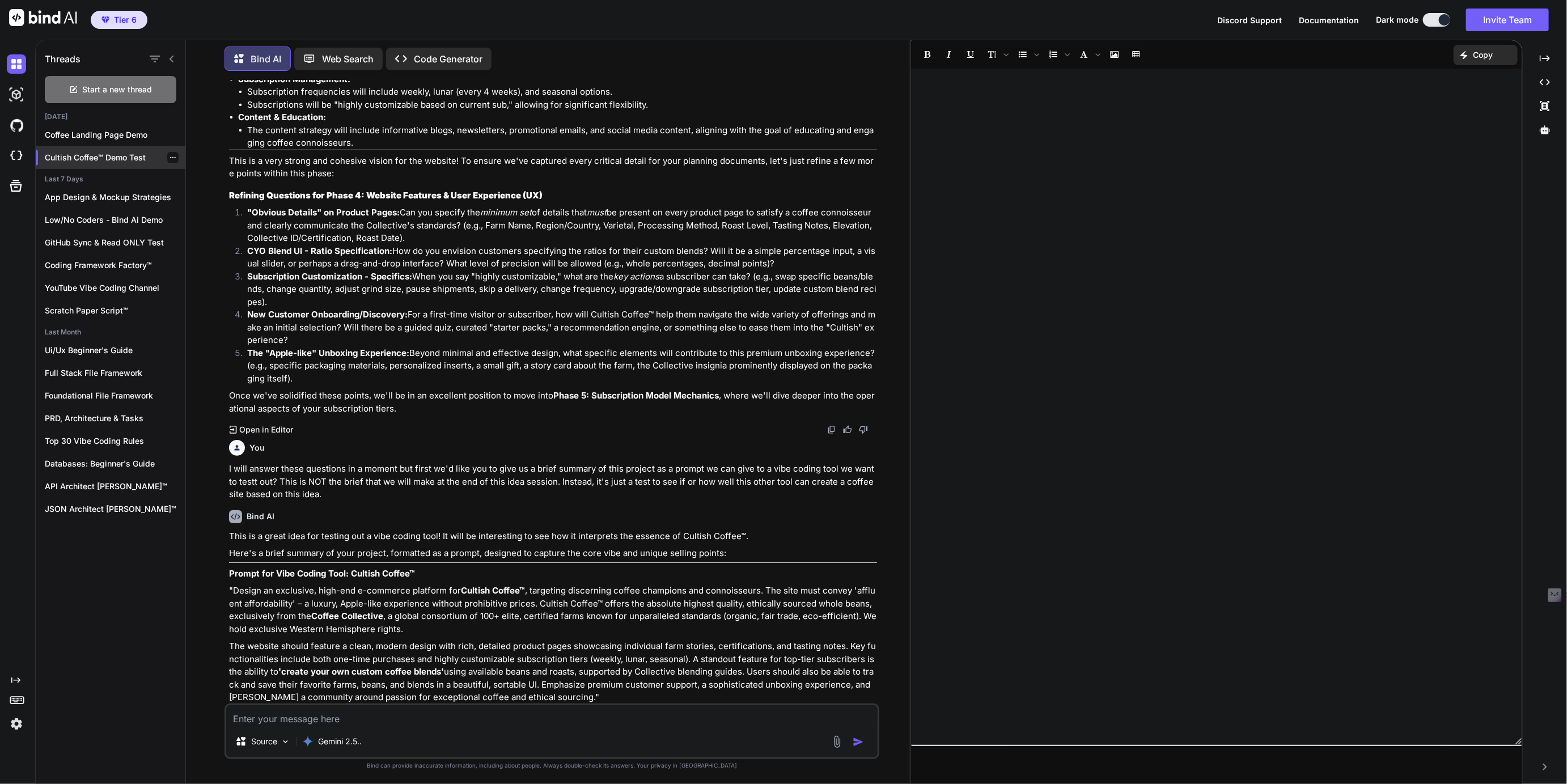
click at [87, 160] on p "Cultish Coffee™ Demo Test" at bounding box center [115, 157] width 140 height 11
click at [117, 157] on p "Cultish Coffee™ Demo Test" at bounding box center [115, 157] width 140 height 11
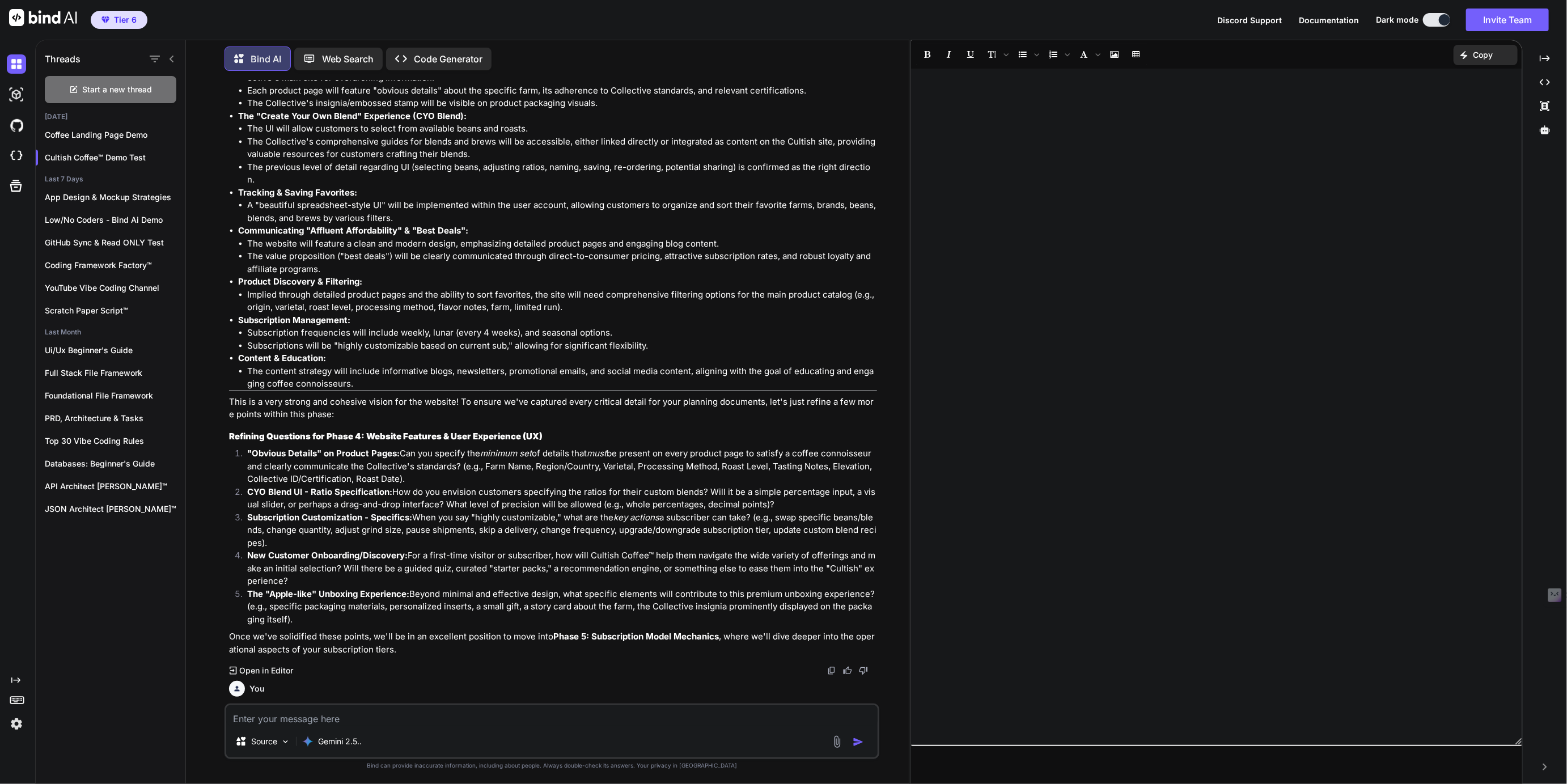
scroll to position [3566, 0]
click at [283, 664] on p "Open in Editor" at bounding box center [266, 670] width 54 height 11
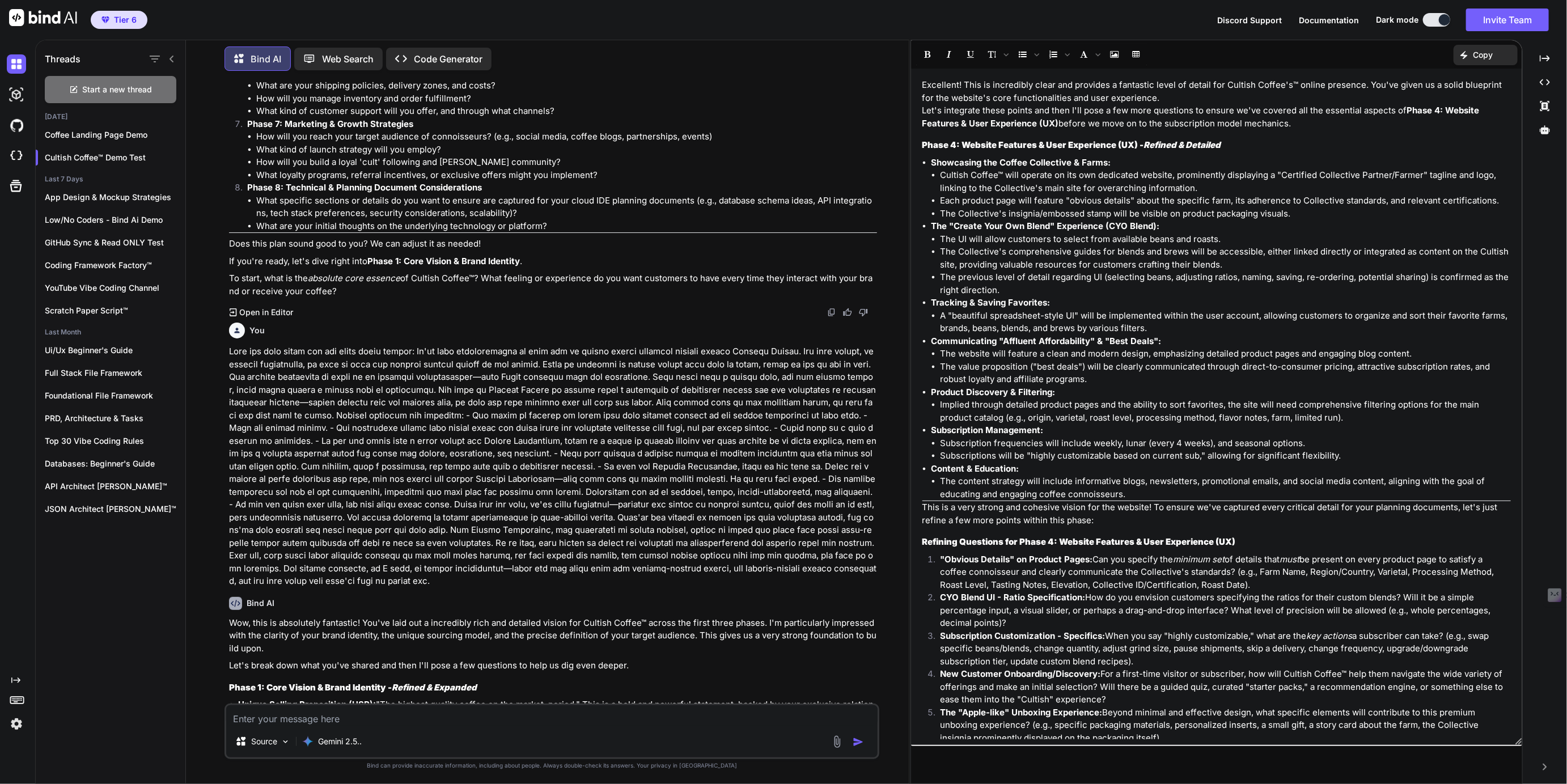
scroll to position [683, 0]
